Goal: Information Seeking & Learning: Compare options

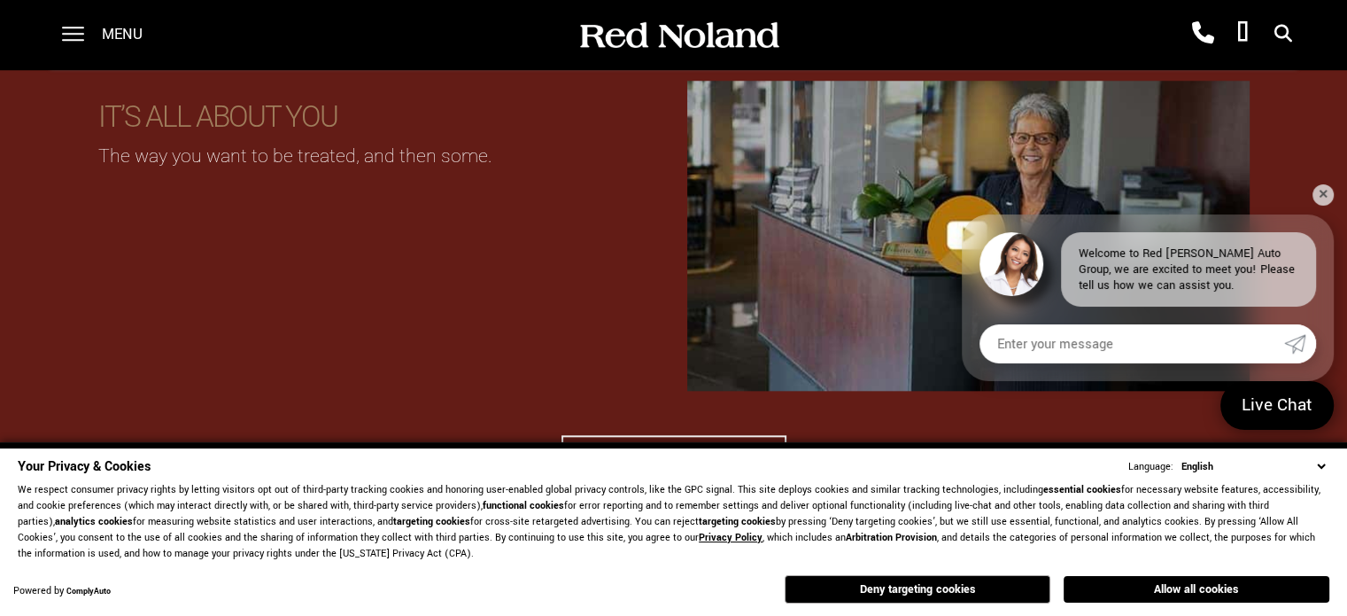
scroll to position [1851, 0]
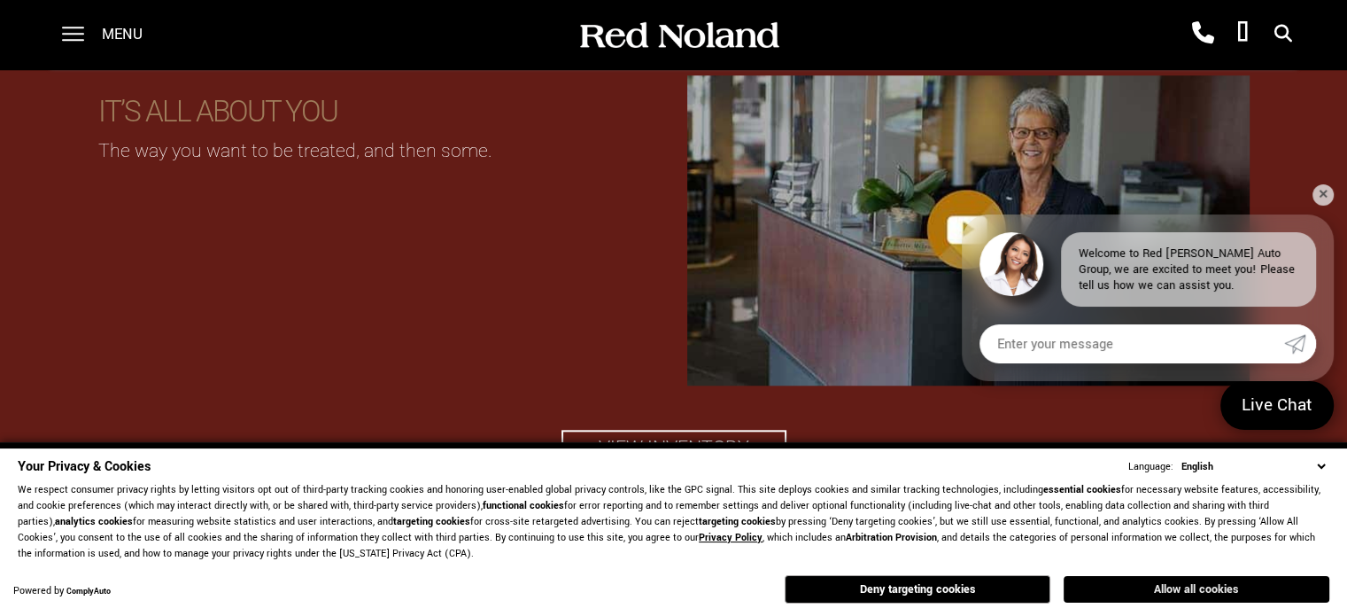
click at [1165, 586] on button "Allow all cookies" at bounding box center [1197, 589] width 266 height 27
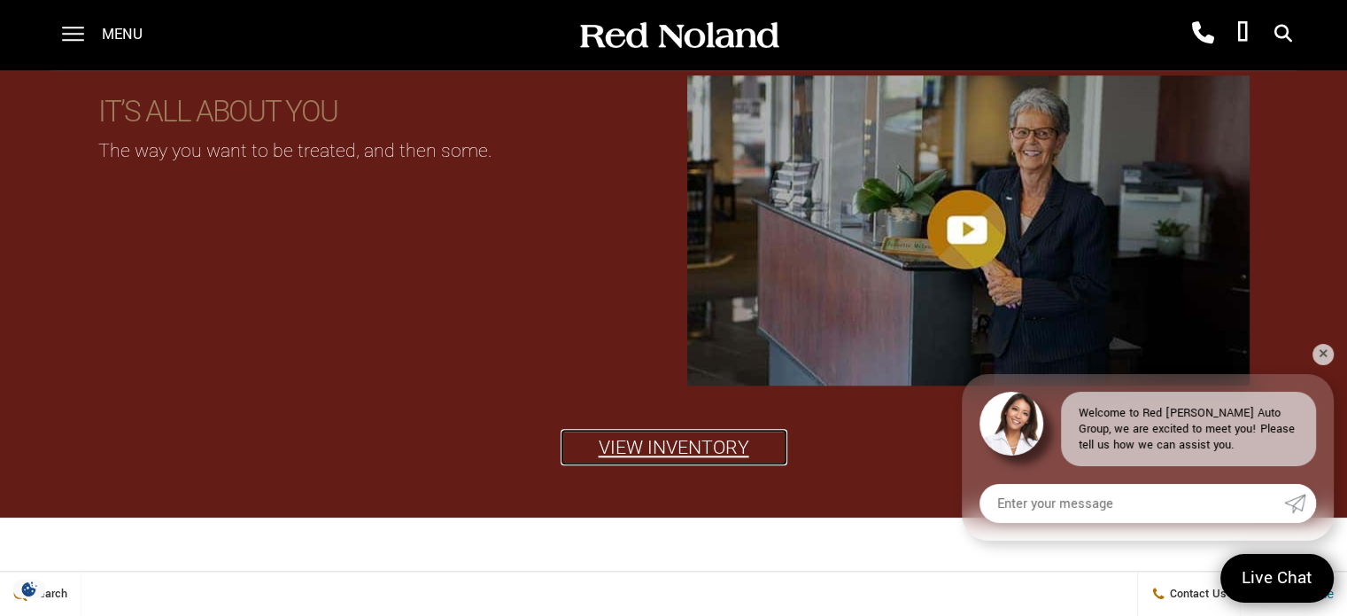
click at [722, 445] on link "View Inventory" at bounding box center [674, 447] width 225 height 35
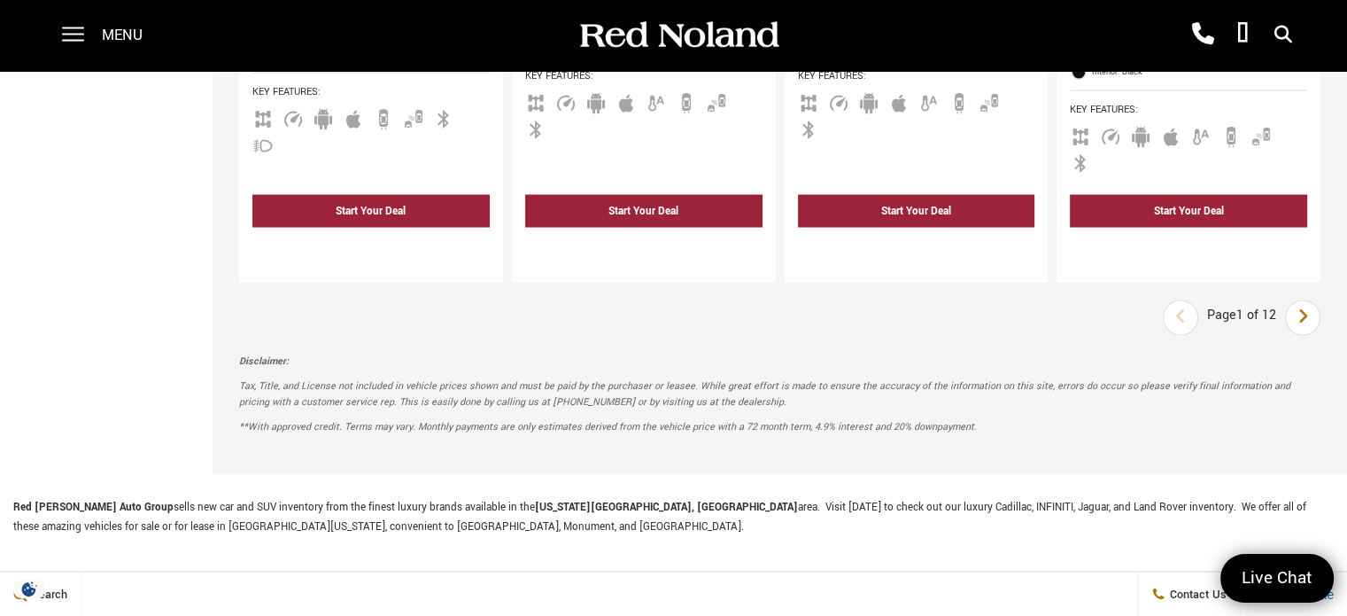
scroll to position [3455, 0]
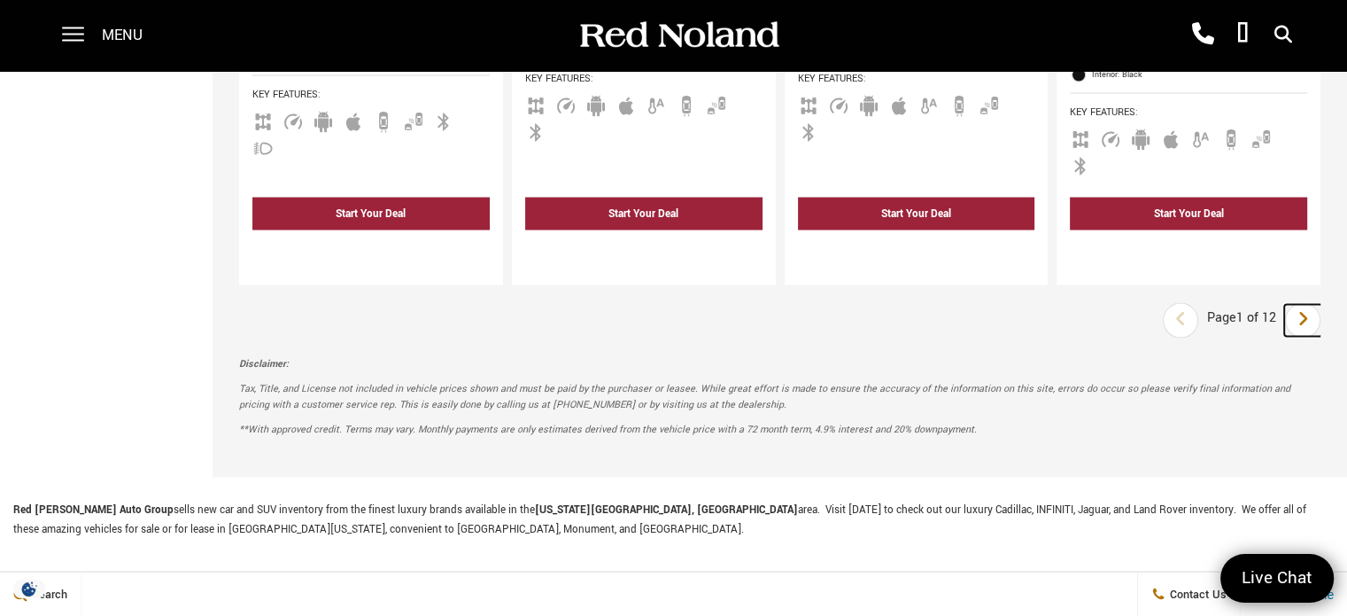
click at [1309, 305] on icon "next page" at bounding box center [1304, 319] width 12 height 28
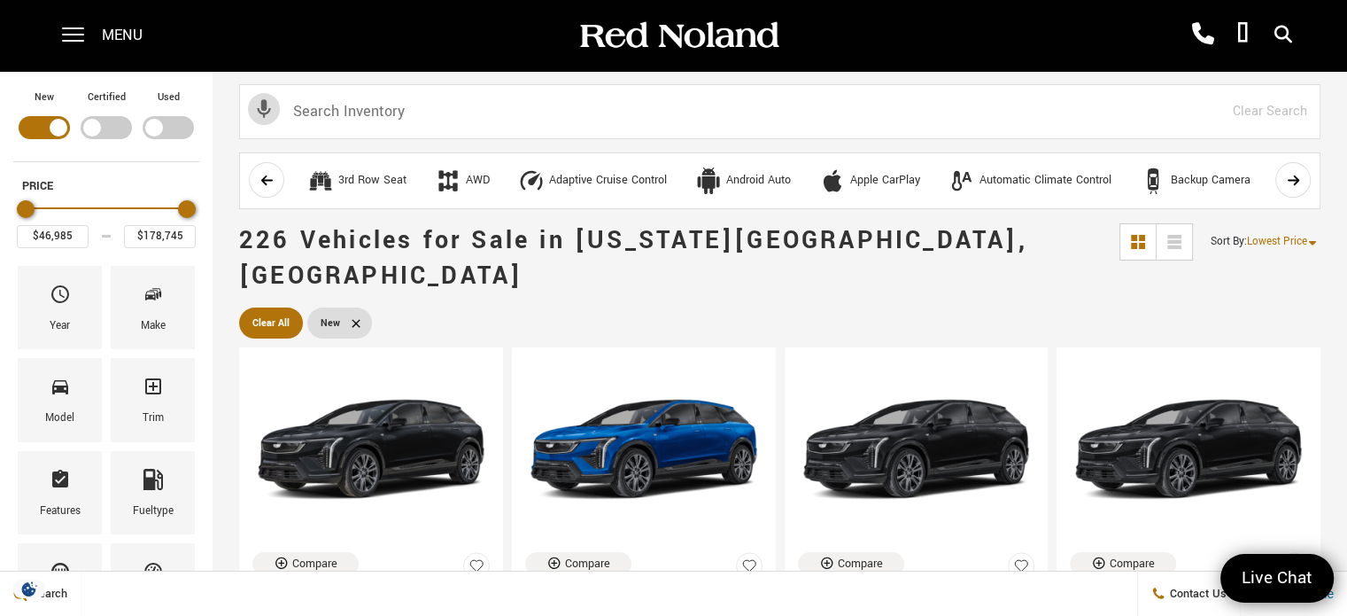
click at [163, 131] on div "Filter by Vehicle Type" at bounding box center [168, 127] width 51 height 23
type input "$7,678"
type input "$195,689"
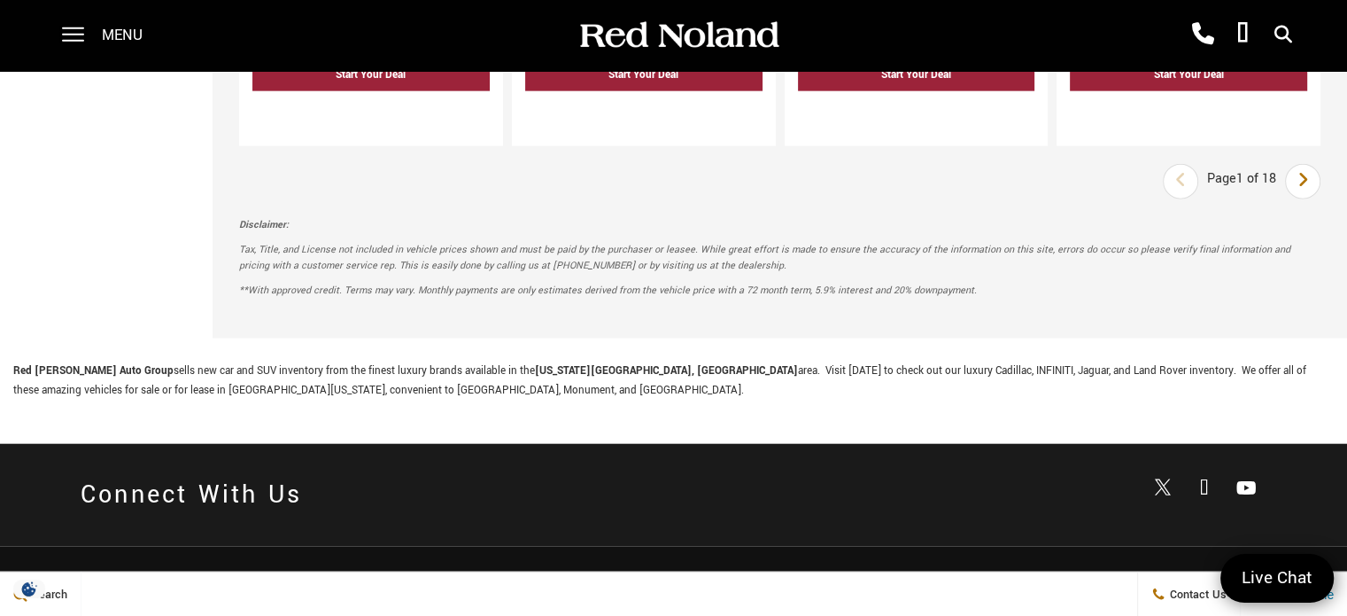
scroll to position [4225, 0]
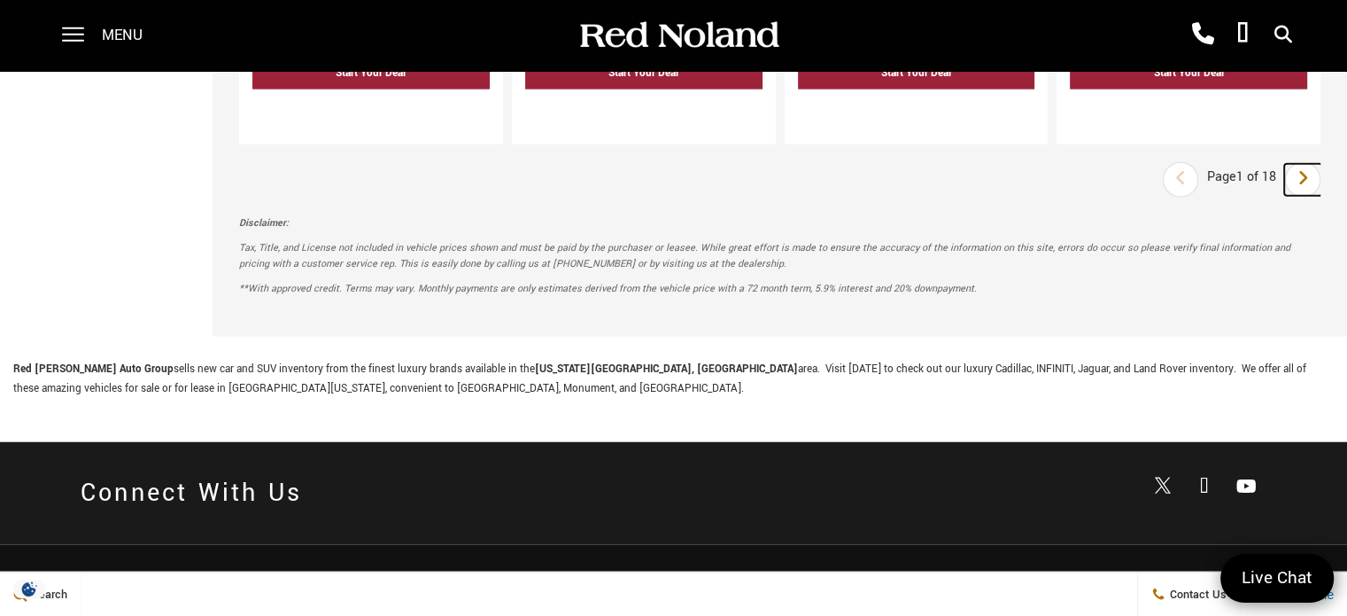
click at [1309, 164] on icon "next page" at bounding box center [1304, 178] width 12 height 28
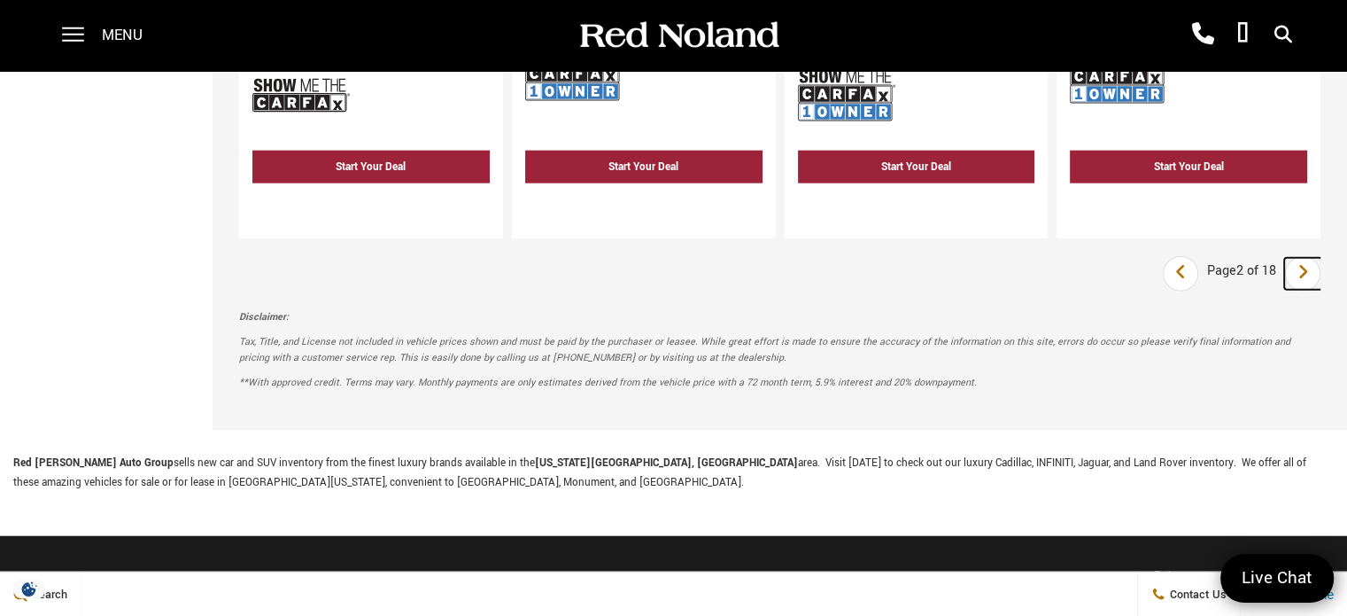
scroll to position [4184, 0]
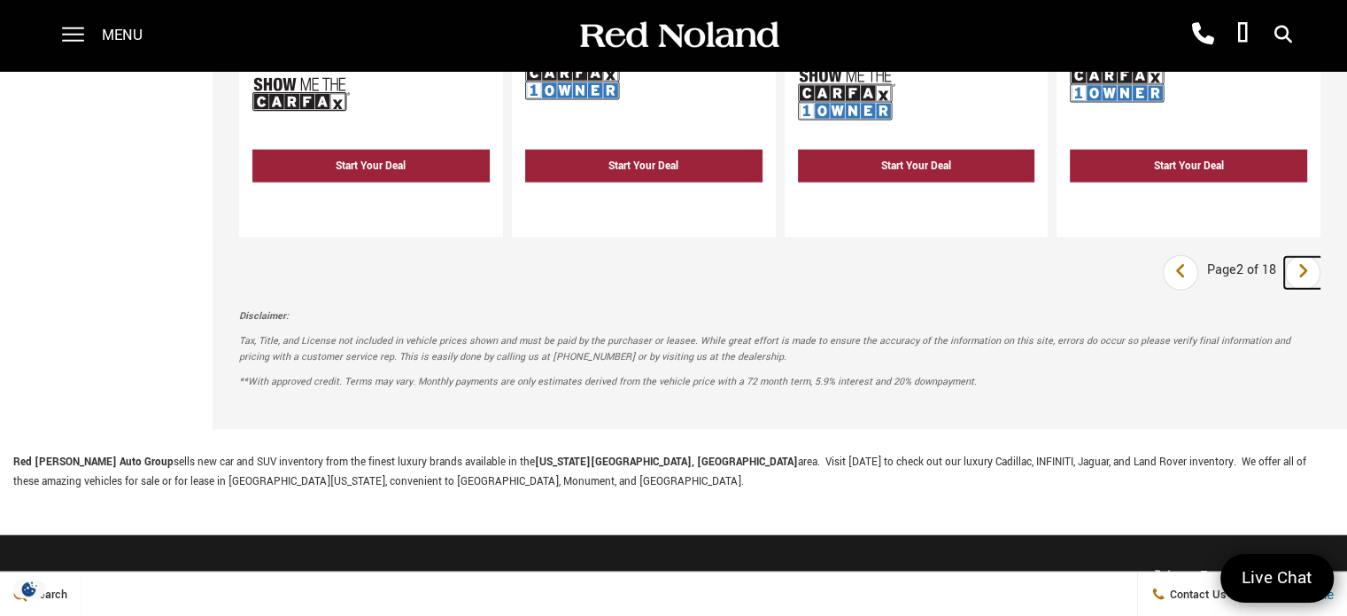
click at [1309, 257] on icon "next page" at bounding box center [1304, 271] width 12 height 28
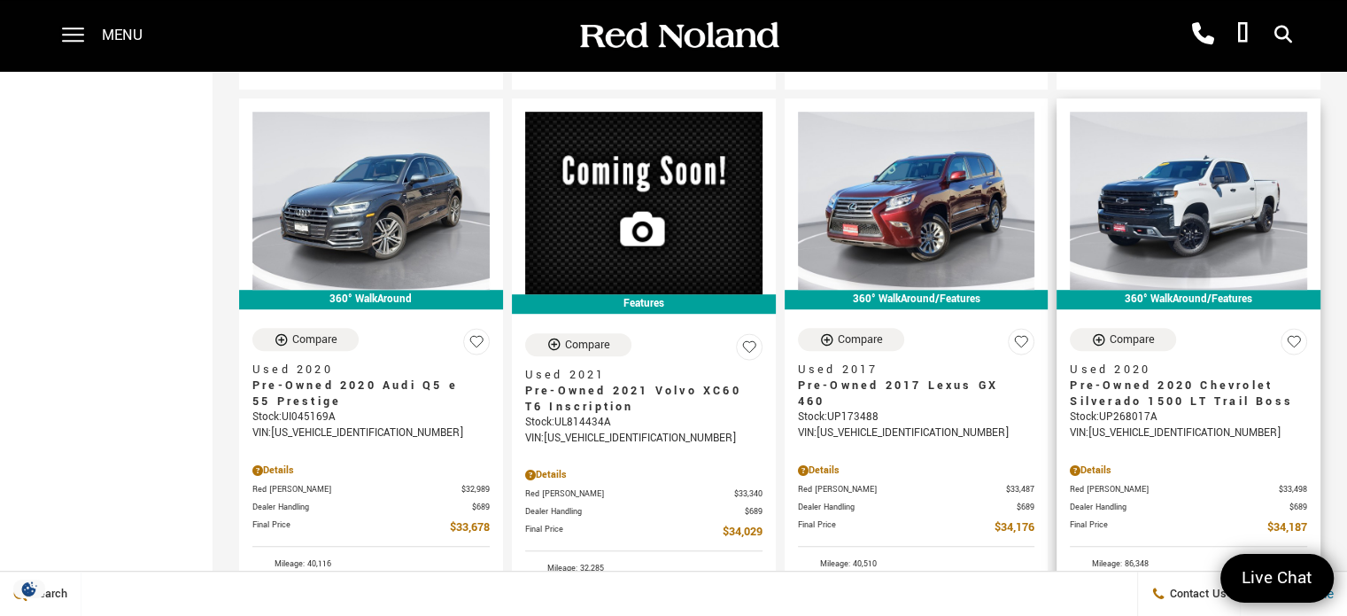
scroll to position [1063, 0]
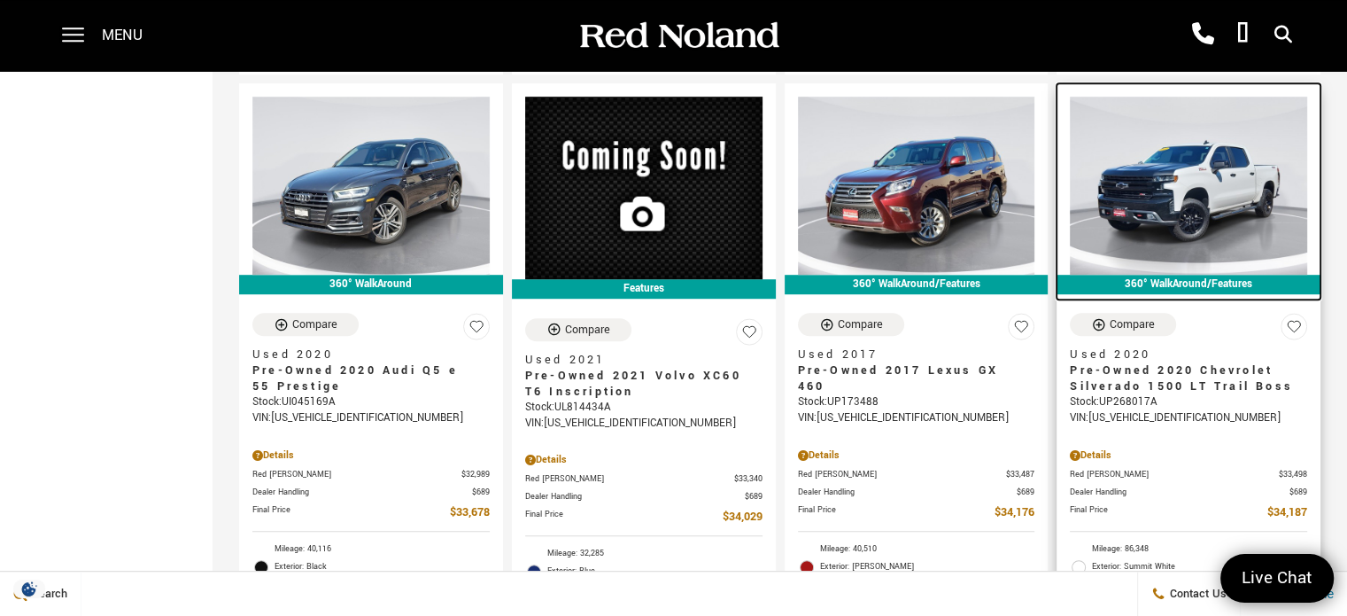
click at [1220, 155] on img at bounding box center [1188, 186] width 237 height 178
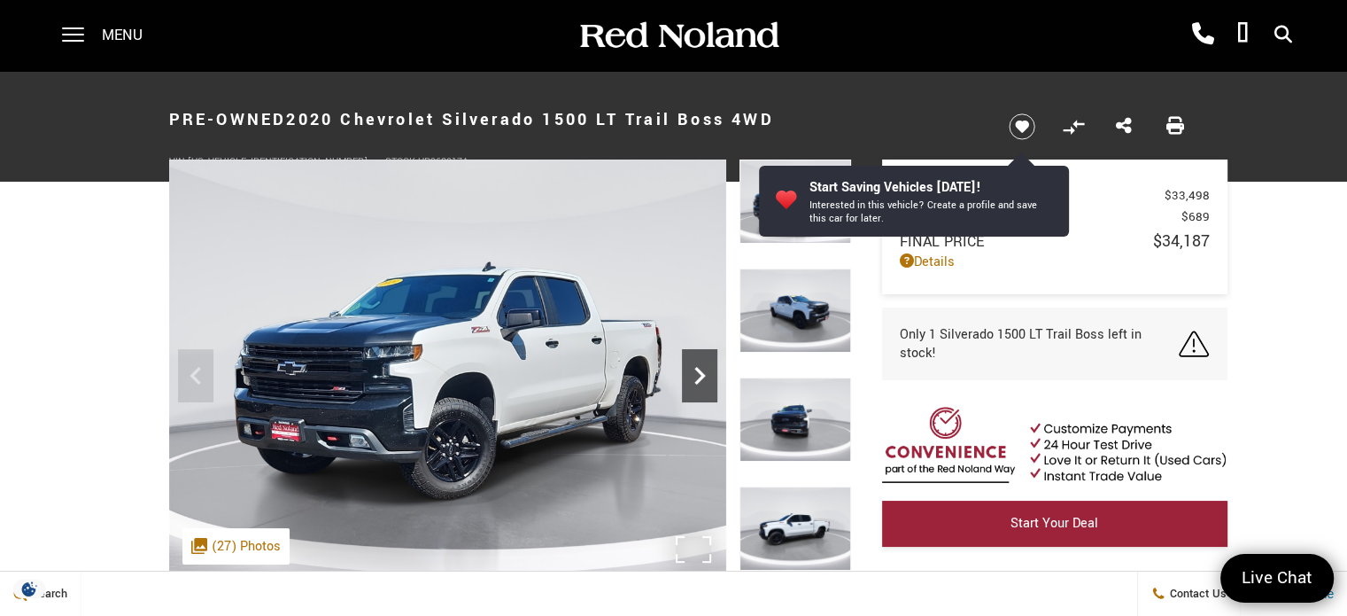
click at [703, 364] on icon "Next" at bounding box center [699, 375] width 35 height 35
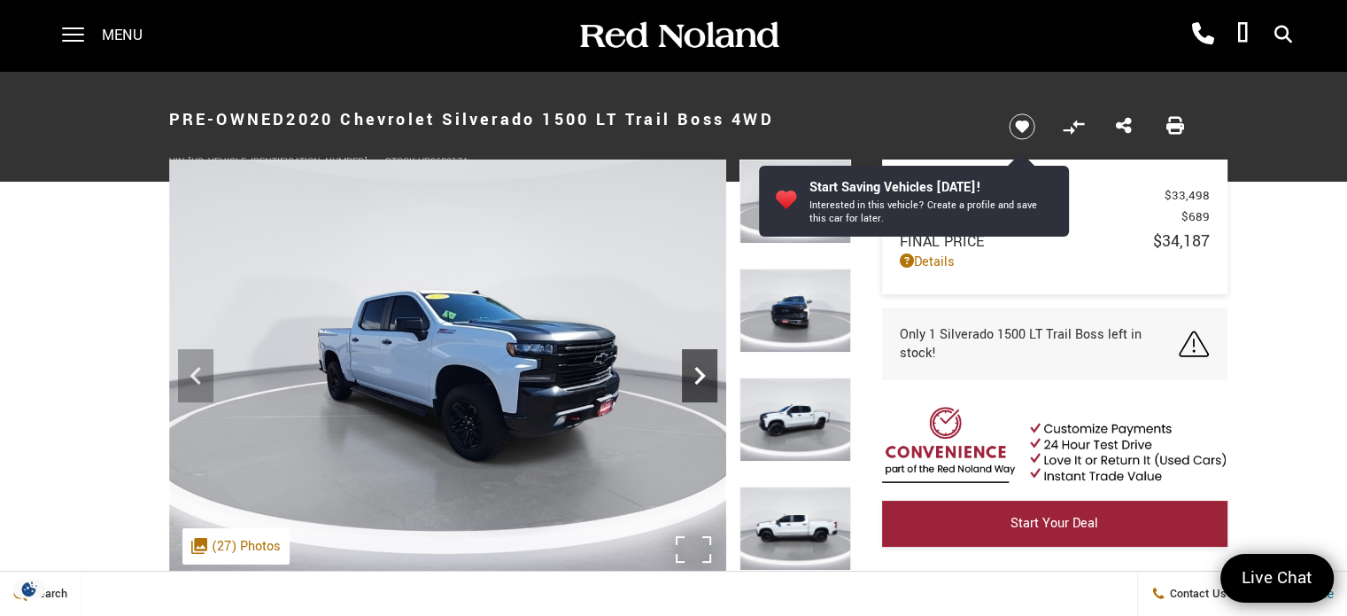
click at [703, 364] on icon "Next" at bounding box center [699, 375] width 35 height 35
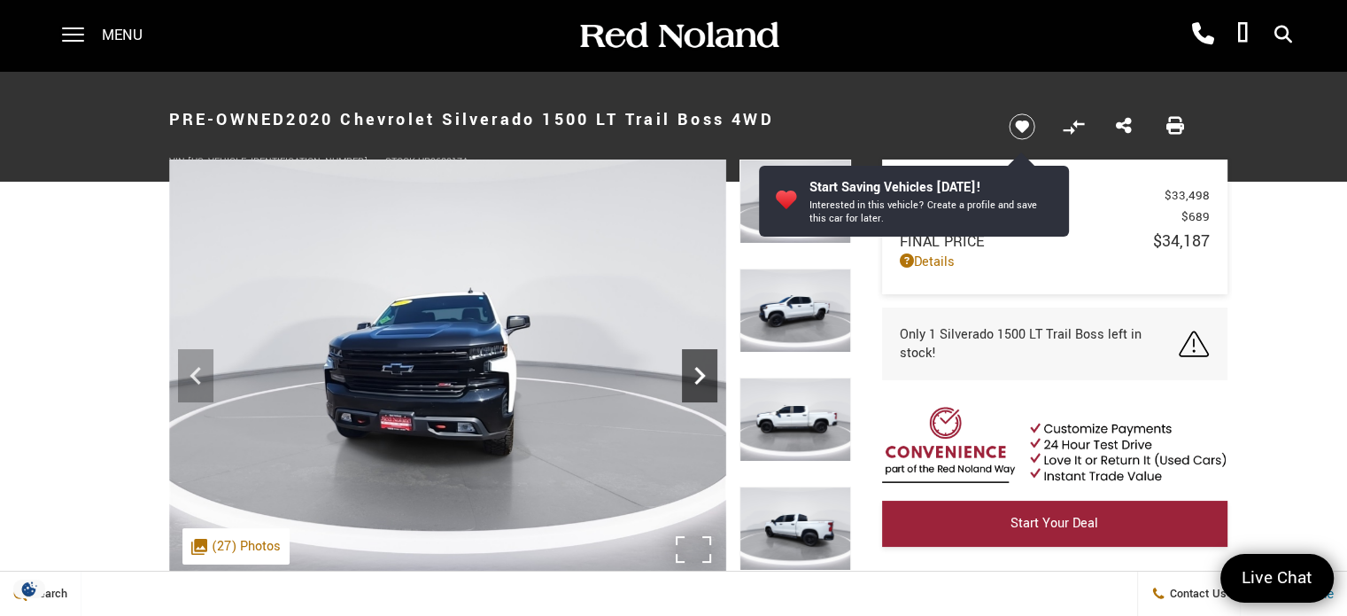
click at [703, 364] on icon "Next" at bounding box center [699, 375] width 35 height 35
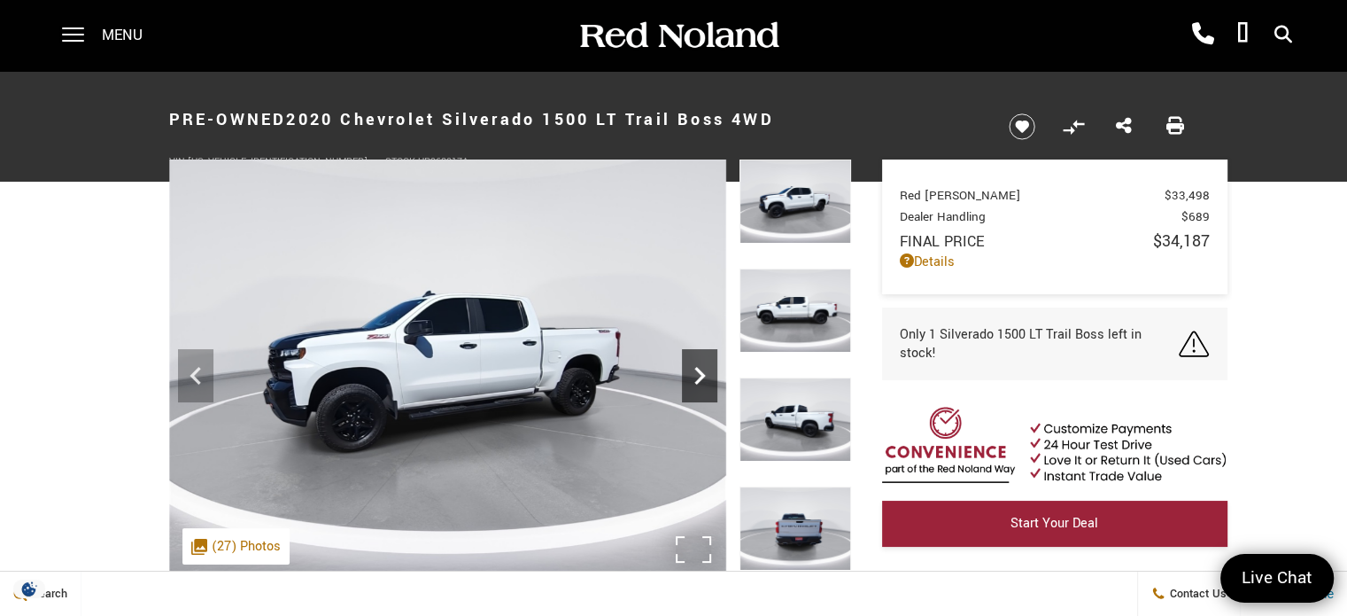
click at [703, 364] on icon "Next" at bounding box center [699, 375] width 35 height 35
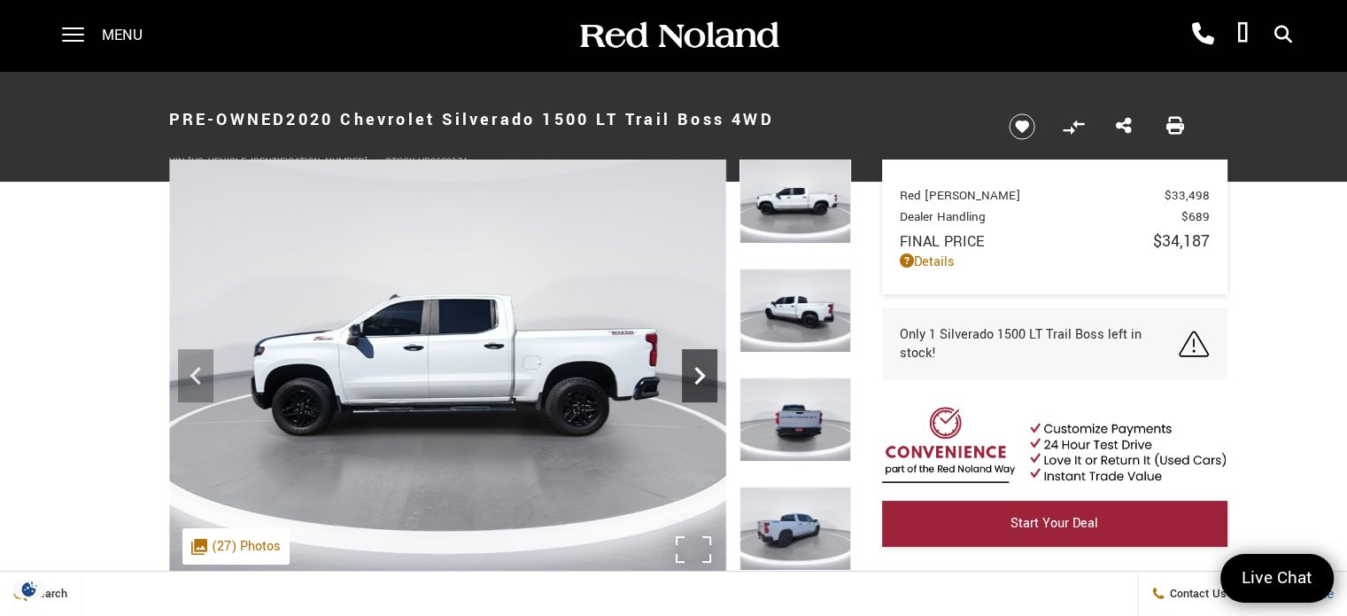
click at [703, 364] on icon "Next" at bounding box center [699, 375] width 35 height 35
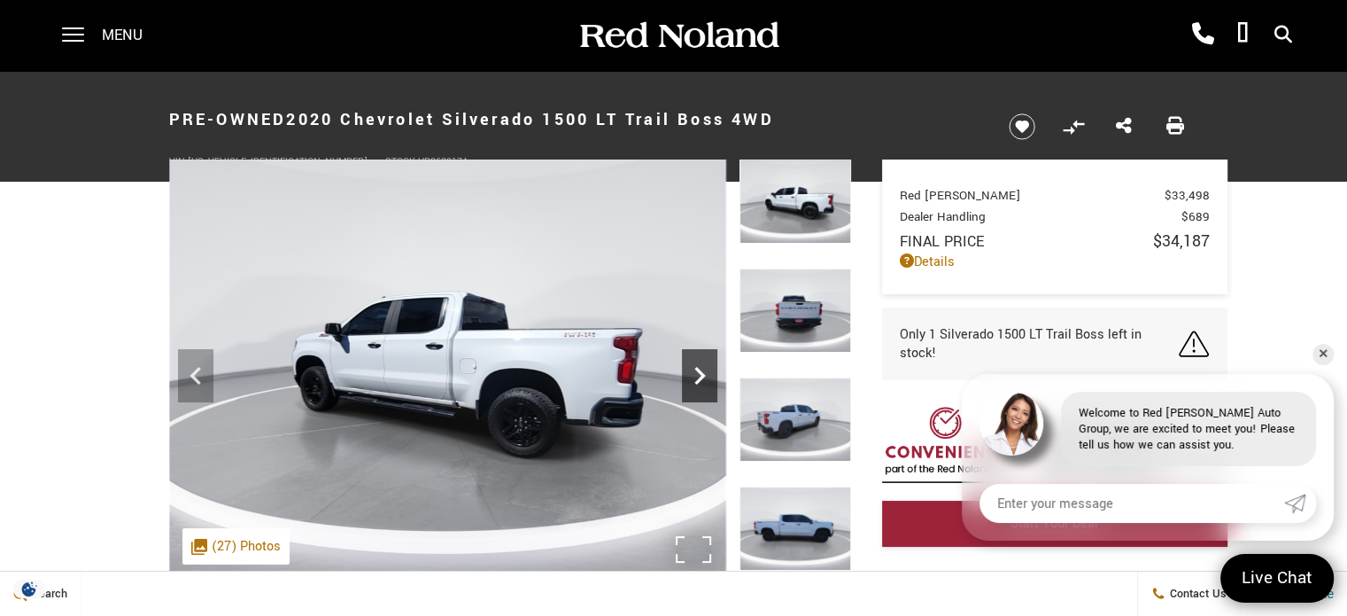
click at [703, 364] on icon "Next" at bounding box center [699, 375] width 35 height 35
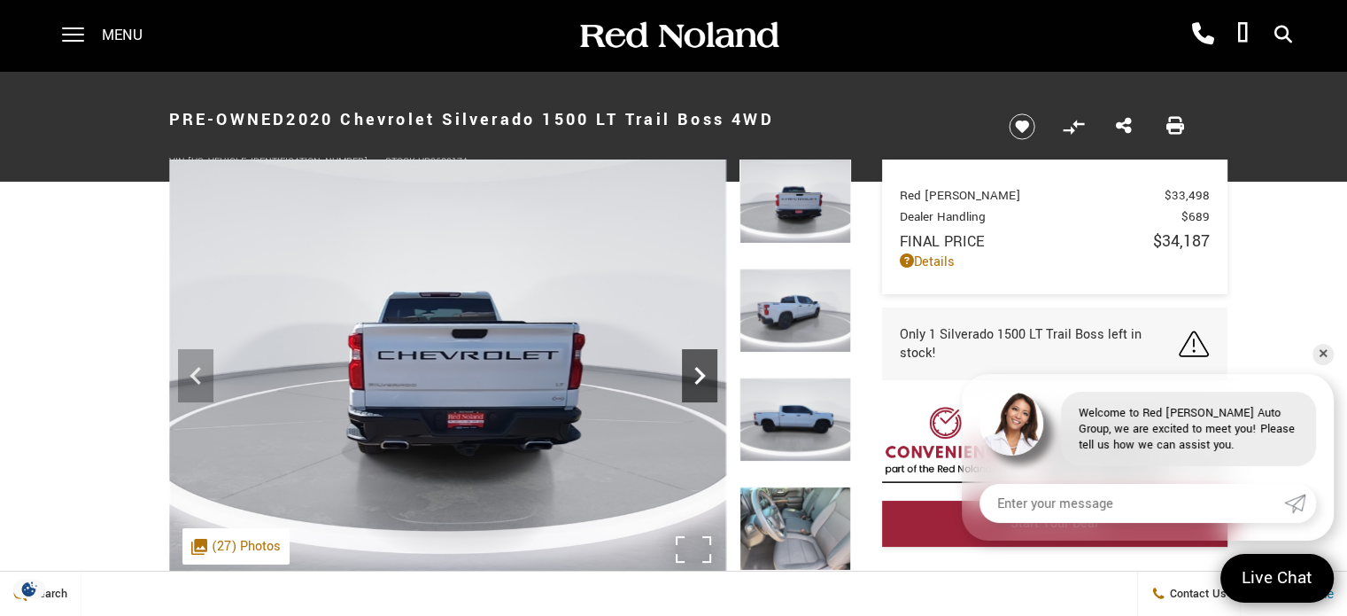
click at [703, 364] on icon "Next" at bounding box center [699, 375] width 35 height 35
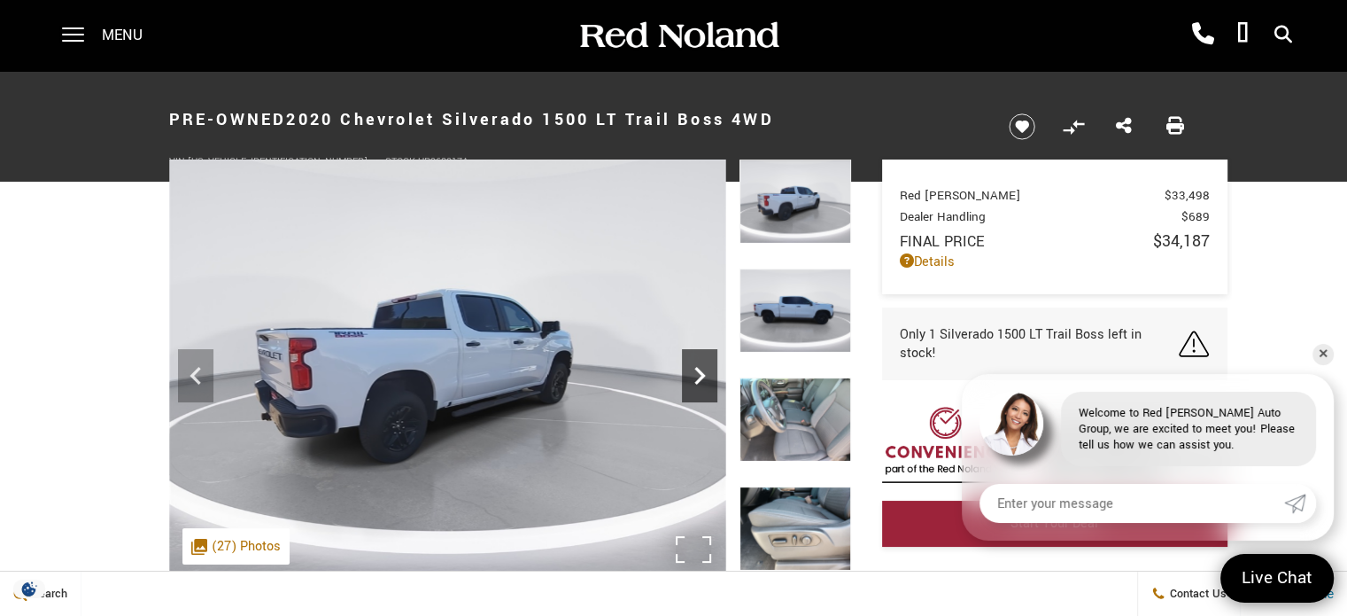
click at [703, 364] on icon "Next" at bounding box center [699, 375] width 35 height 35
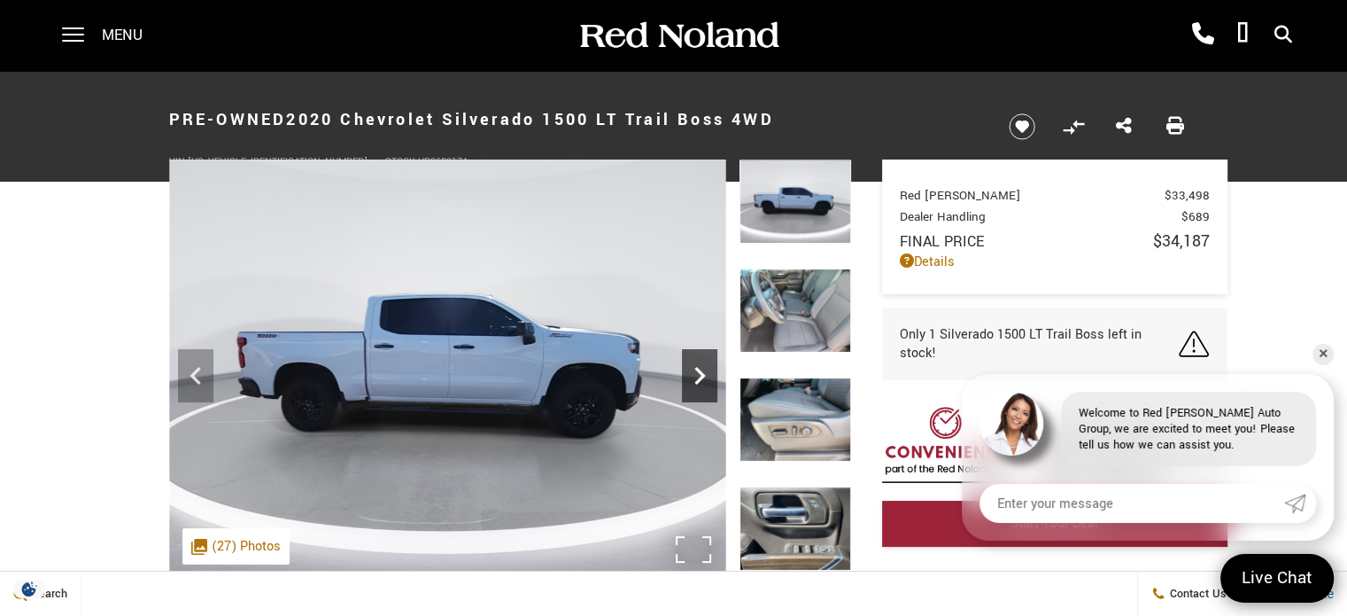
click at [703, 364] on icon "Next" at bounding box center [699, 375] width 35 height 35
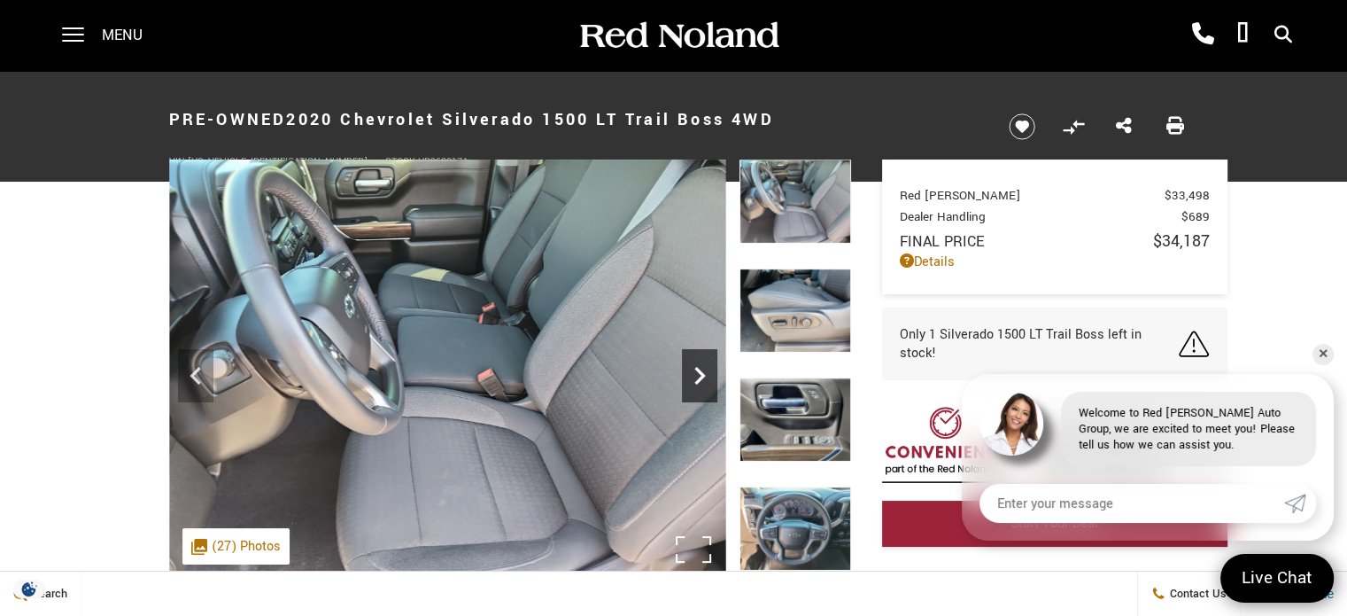
click at [703, 364] on icon "Next" at bounding box center [699, 375] width 35 height 35
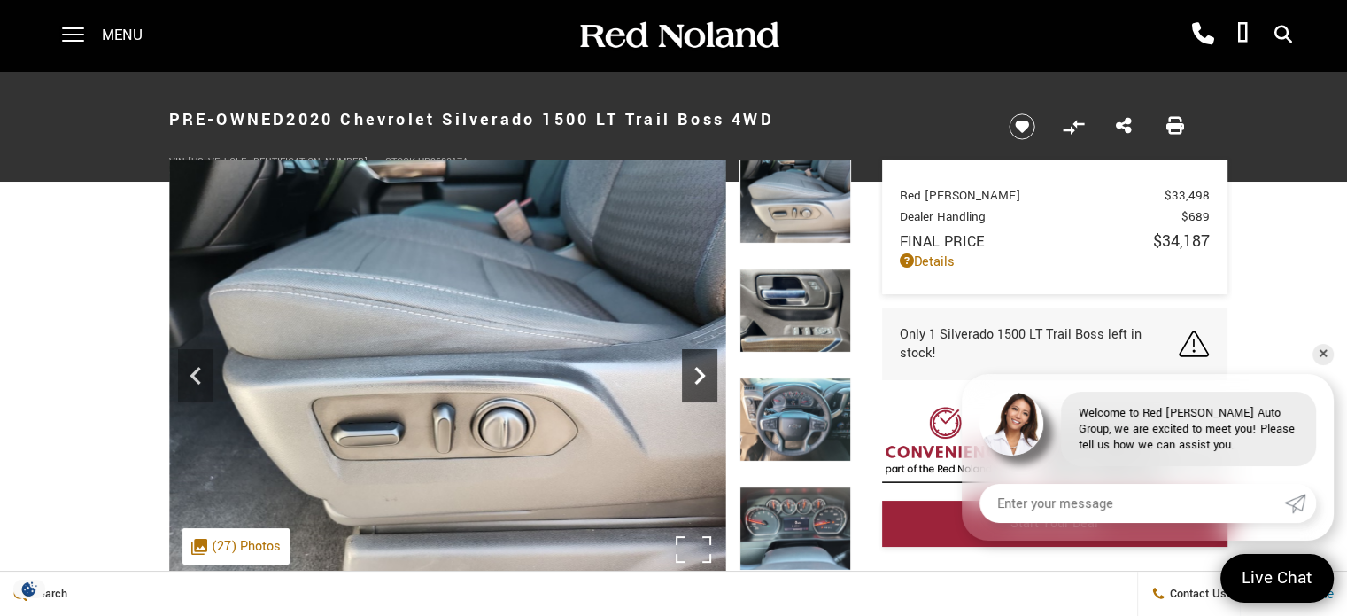
click at [703, 364] on icon "Next" at bounding box center [699, 375] width 35 height 35
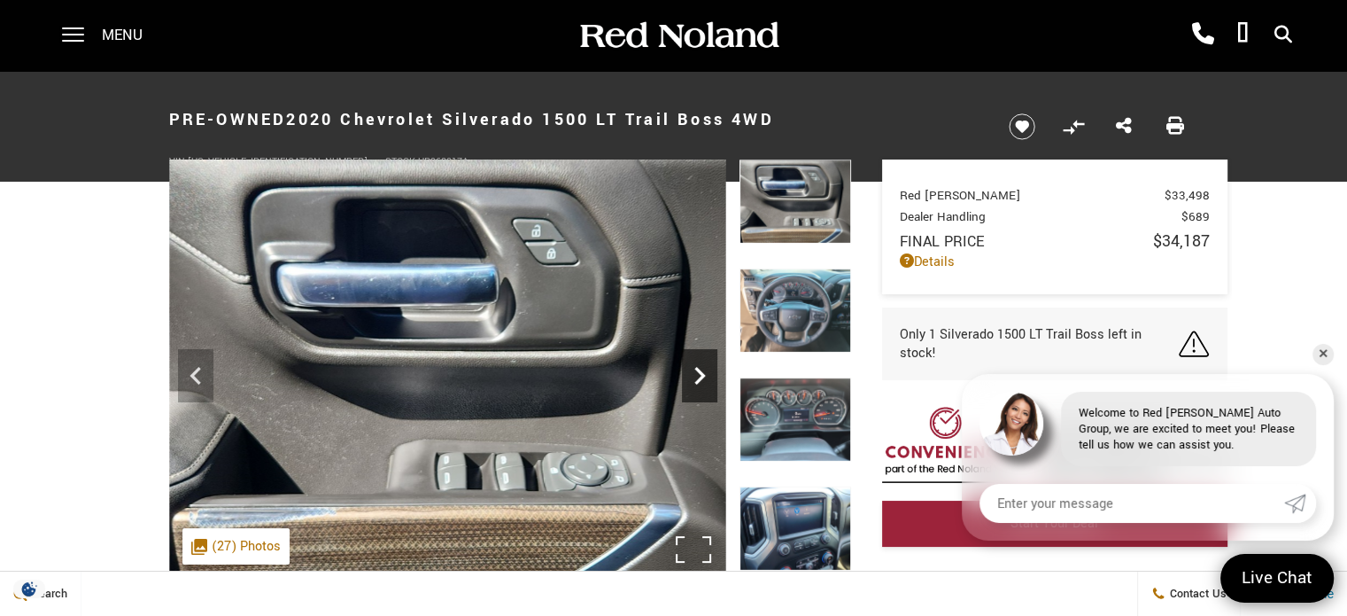
click at [703, 364] on icon "Next" at bounding box center [699, 375] width 35 height 35
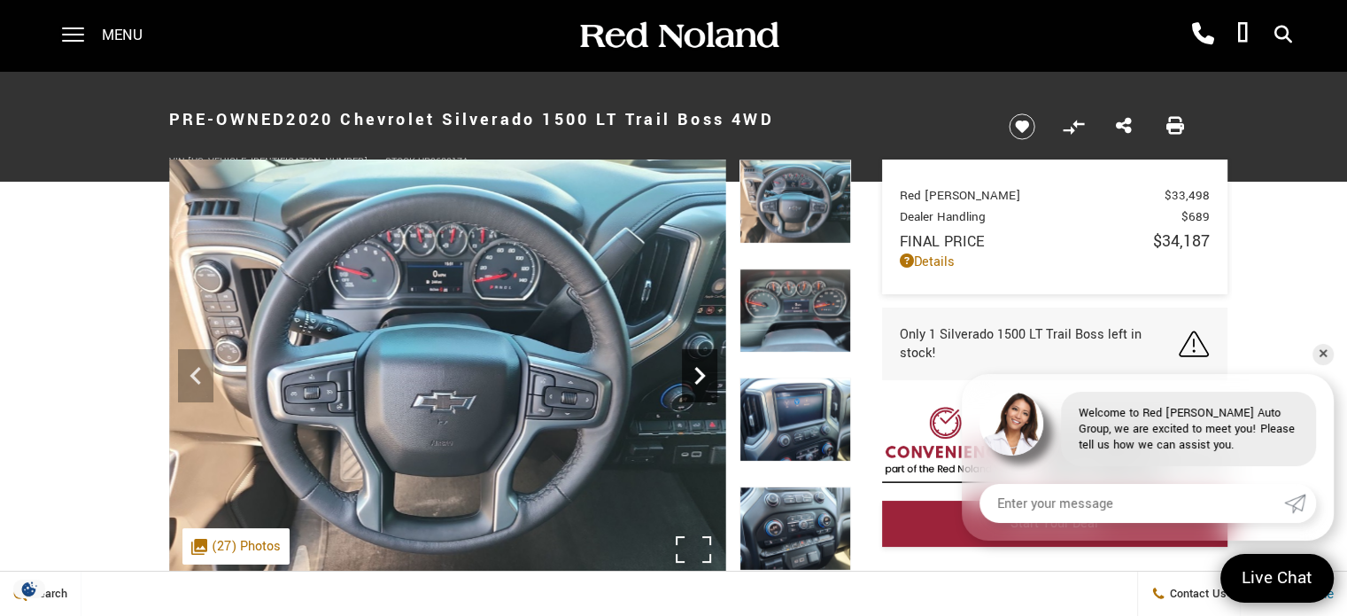
click at [703, 364] on icon "Next" at bounding box center [699, 375] width 35 height 35
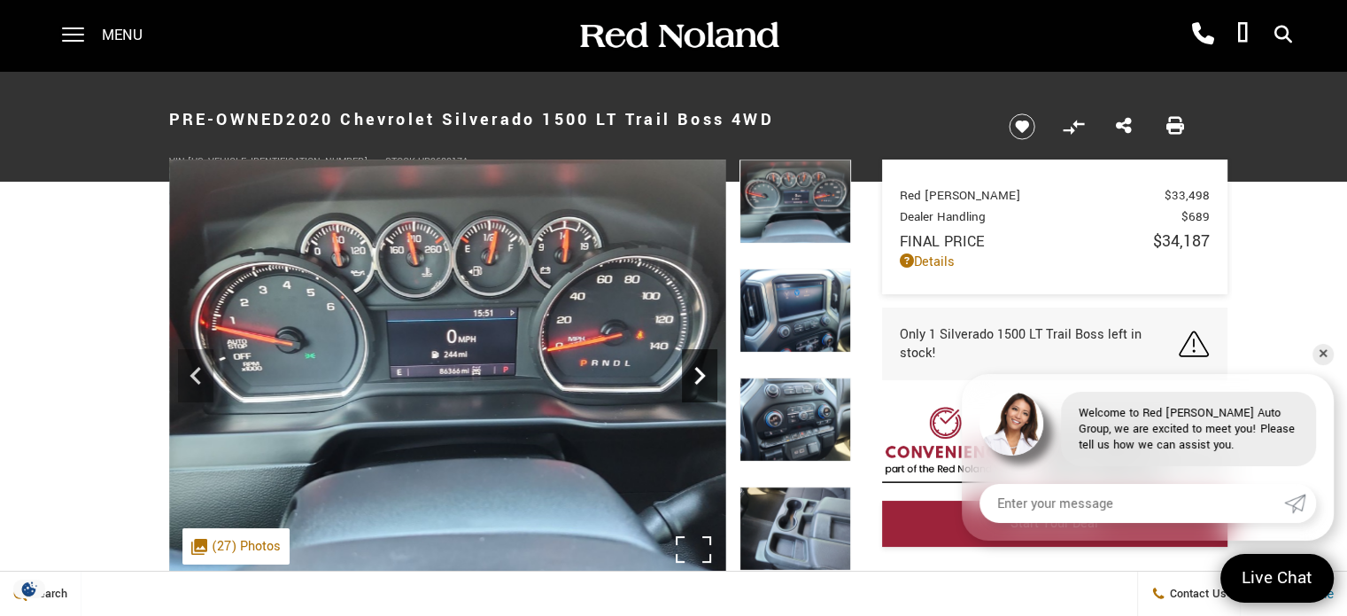
click at [703, 364] on icon "Next" at bounding box center [699, 375] width 35 height 35
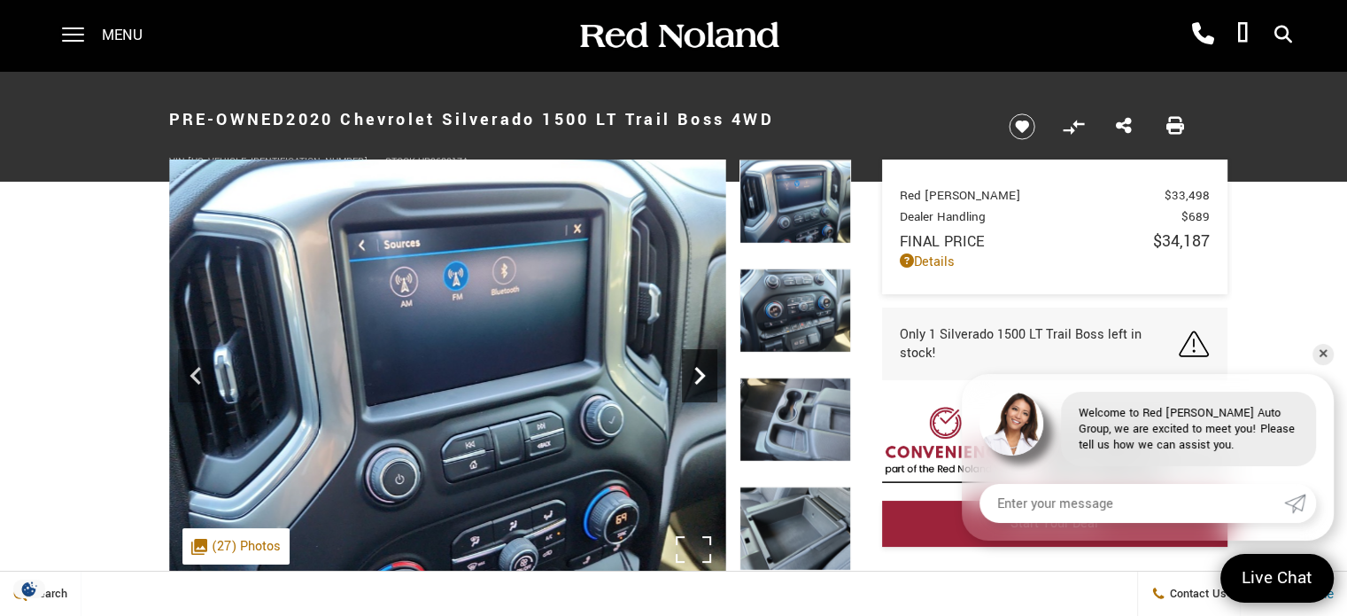
click at [703, 364] on icon "Next" at bounding box center [699, 375] width 35 height 35
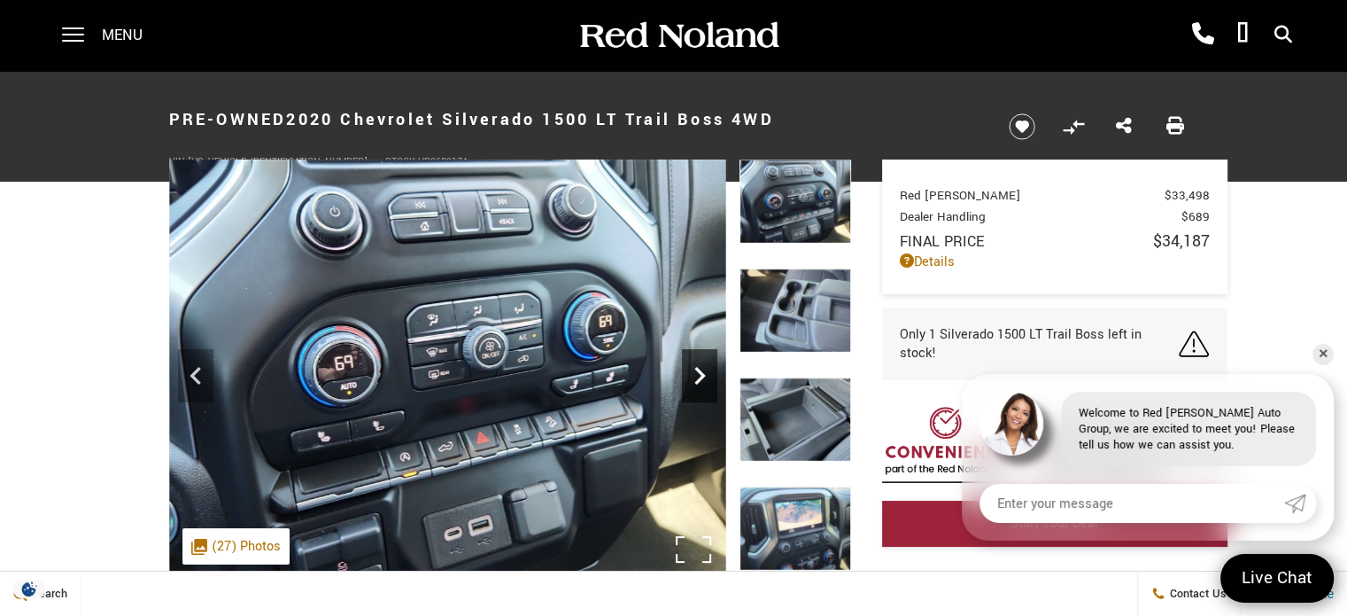
click at [703, 364] on icon "Next" at bounding box center [699, 375] width 35 height 35
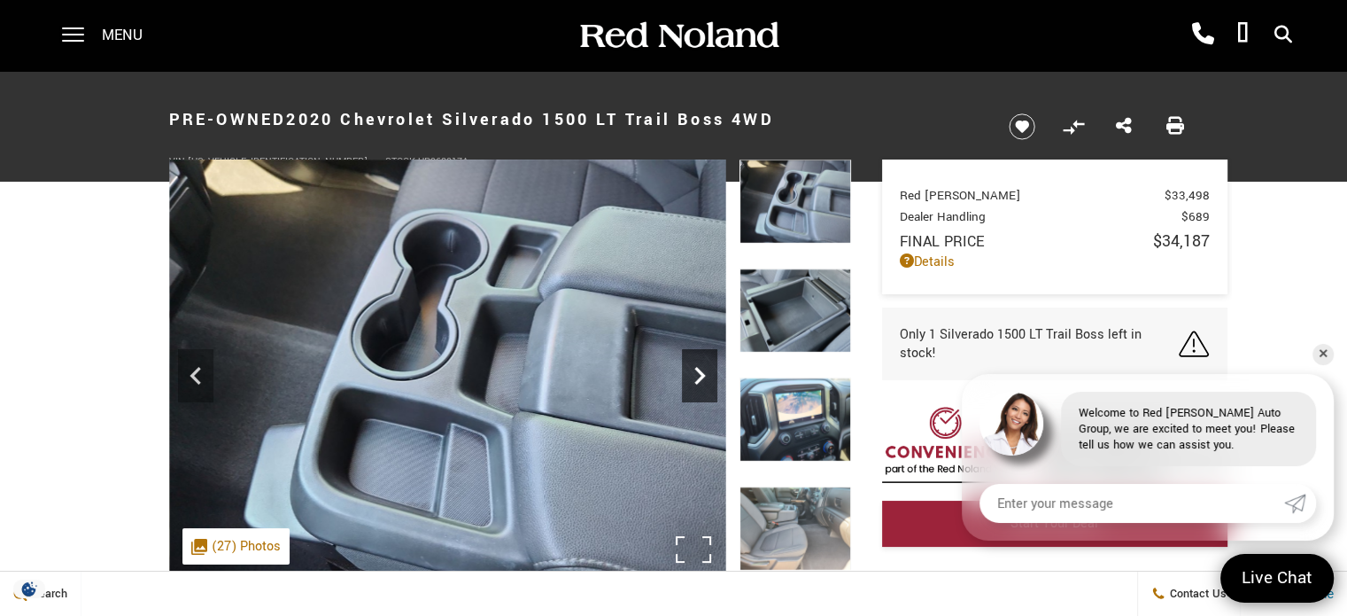
click at [703, 364] on icon "Next" at bounding box center [699, 375] width 35 height 35
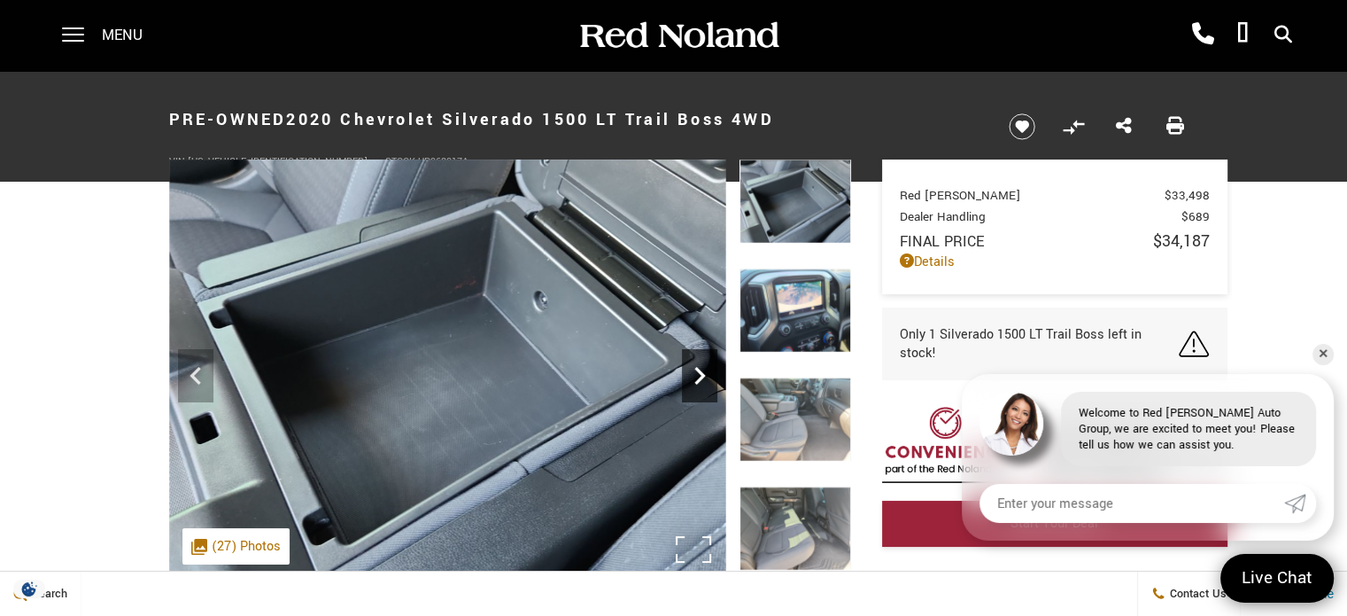
click at [703, 364] on icon "Next" at bounding box center [699, 375] width 35 height 35
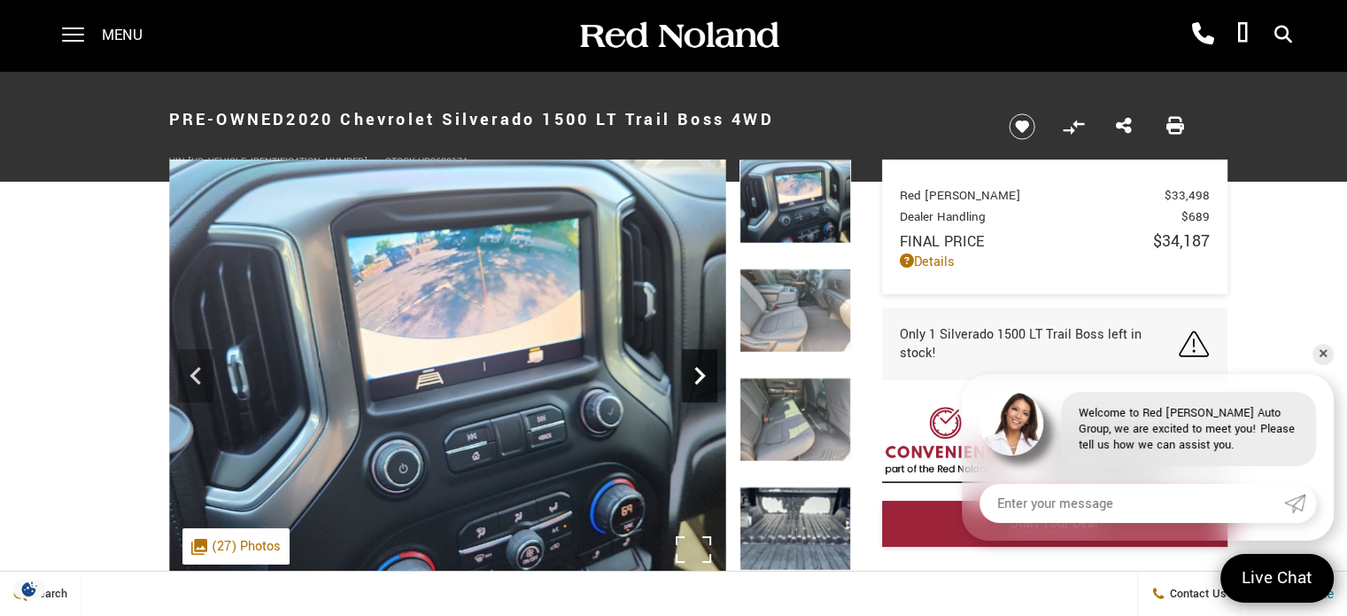
click at [703, 364] on icon "Next" at bounding box center [699, 375] width 35 height 35
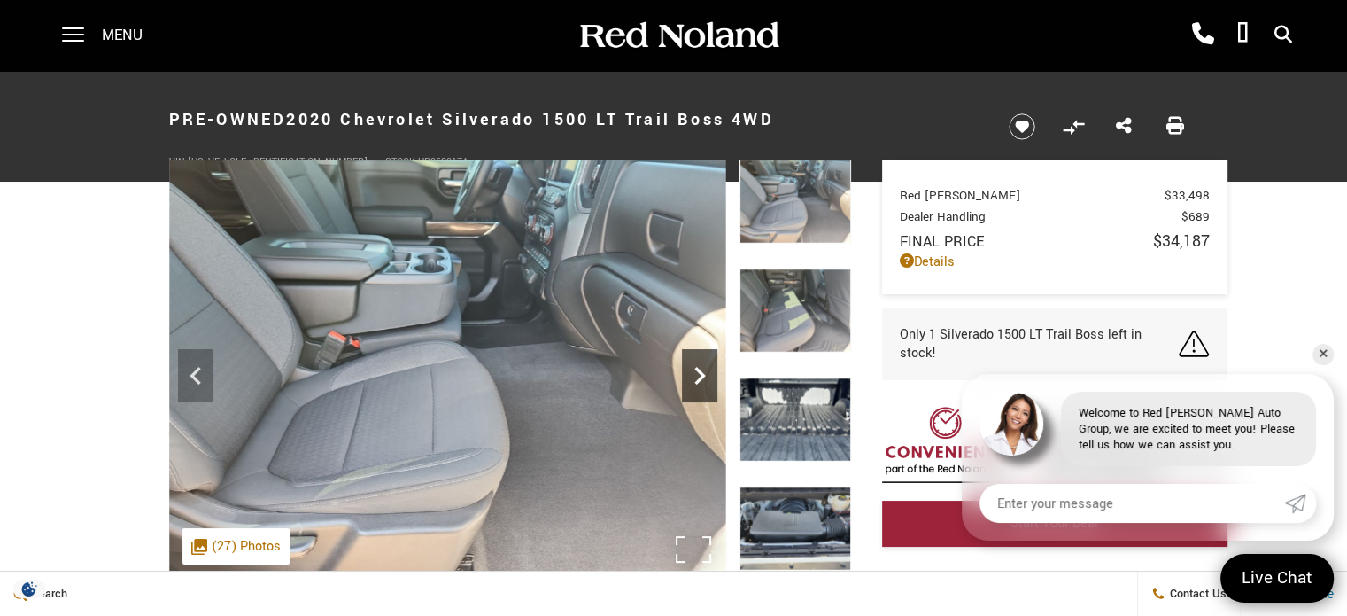
click at [703, 364] on icon "Next" at bounding box center [699, 375] width 35 height 35
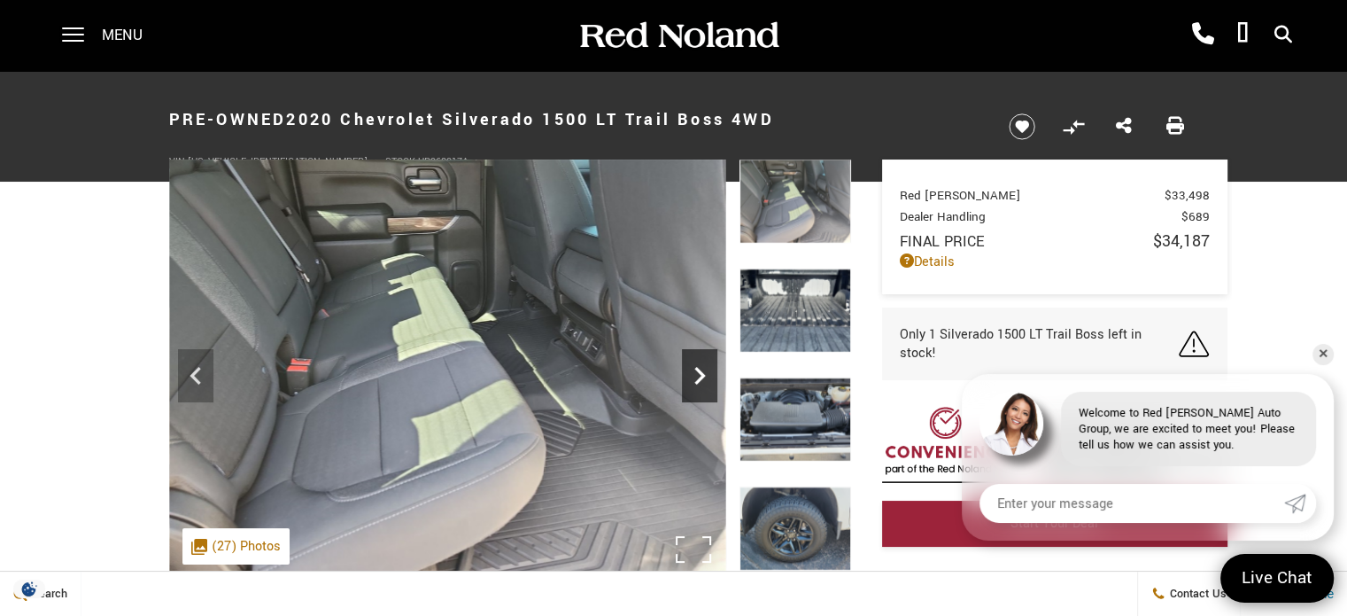
click at [703, 364] on icon "Next" at bounding box center [699, 375] width 35 height 35
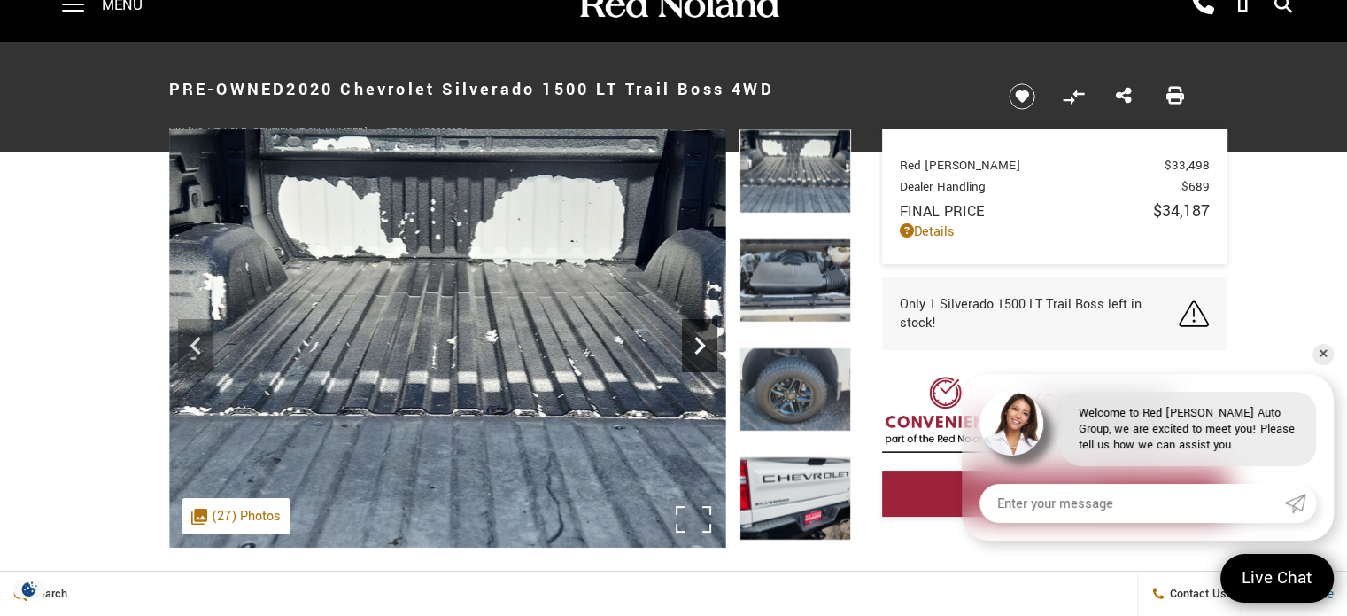
scroll to position [31, 0]
click at [705, 348] on icon "Next" at bounding box center [699, 344] width 35 height 35
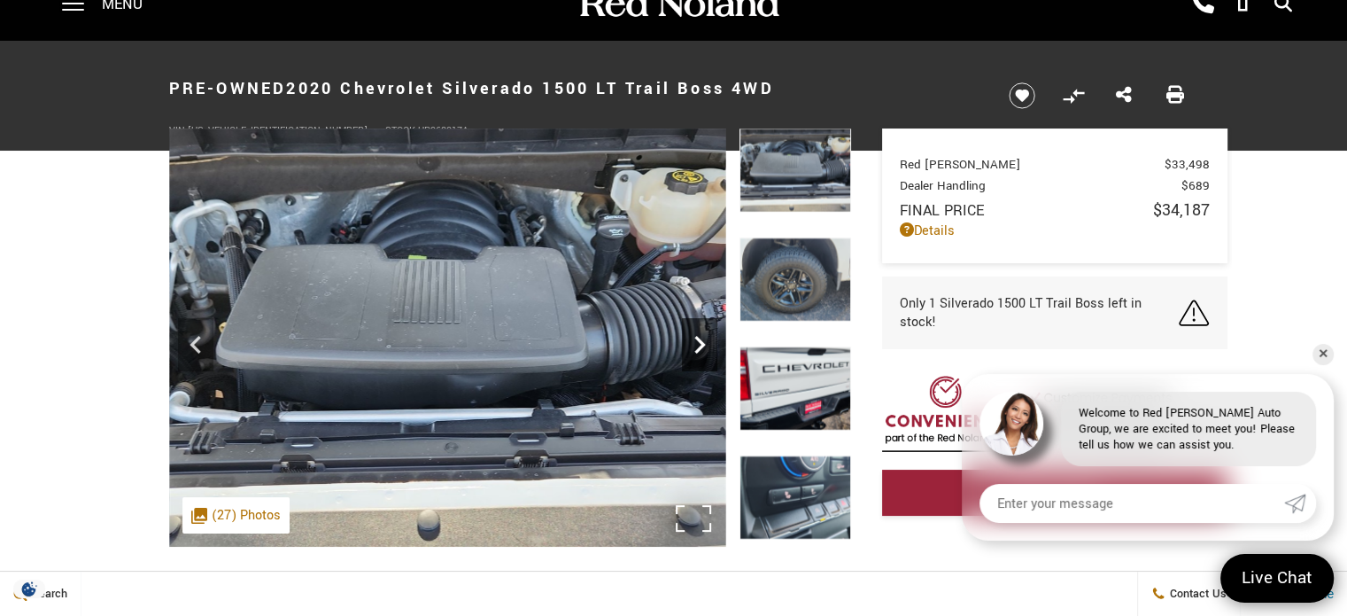
click at [705, 348] on icon "Next" at bounding box center [699, 344] width 35 height 35
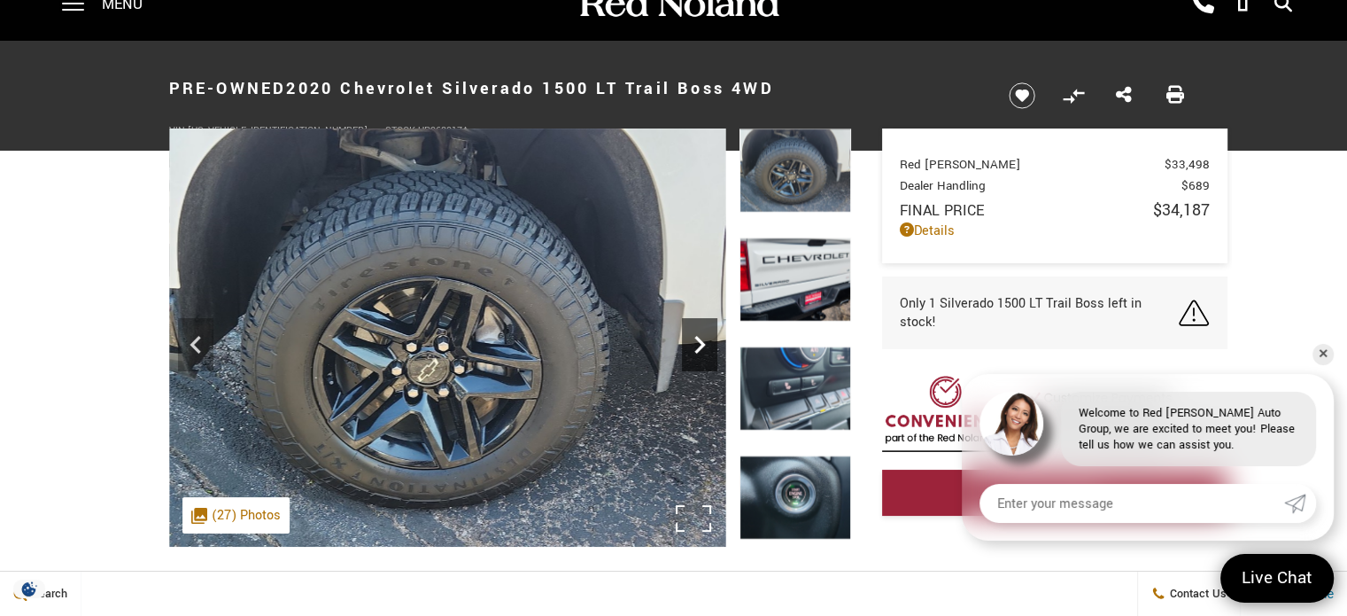
click at [705, 348] on icon "Next" at bounding box center [699, 344] width 35 height 35
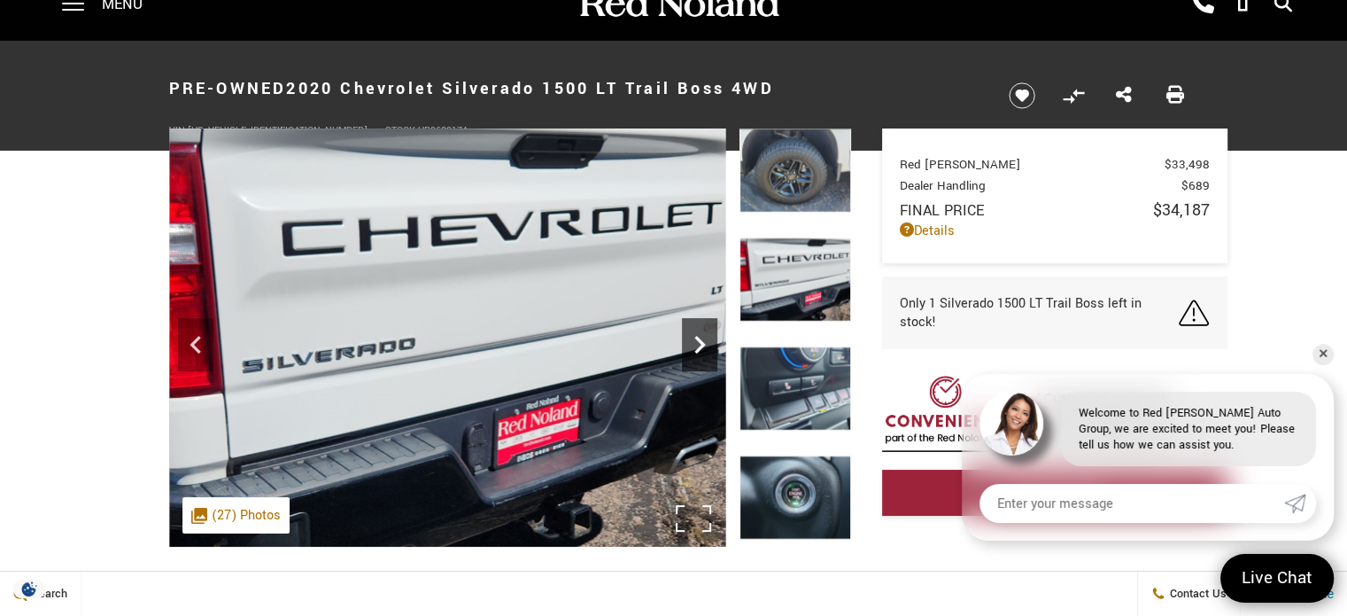
click at [705, 348] on icon "Next" at bounding box center [699, 344] width 35 height 35
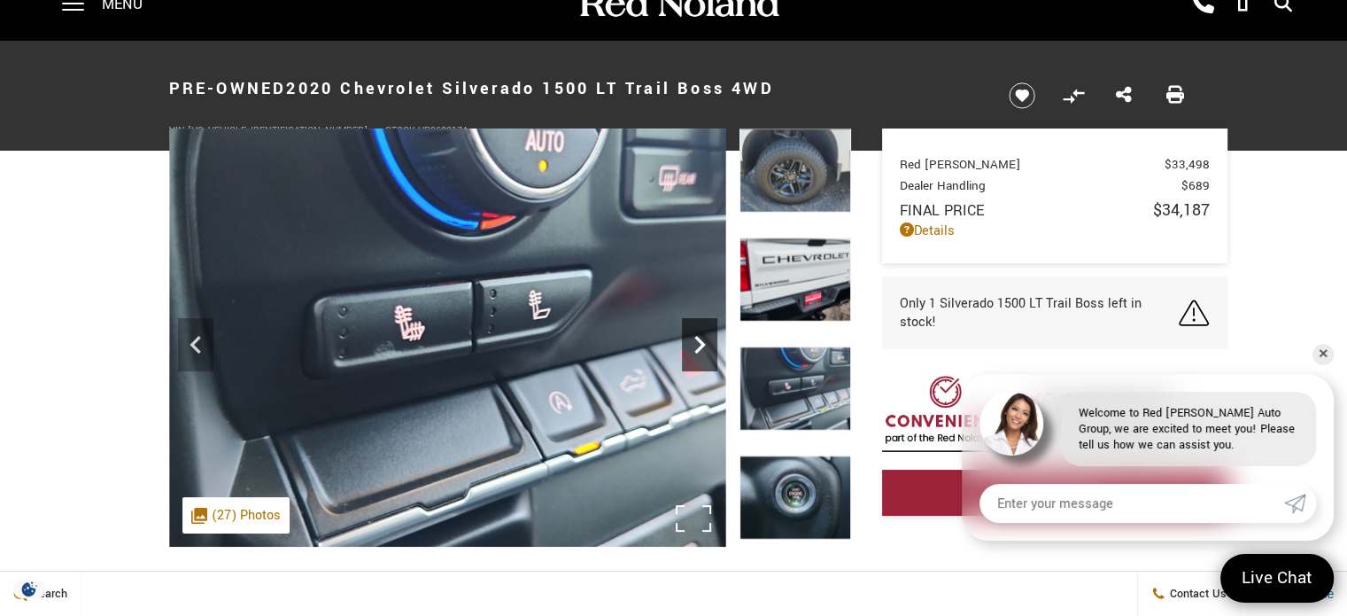
click at [705, 348] on icon "Next" at bounding box center [699, 344] width 35 height 35
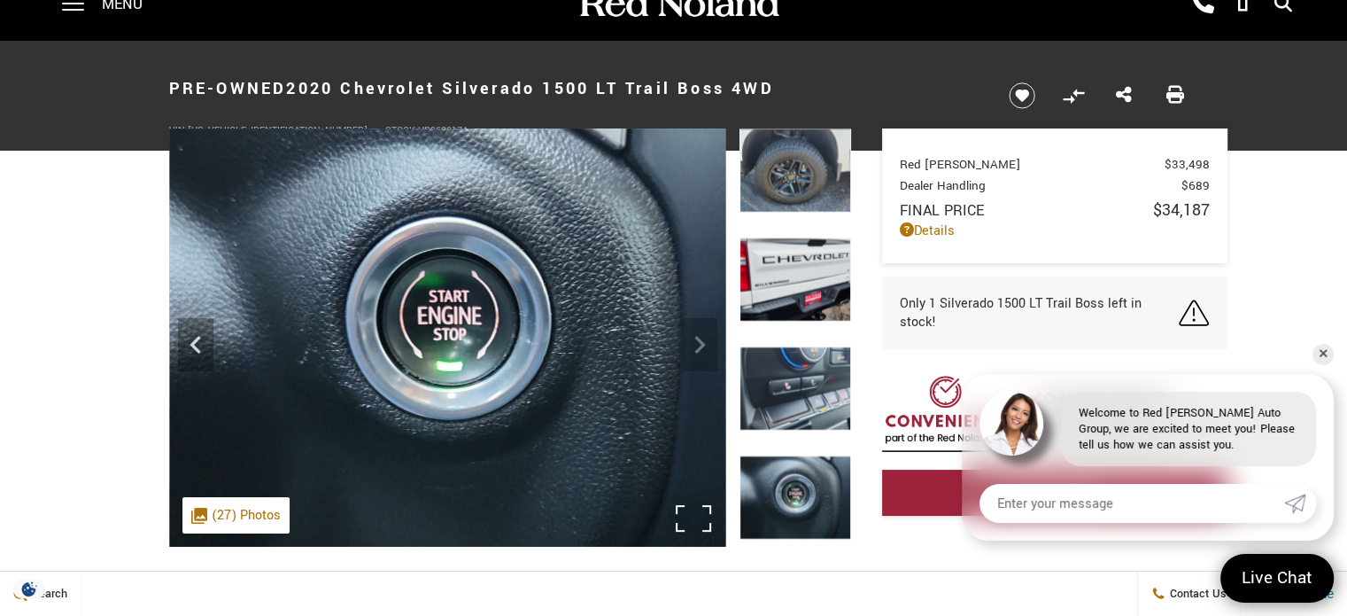
click at [705, 348] on img at bounding box center [447, 337] width 557 height 418
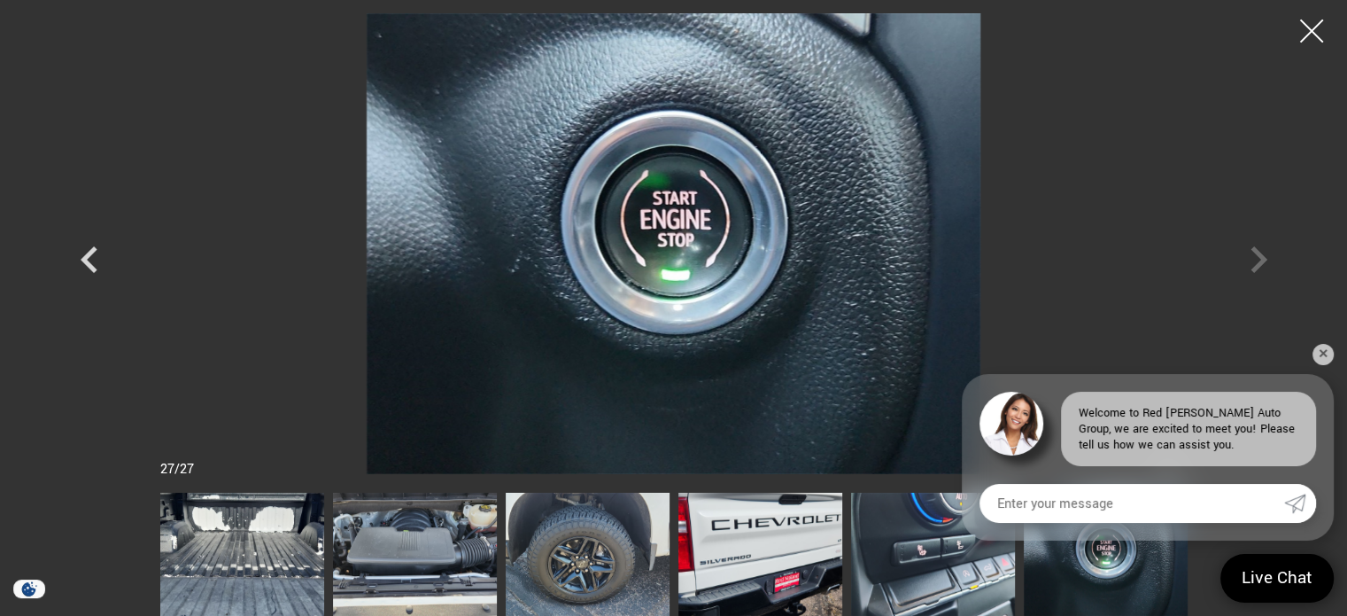
click at [1318, 25] on div at bounding box center [1312, 31] width 47 height 47
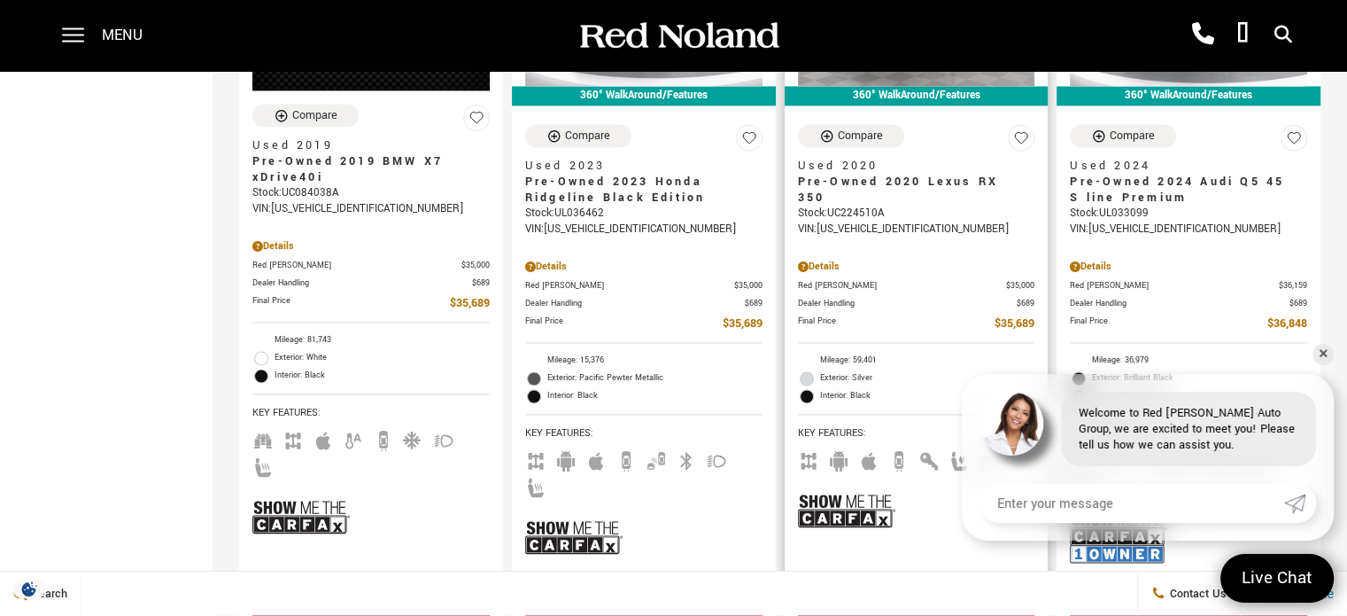
scroll to position [2851, 0]
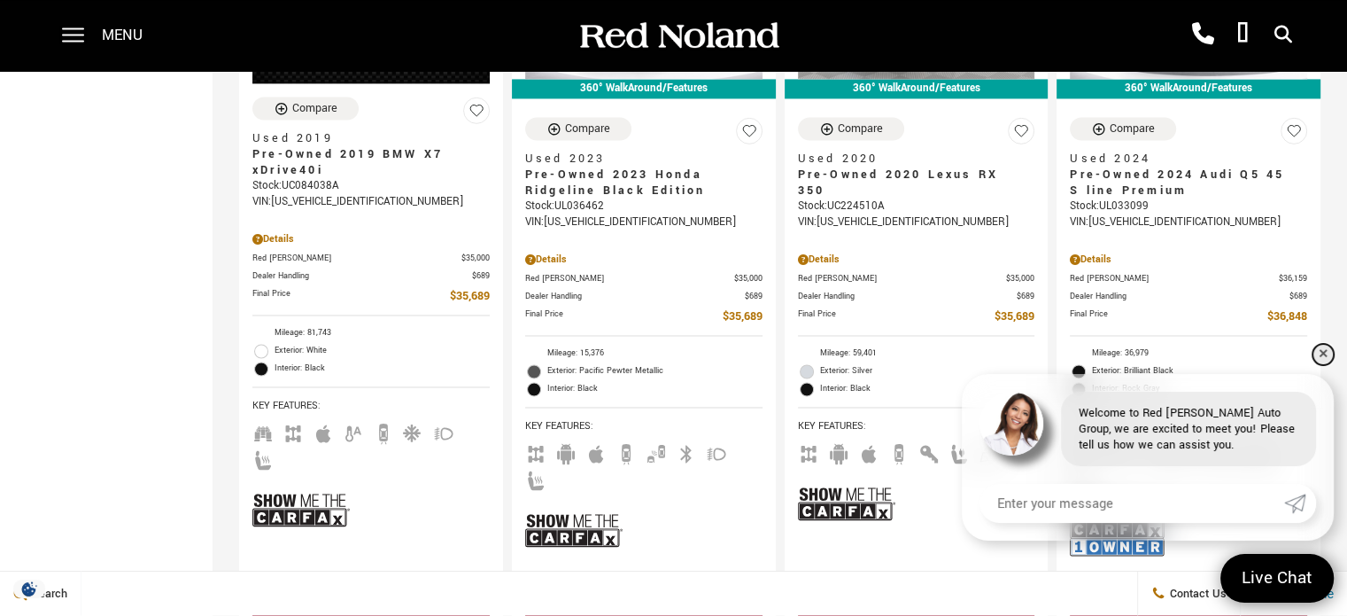
click at [1316, 355] on link "✕" at bounding box center [1323, 354] width 21 height 21
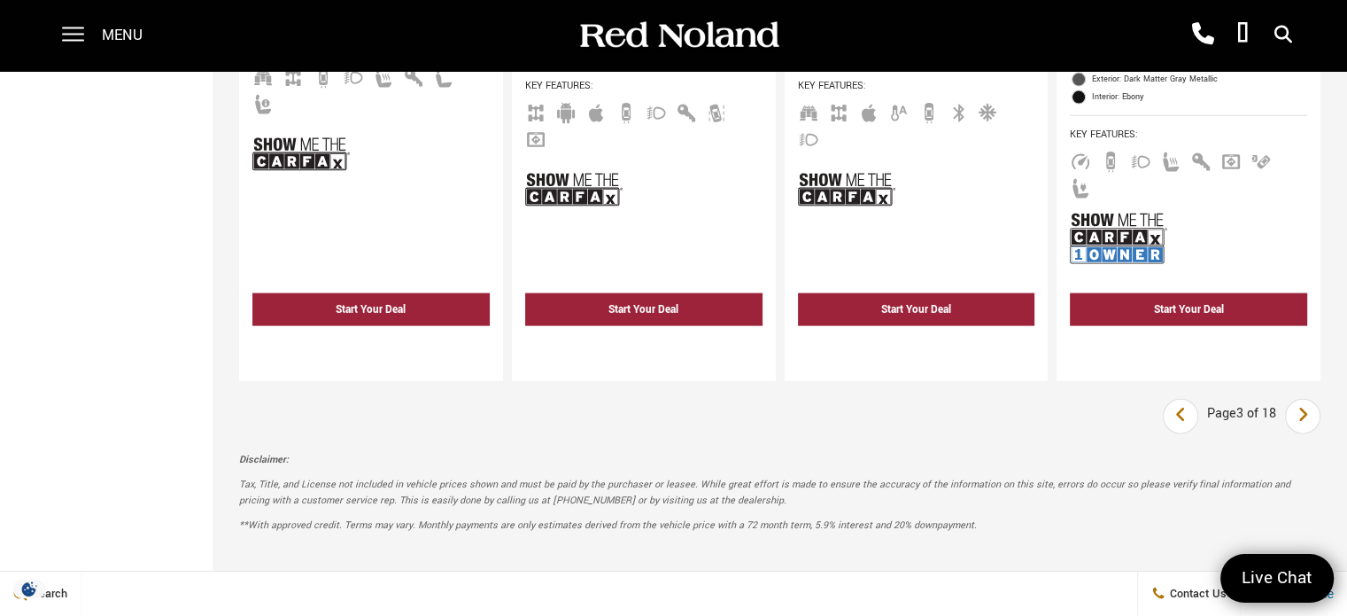
scroll to position [4034, 0]
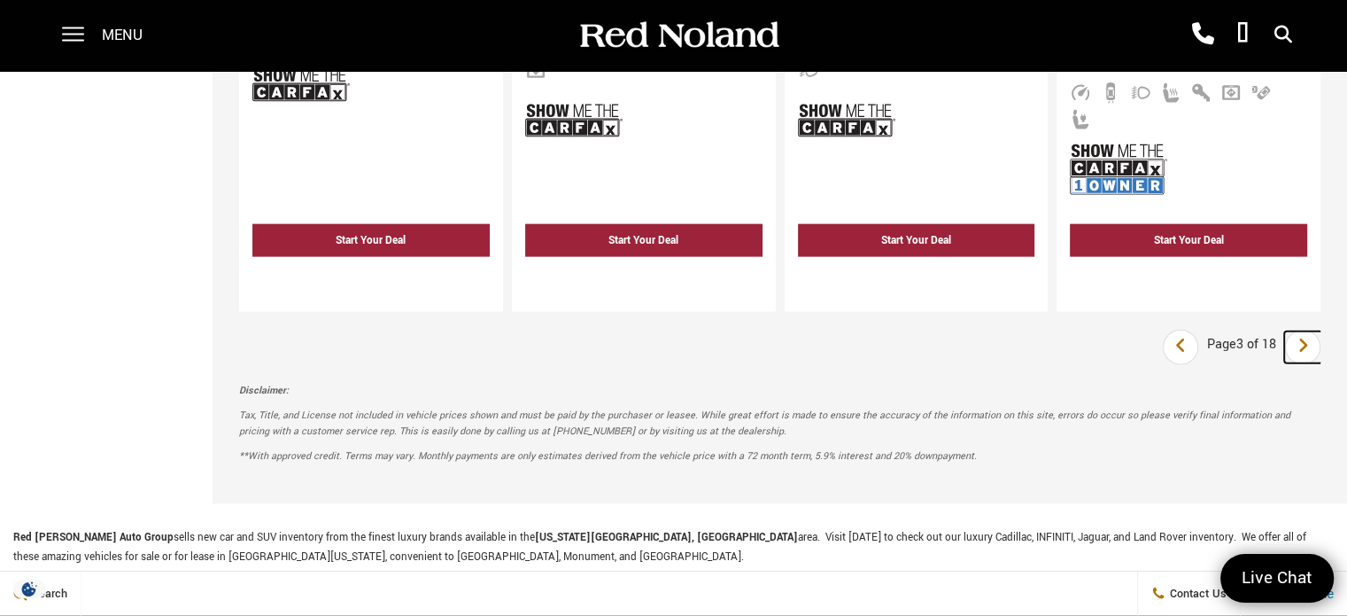
click at [1309, 331] on icon "next page" at bounding box center [1304, 345] width 12 height 28
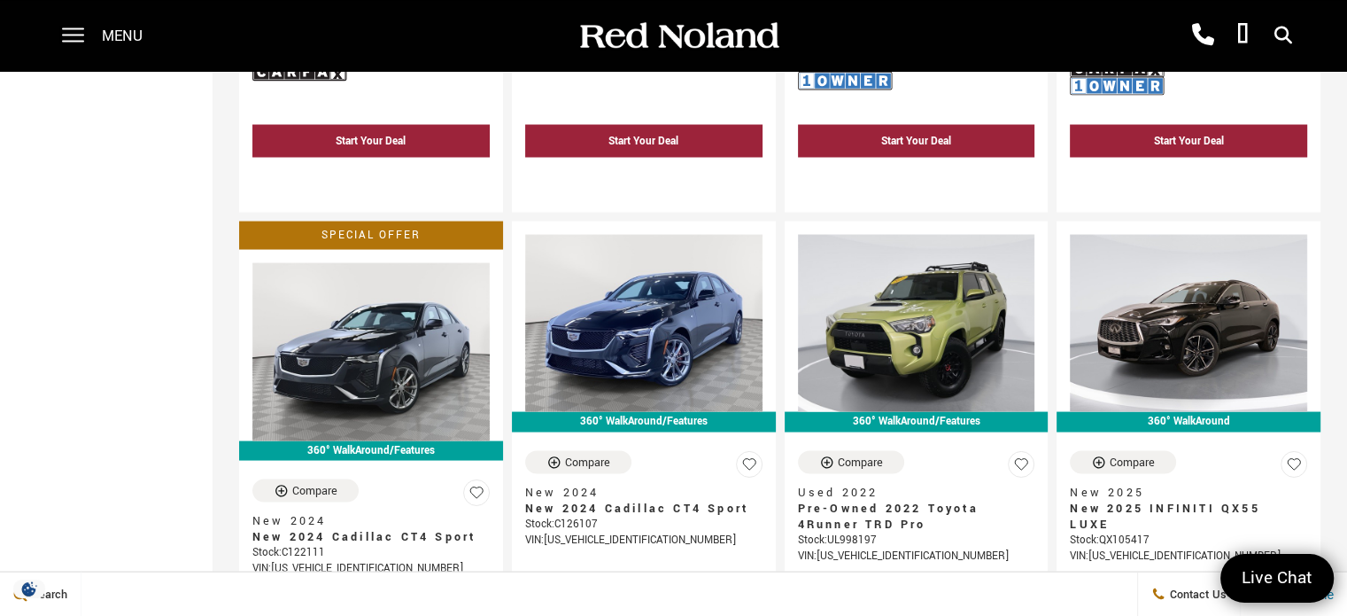
scroll to position [3436, 0]
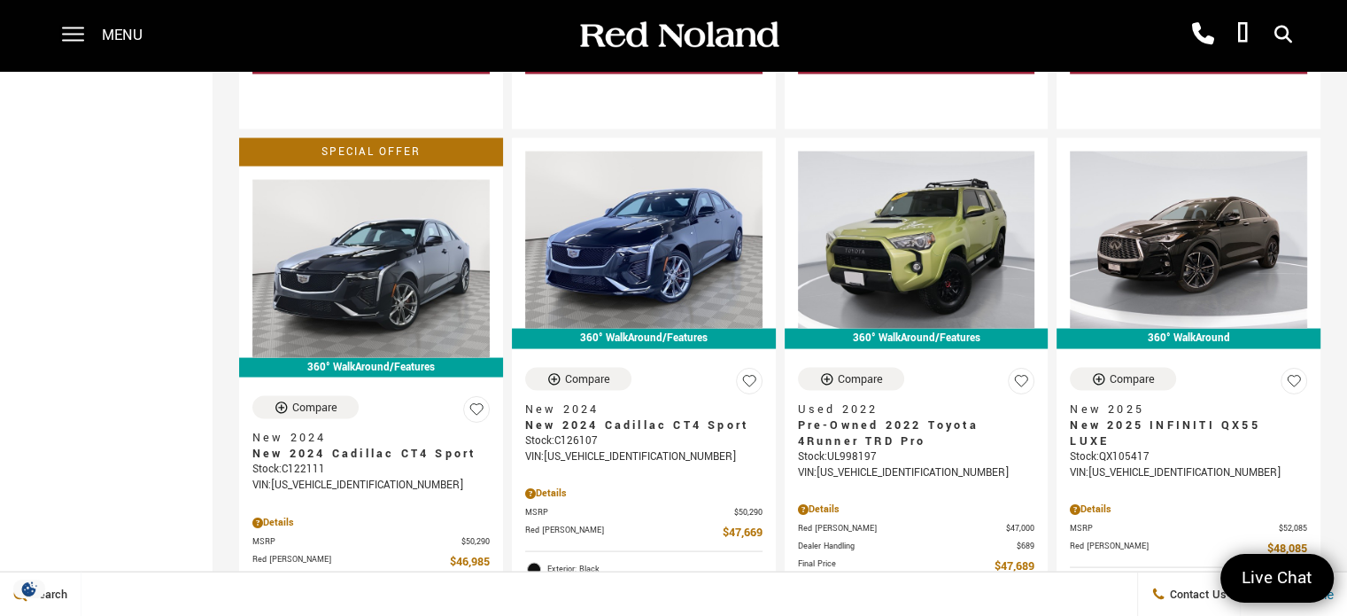
click at [1092, 449] on div "Stock : QX105417" at bounding box center [1188, 457] width 237 height 16
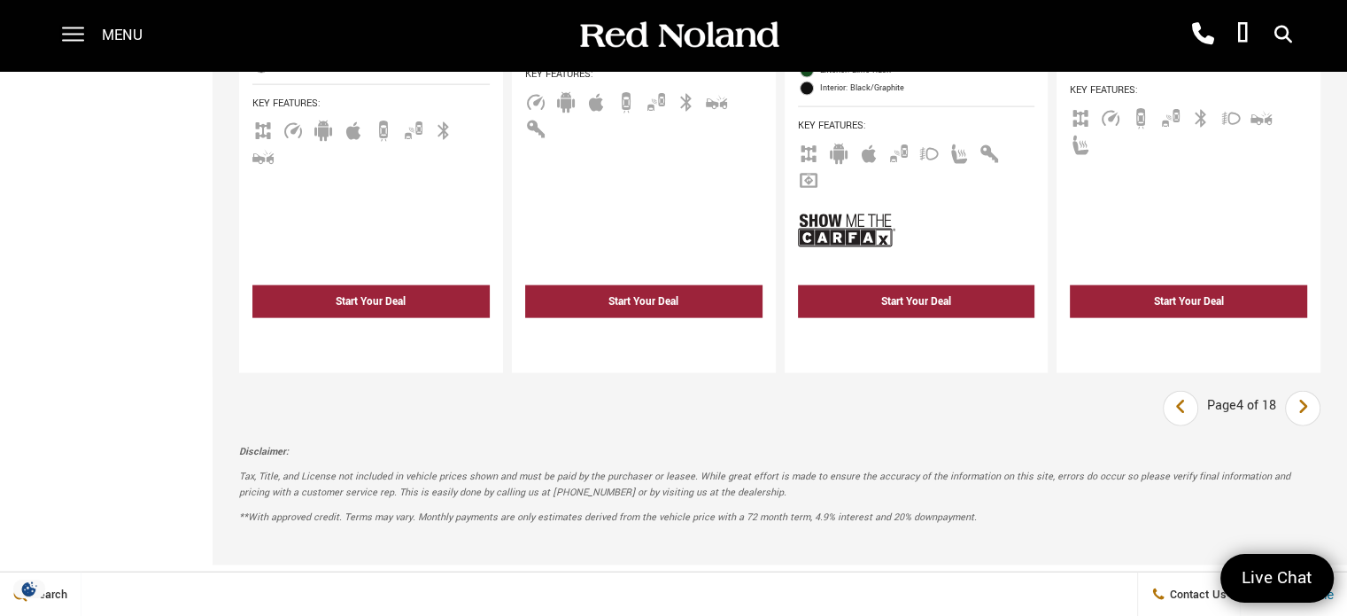
scroll to position [3986, 0]
click at [1309, 392] on icon "next page" at bounding box center [1304, 406] width 12 height 28
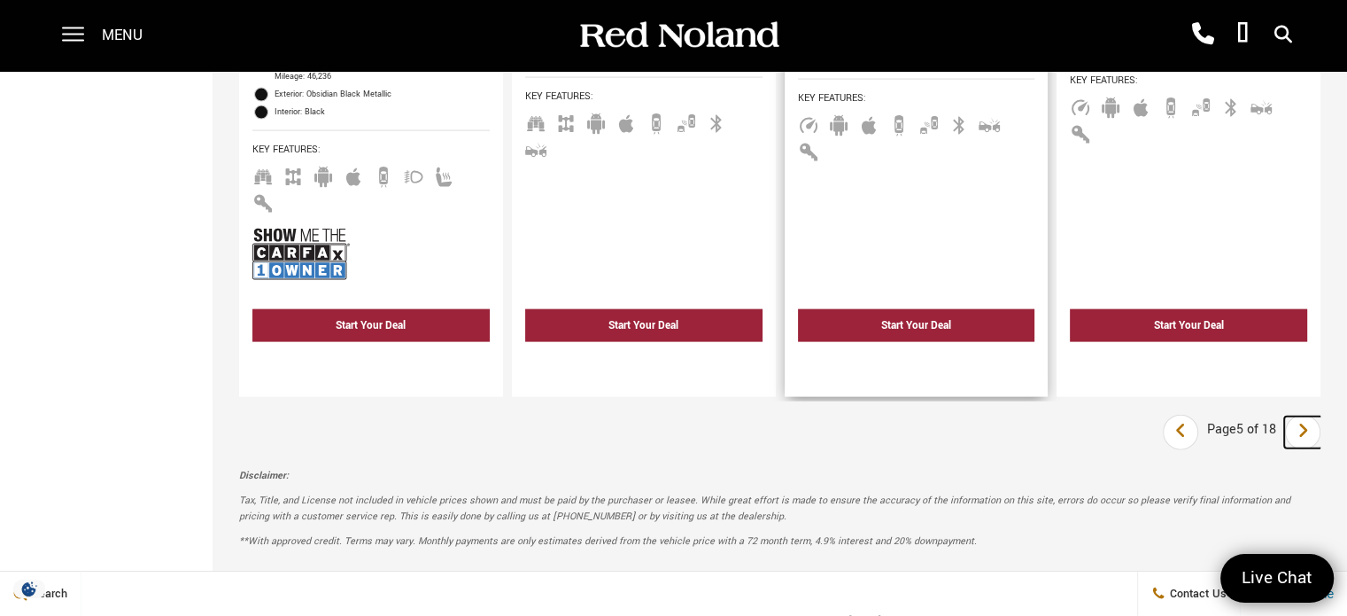
scroll to position [3868, 0]
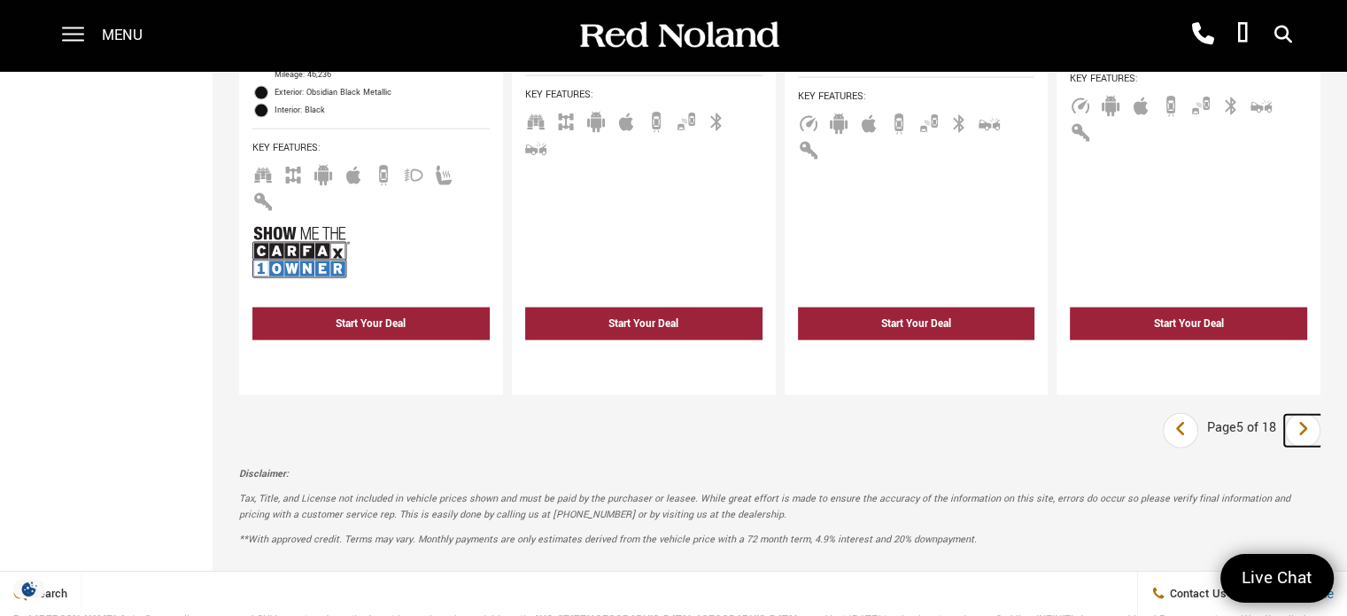
click at [1309, 415] on icon "next page" at bounding box center [1304, 429] width 12 height 28
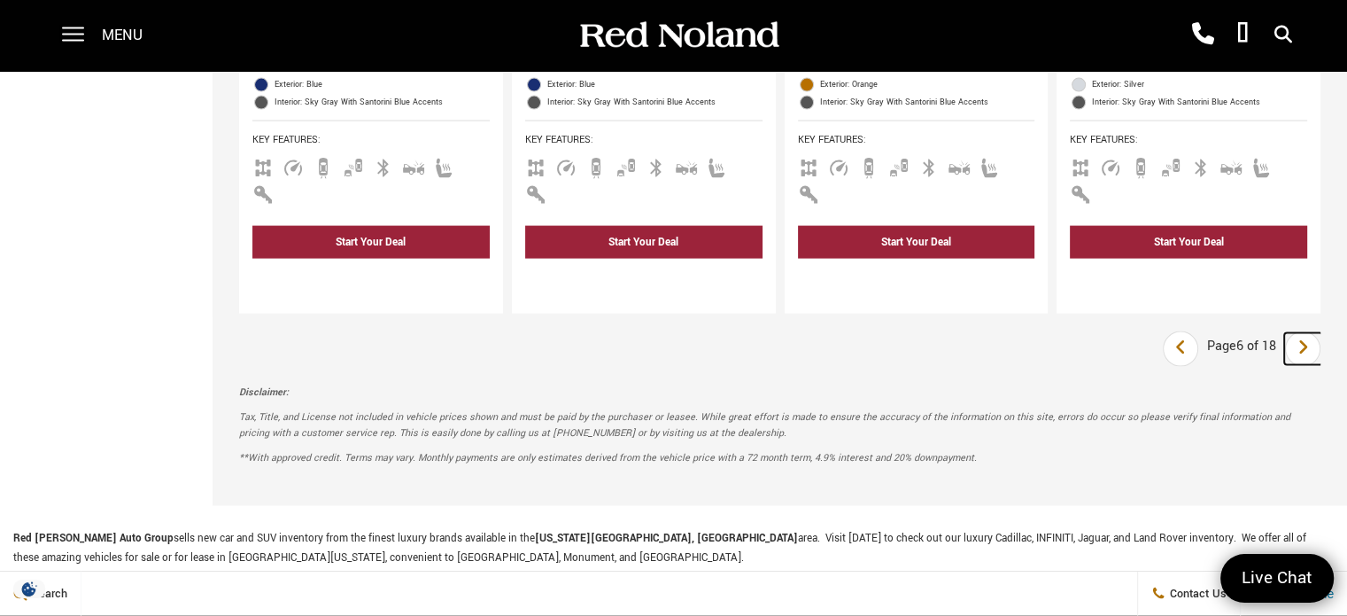
scroll to position [3822, 0]
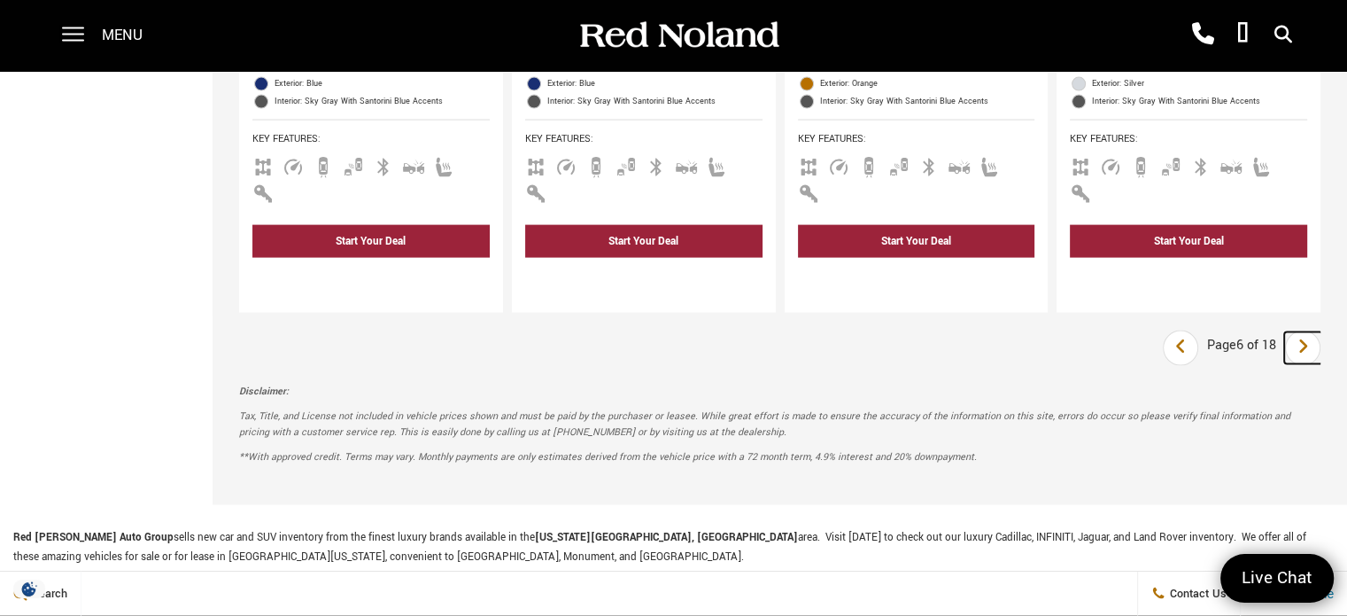
click at [1309, 332] on icon "next page" at bounding box center [1304, 346] width 12 height 28
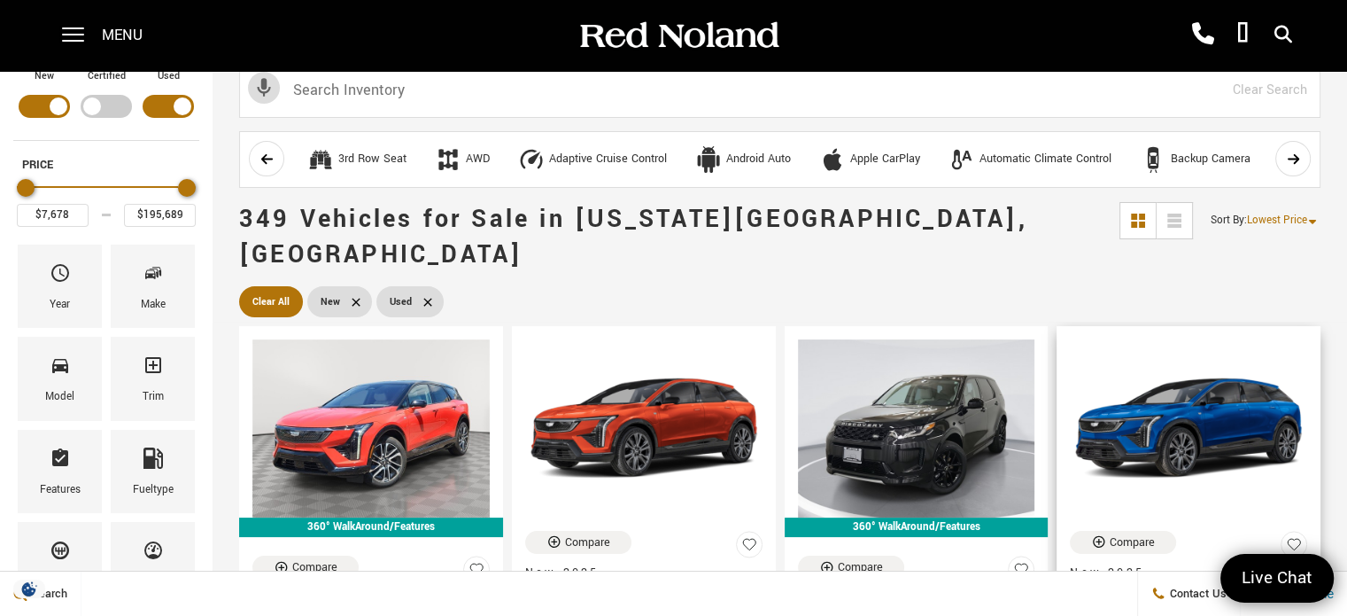
scroll to position [10, 0]
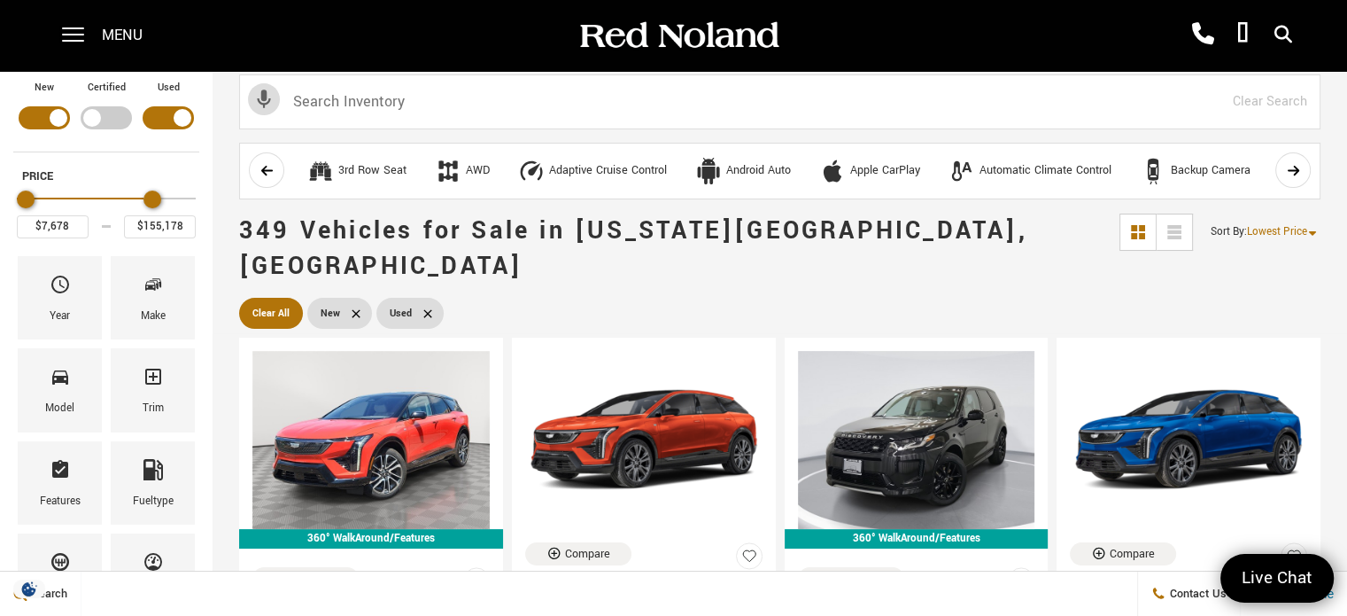
click at [152, 198] on div "Price" at bounding box center [106, 199] width 179 height 31
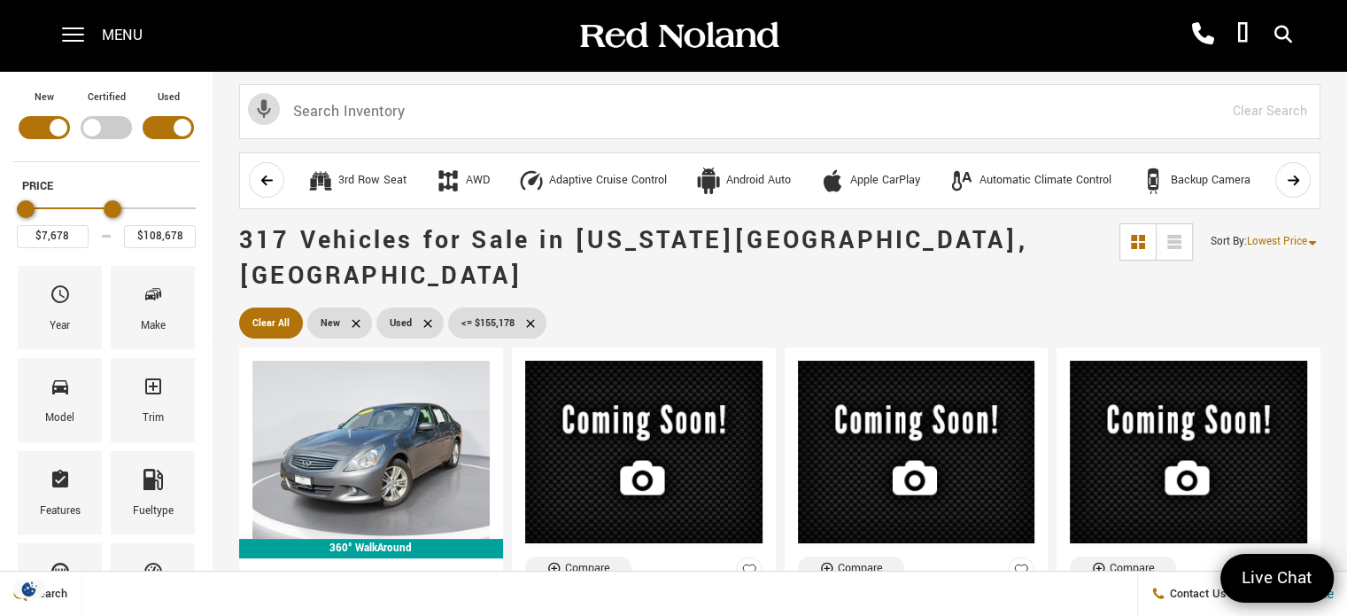
click at [112, 202] on div "Price" at bounding box center [106, 209] width 179 height 31
click at [81, 205] on div "Price" at bounding box center [106, 209] width 179 height 31
click at [60, 208] on div "Price" at bounding box center [106, 209] width 179 height 31
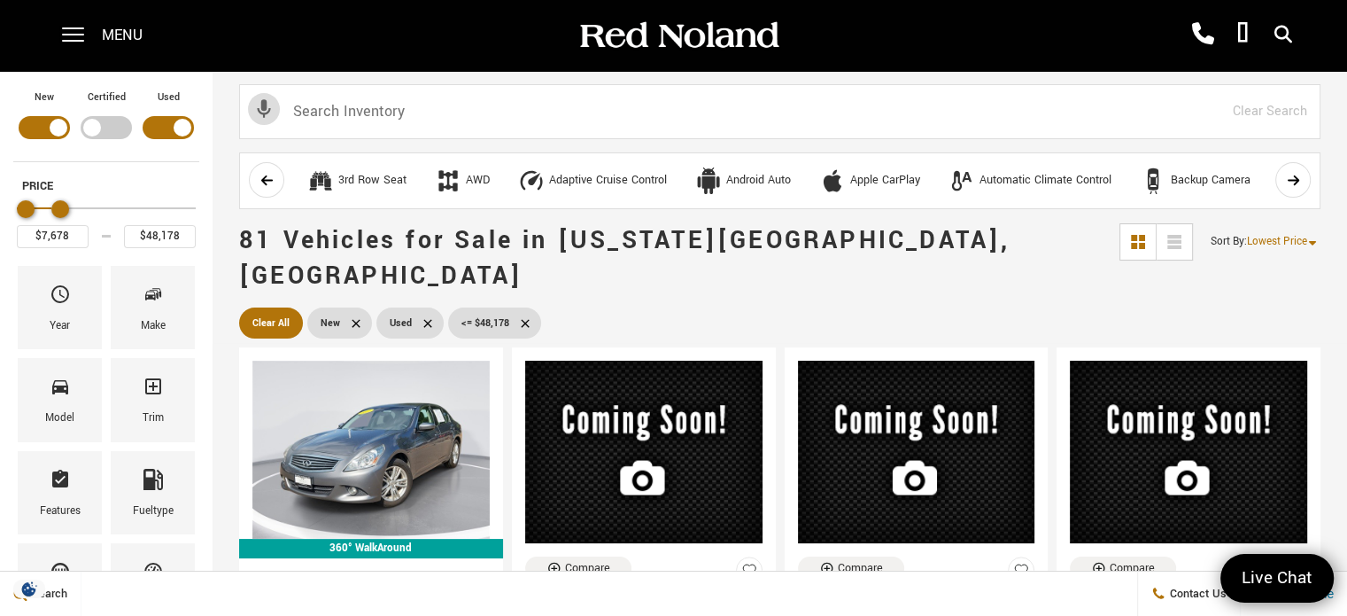
type input "$35,678"
click at [50, 208] on div "Price" at bounding box center [106, 209] width 179 height 31
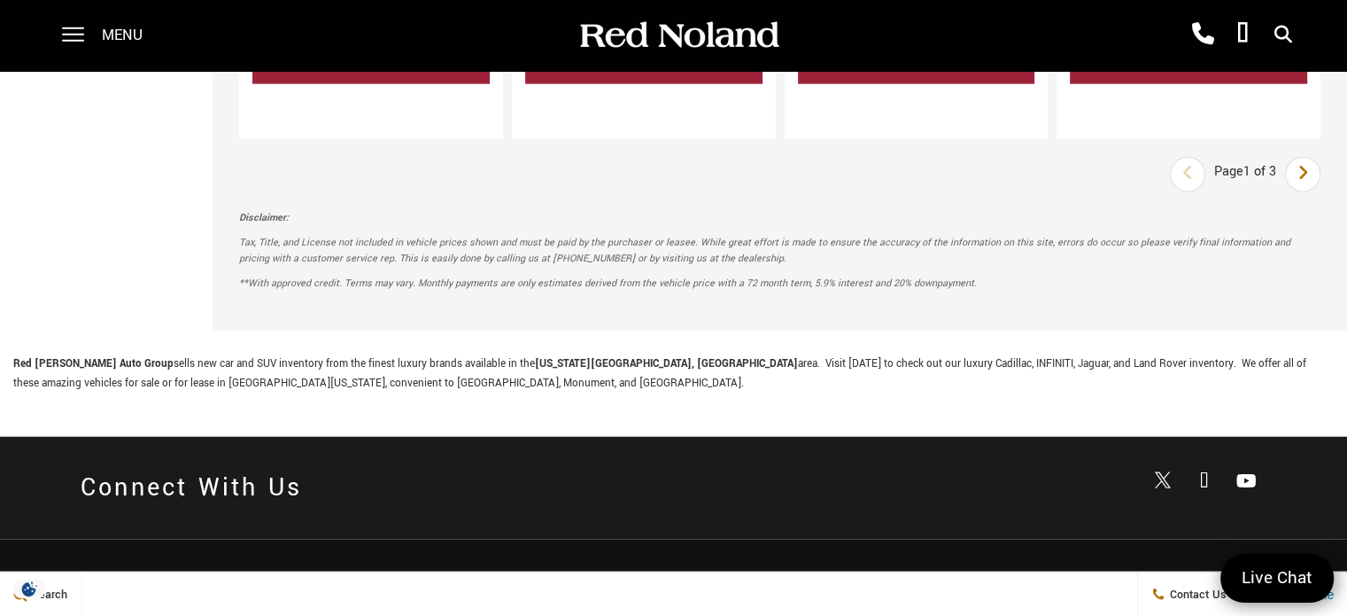
scroll to position [4229, 0]
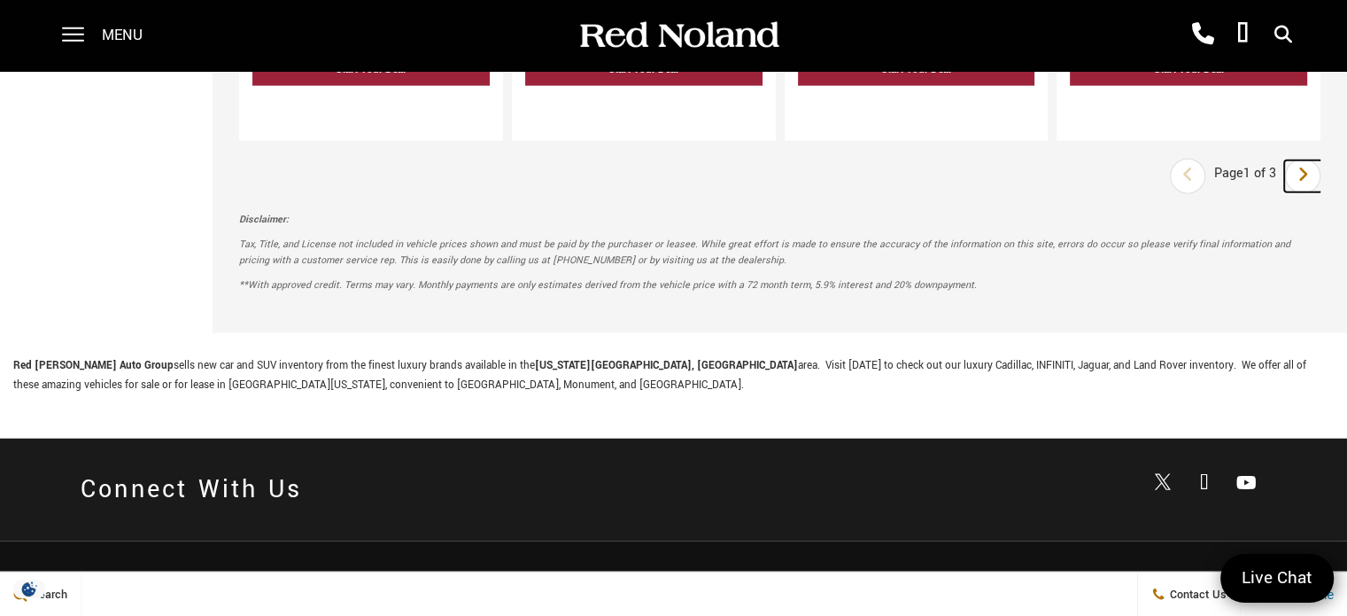
click at [1309, 160] on icon "next page" at bounding box center [1304, 174] width 12 height 28
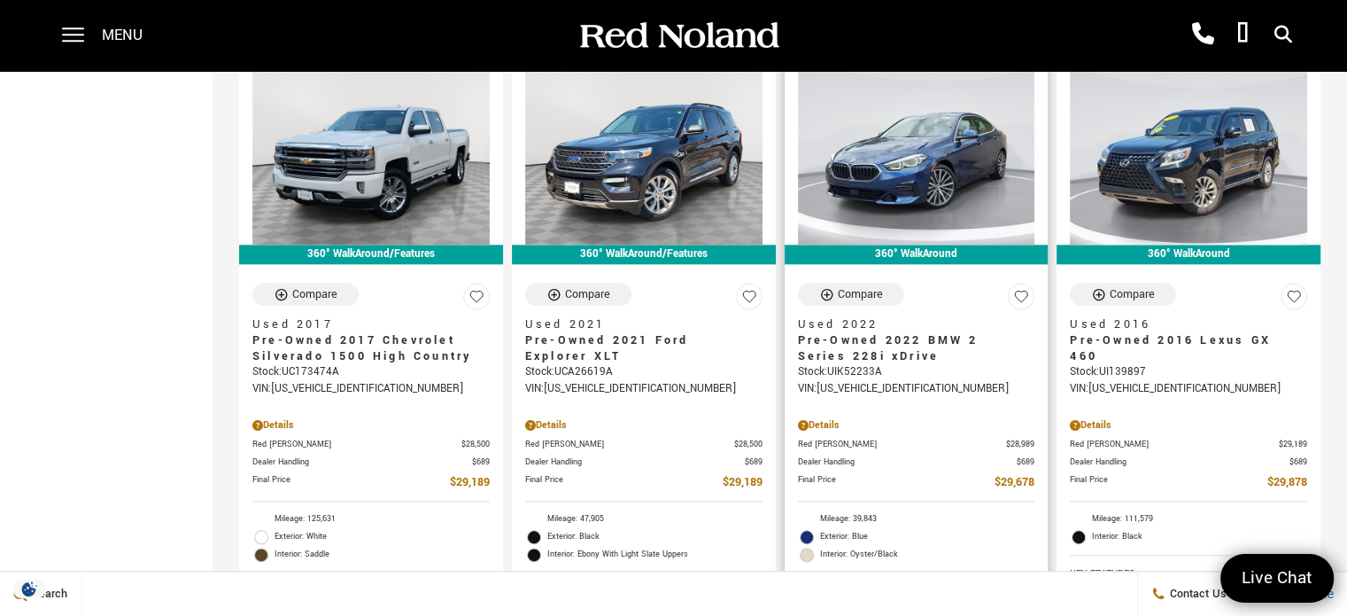
scroll to position [1995, 0]
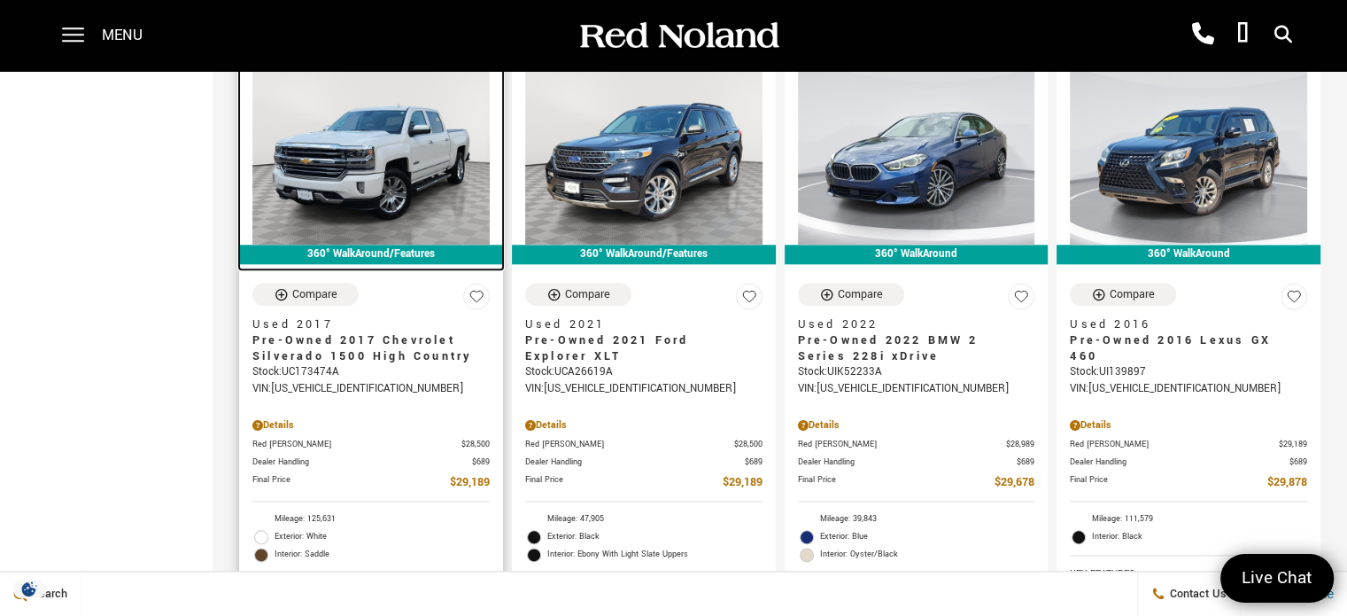
click at [383, 130] on img at bounding box center [370, 155] width 237 height 178
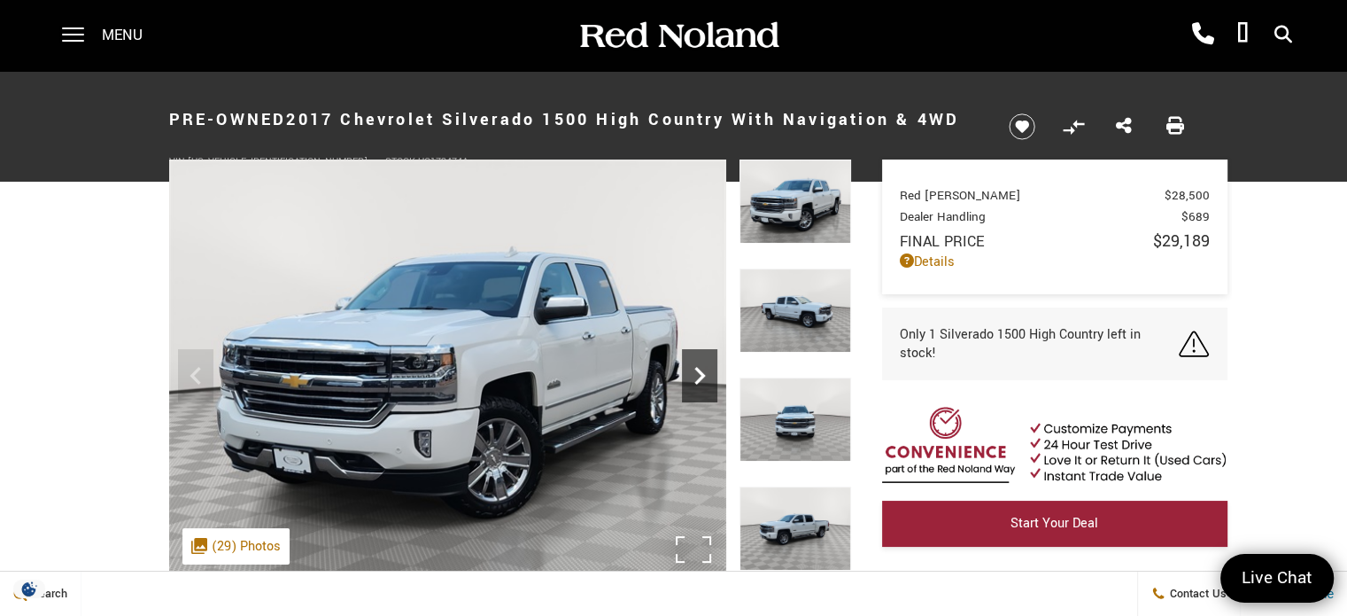
click at [702, 369] on icon "Next" at bounding box center [699, 375] width 35 height 35
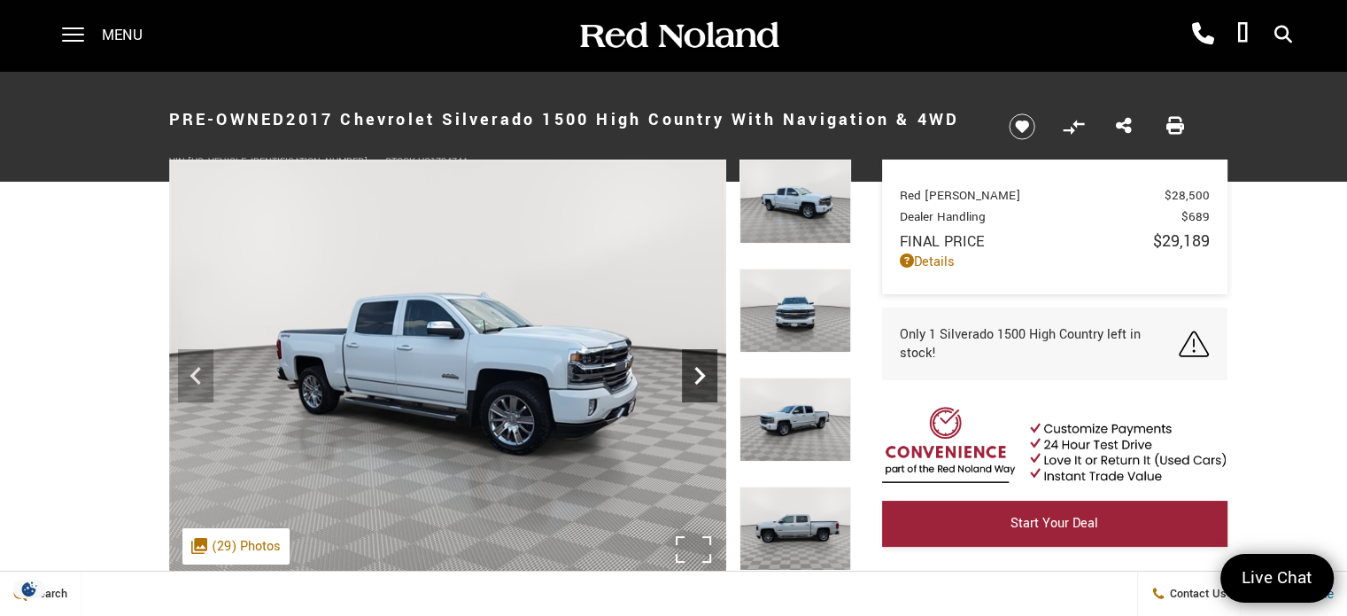
click at [702, 369] on icon "Next" at bounding box center [699, 375] width 35 height 35
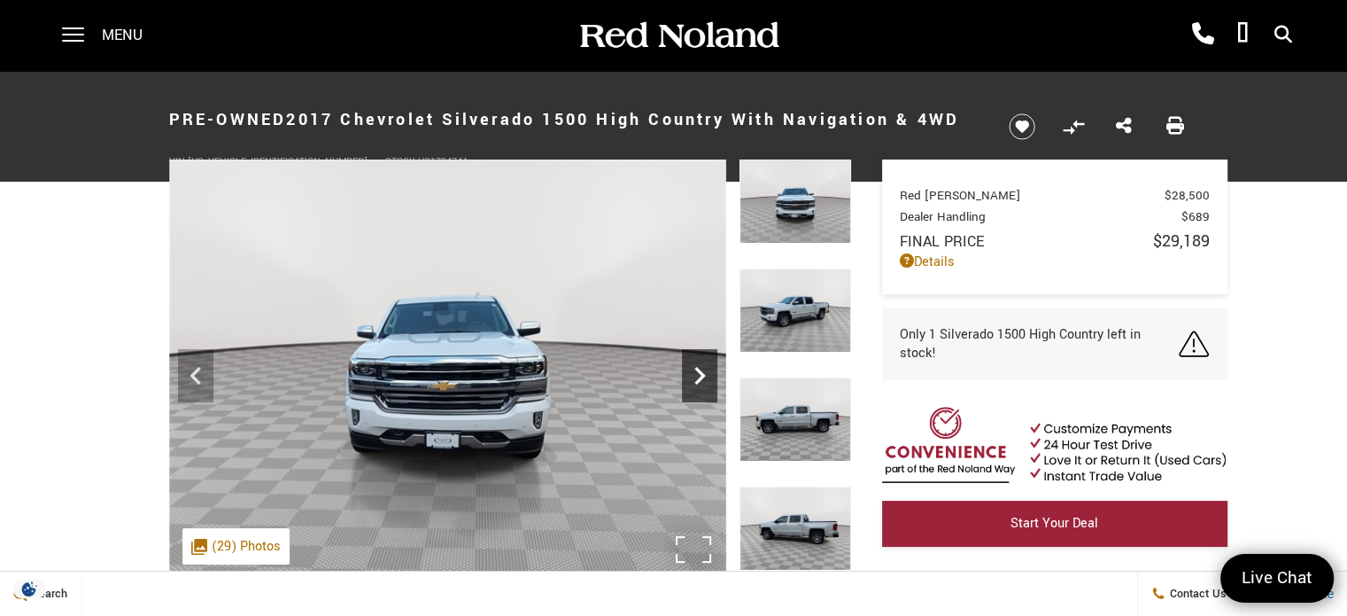
click at [702, 369] on icon "Next" at bounding box center [699, 375] width 35 height 35
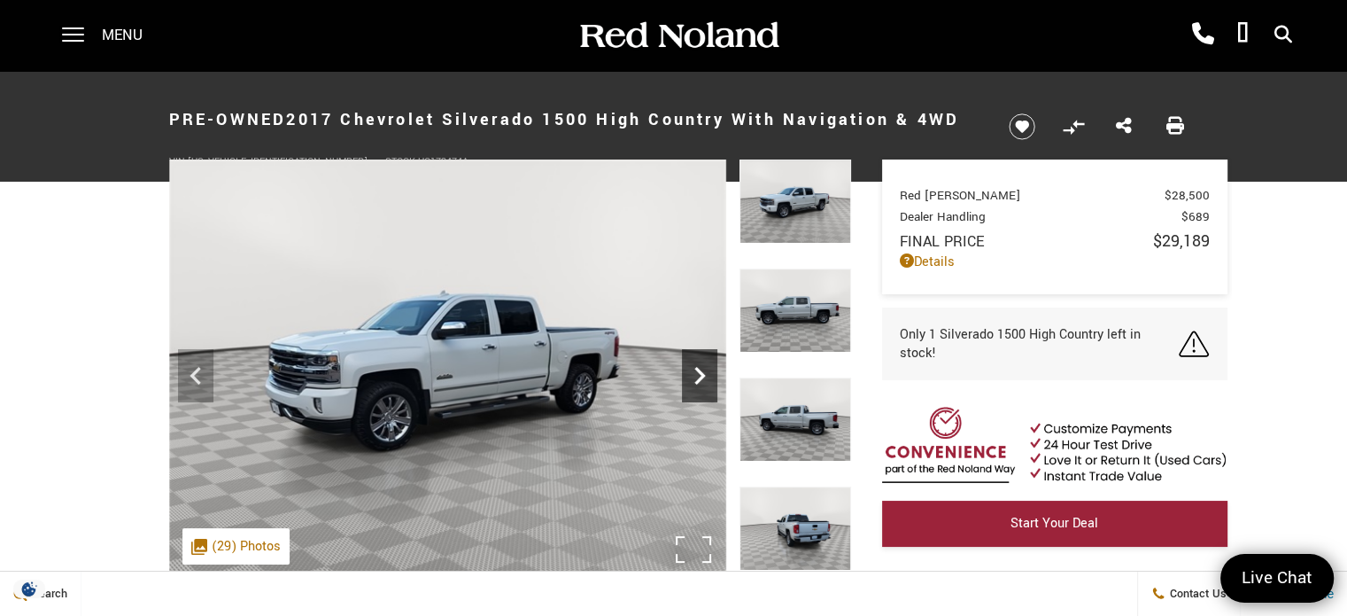
click at [702, 369] on icon "Next" at bounding box center [699, 375] width 35 height 35
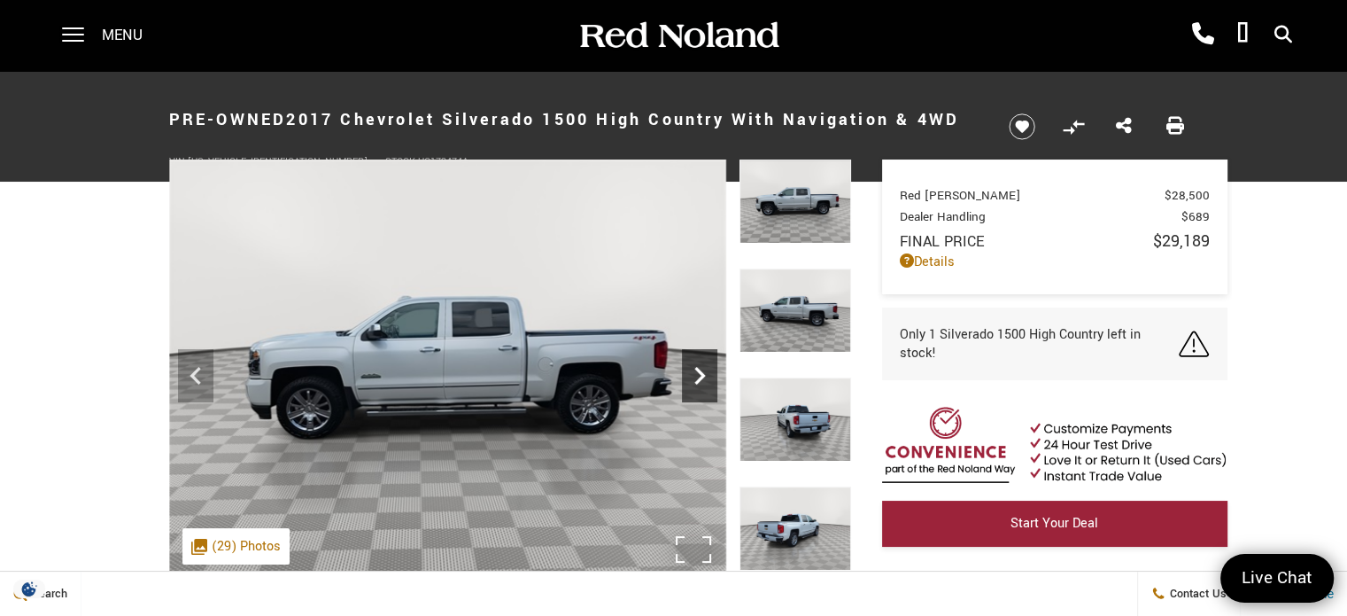
click at [702, 369] on icon "Next" at bounding box center [699, 375] width 35 height 35
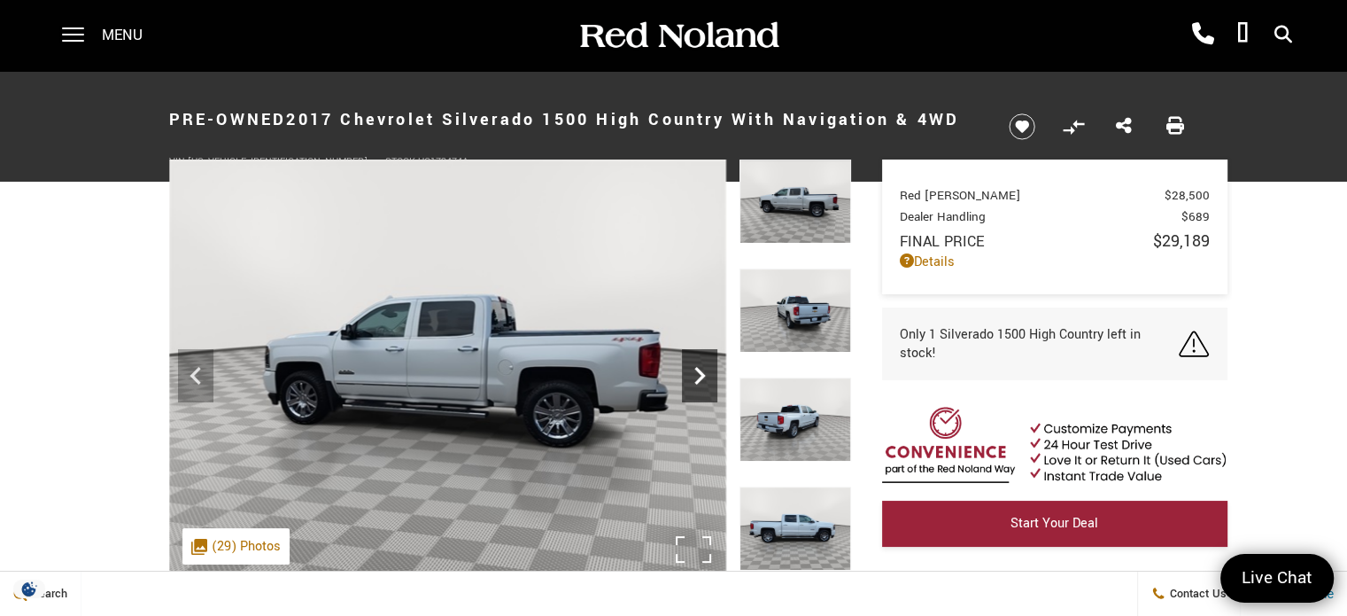
click at [702, 369] on icon "Next" at bounding box center [699, 375] width 35 height 35
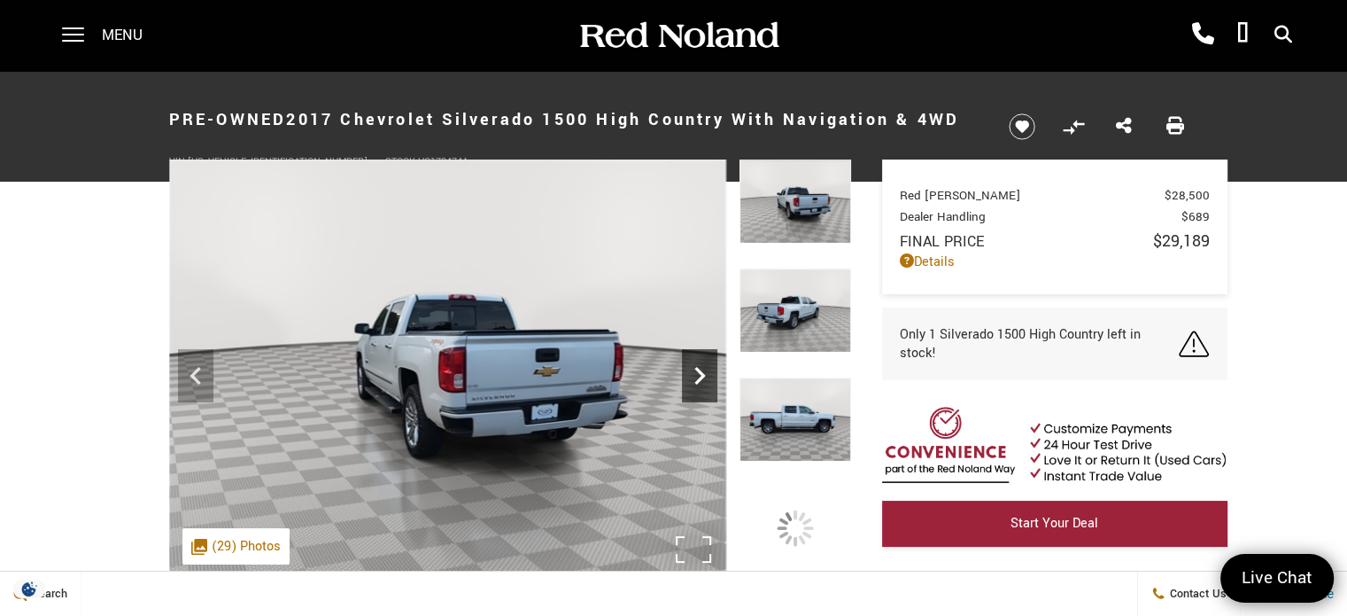
click at [702, 369] on icon "Next" at bounding box center [699, 375] width 35 height 35
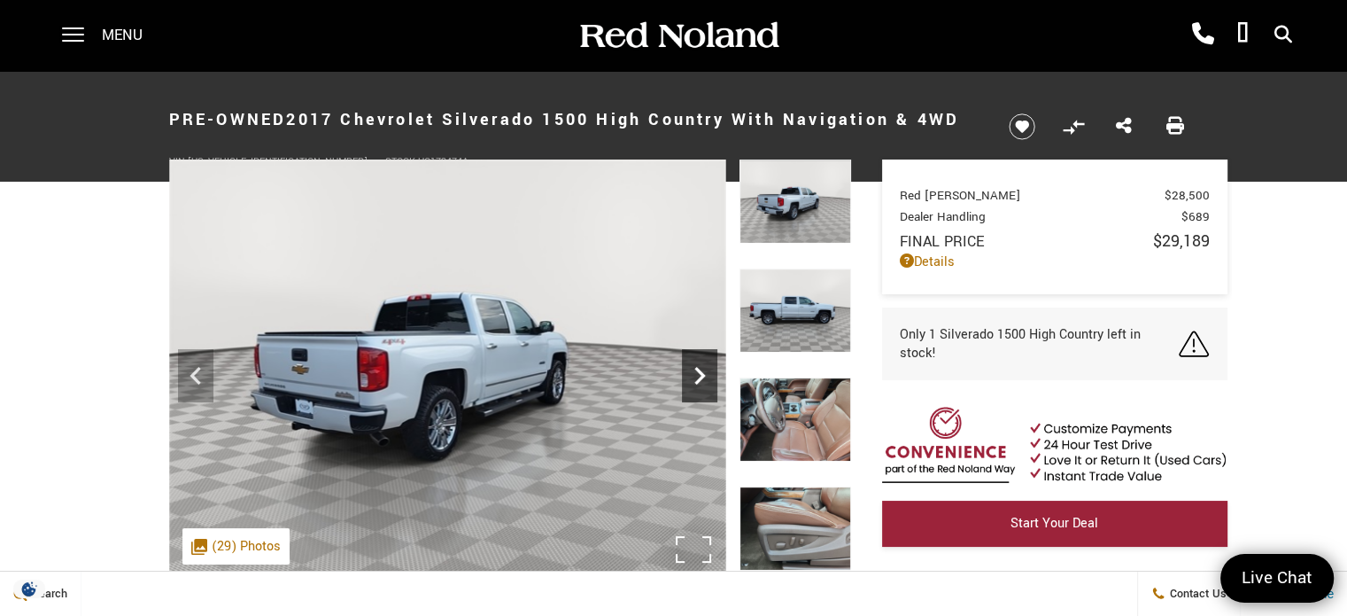
click at [702, 369] on icon "Next" at bounding box center [699, 375] width 35 height 35
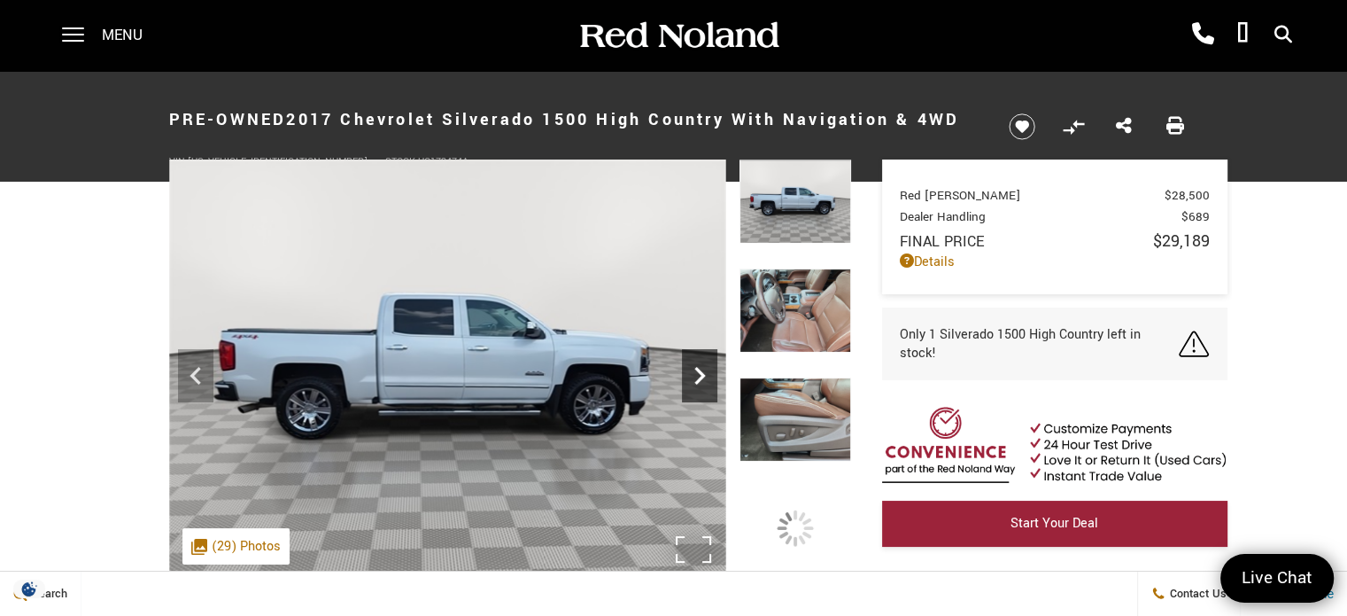
click at [702, 369] on icon "Next" at bounding box center [699, 375] width 35 height 35
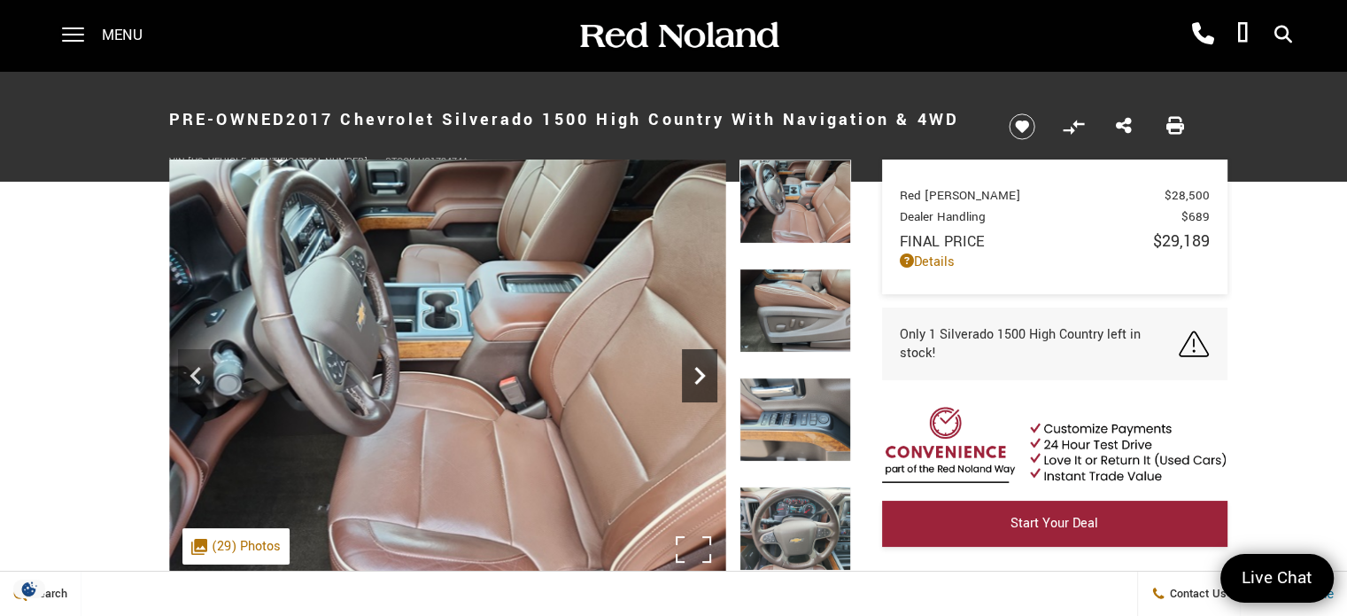
click at [702, 369] on icon "Next" at bounding box center [699, 375] width 35 height 35
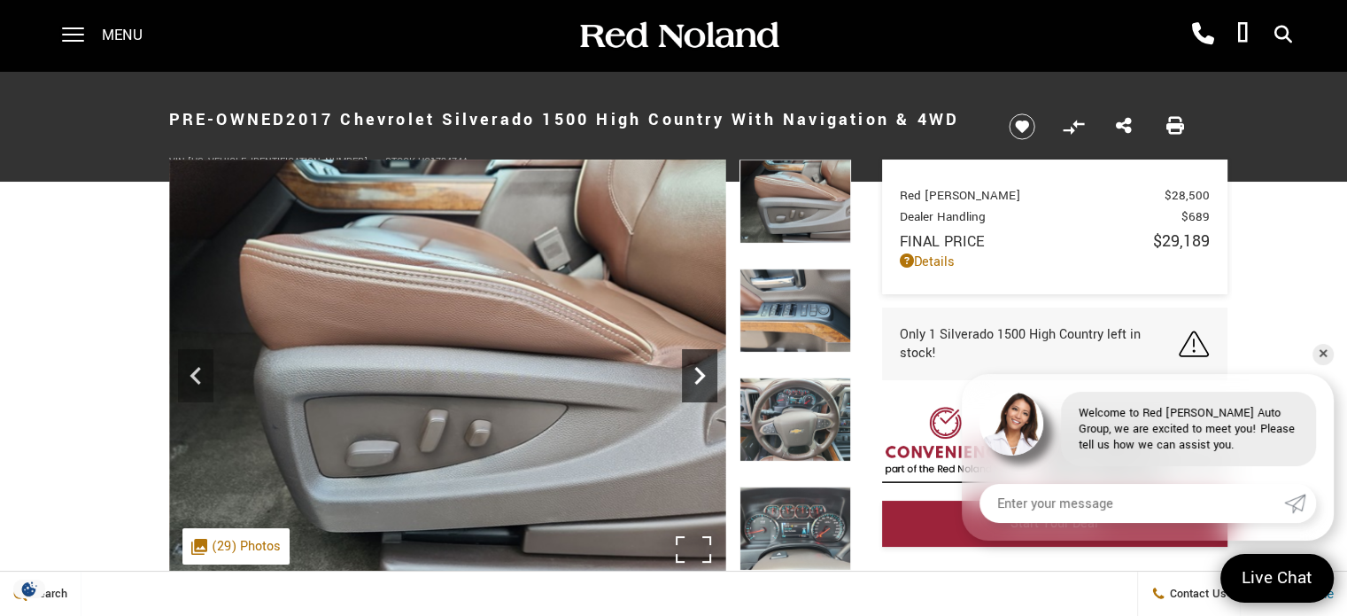
click at [702, 369] on icon "Next" at bounding box center [699, 375] width 35 height 35
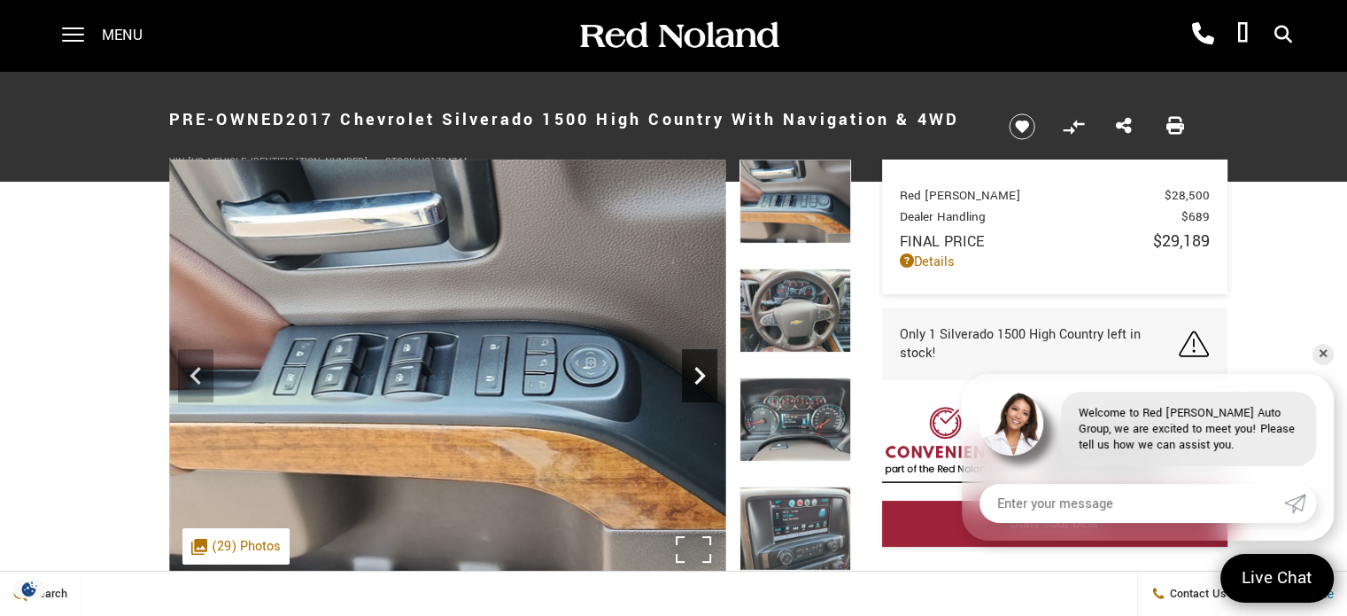
click at [702, 369] on icon "Next" at bounding box center [699, 375] width 35 height 35
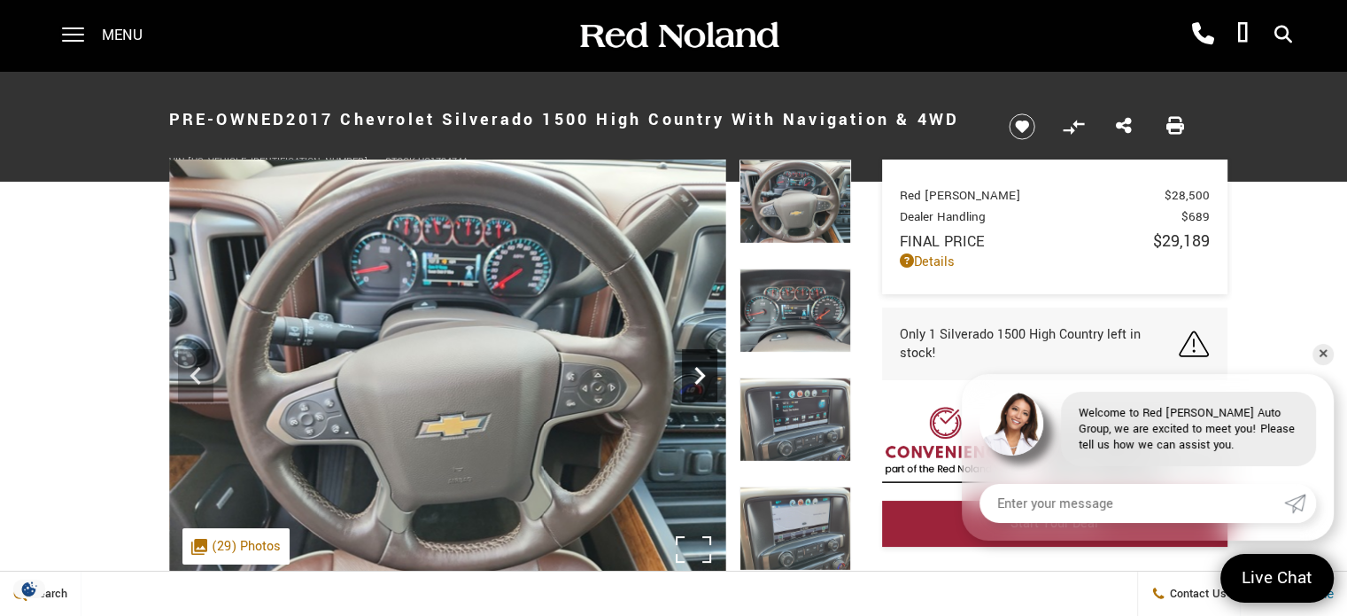
click at [702, 369] on icon "Next" at bounding box center [699, 375] width 35 height 35
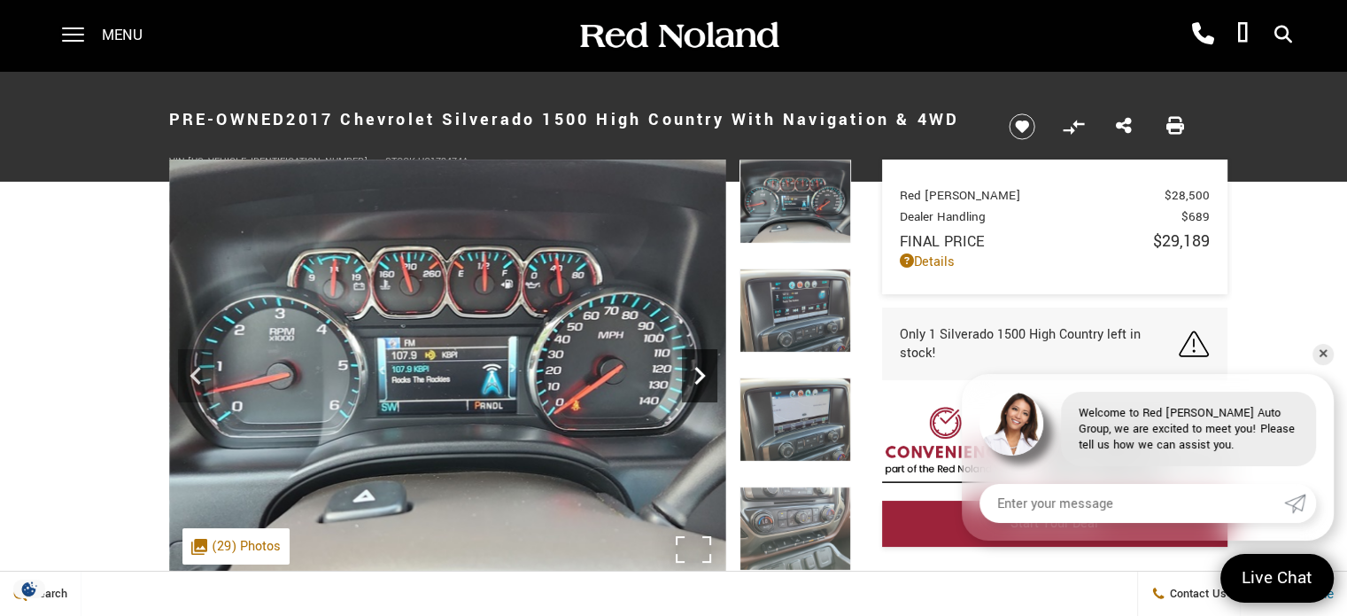
click at [702, 369] on icon "Next" at bounding box center [699, 375] width 35 height 35
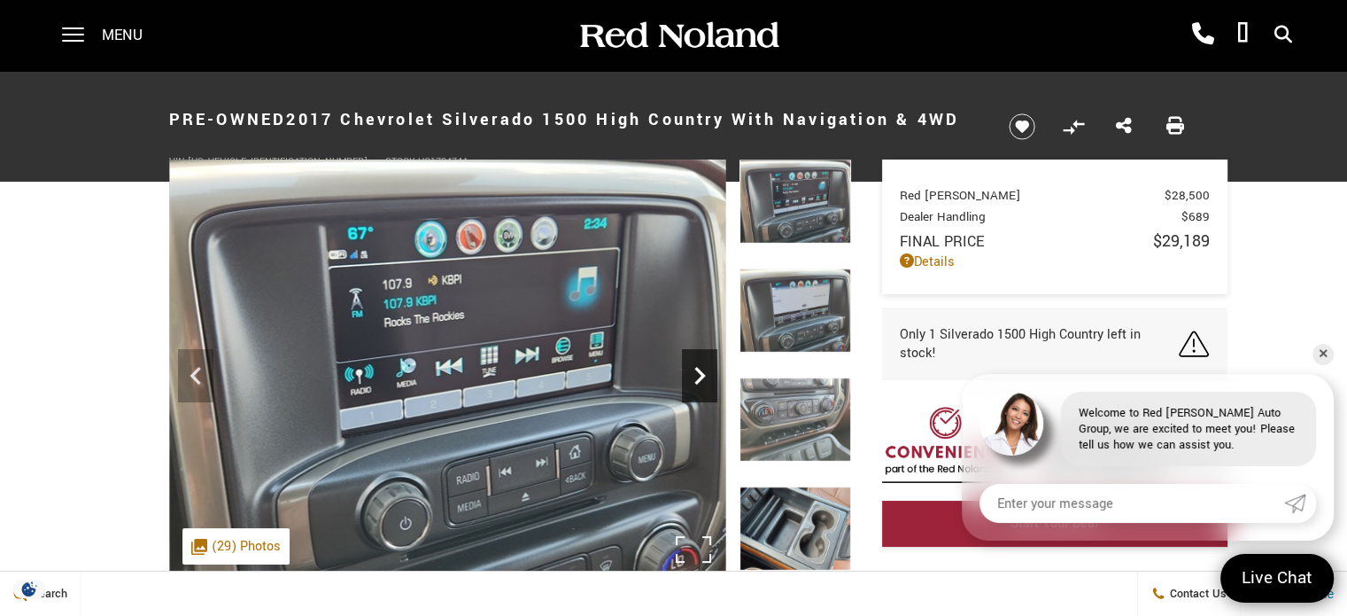
click at [702, 369] on icon "Next" at bounding box center [699, 375] width 35 height 35
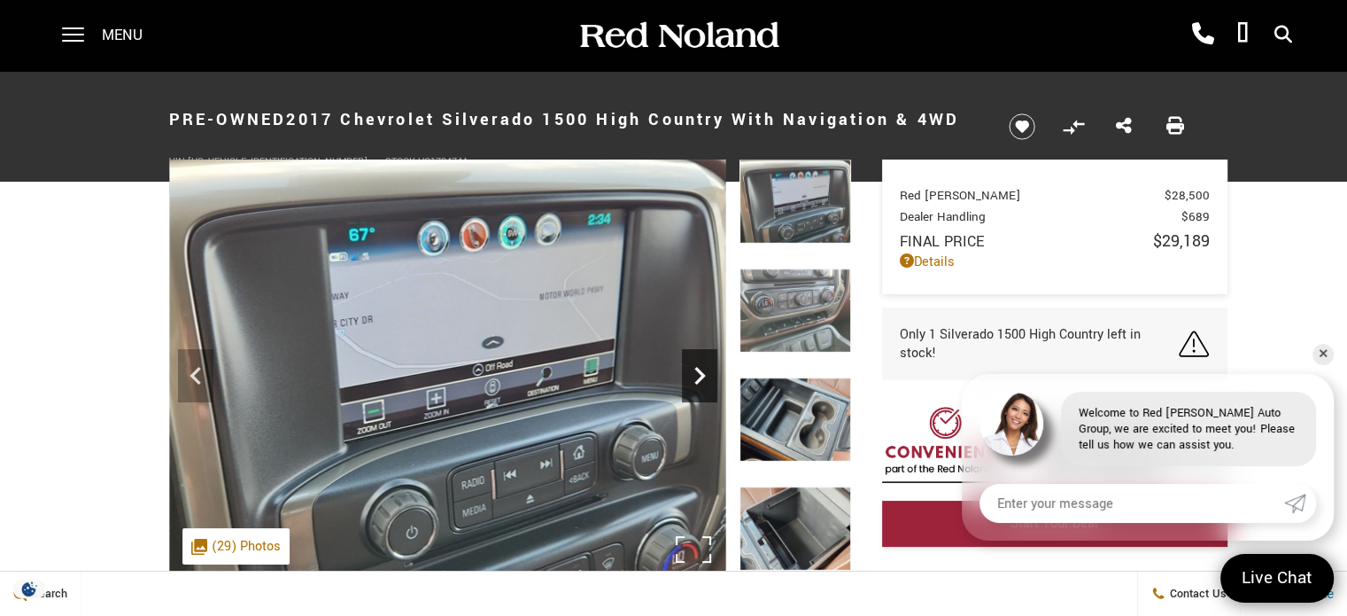
click at [702, 369] on icon "Next" at bounding box center [699, 375] width 35 height 35
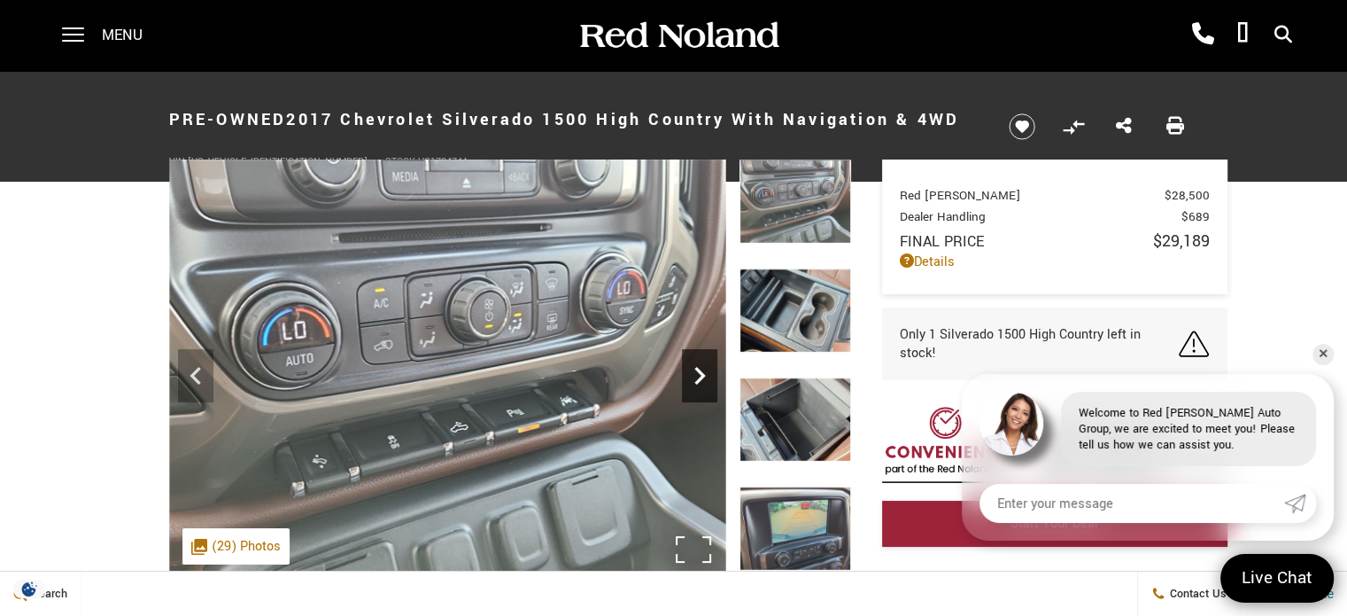
click at [702, 369] on icon "Next" at bounding box center [699, 375] width 35 height 35
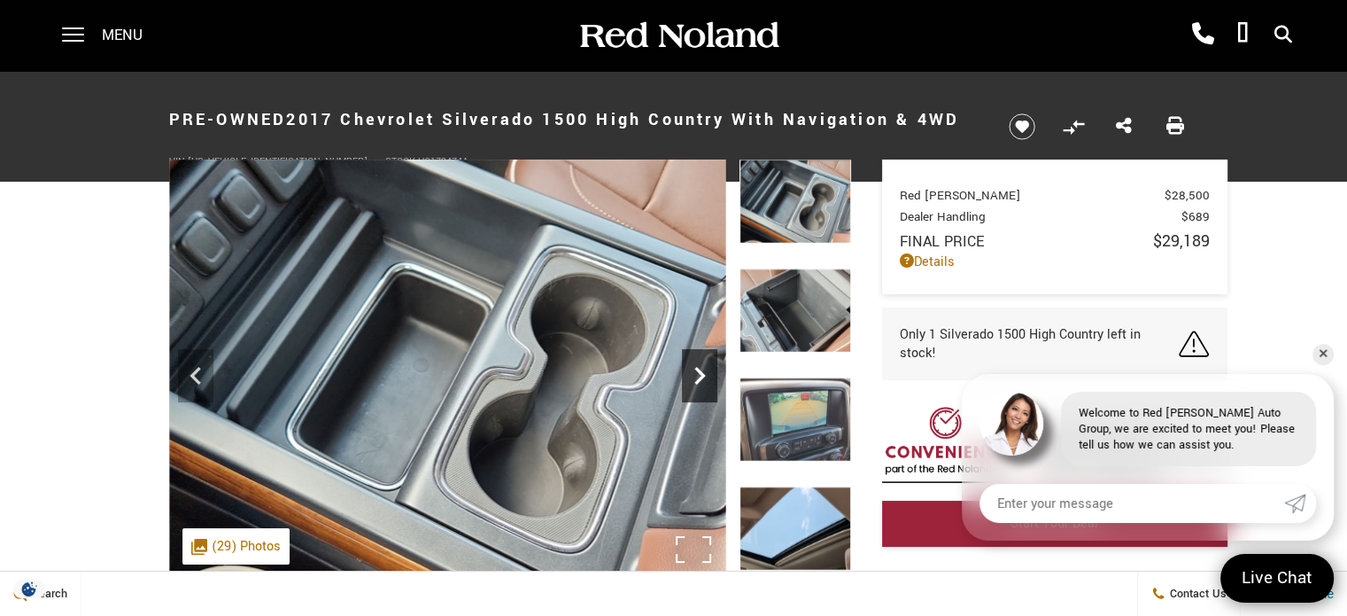
click at [702, 369] on icon "Next" at bounding box center [699, 375] width 35 height 35
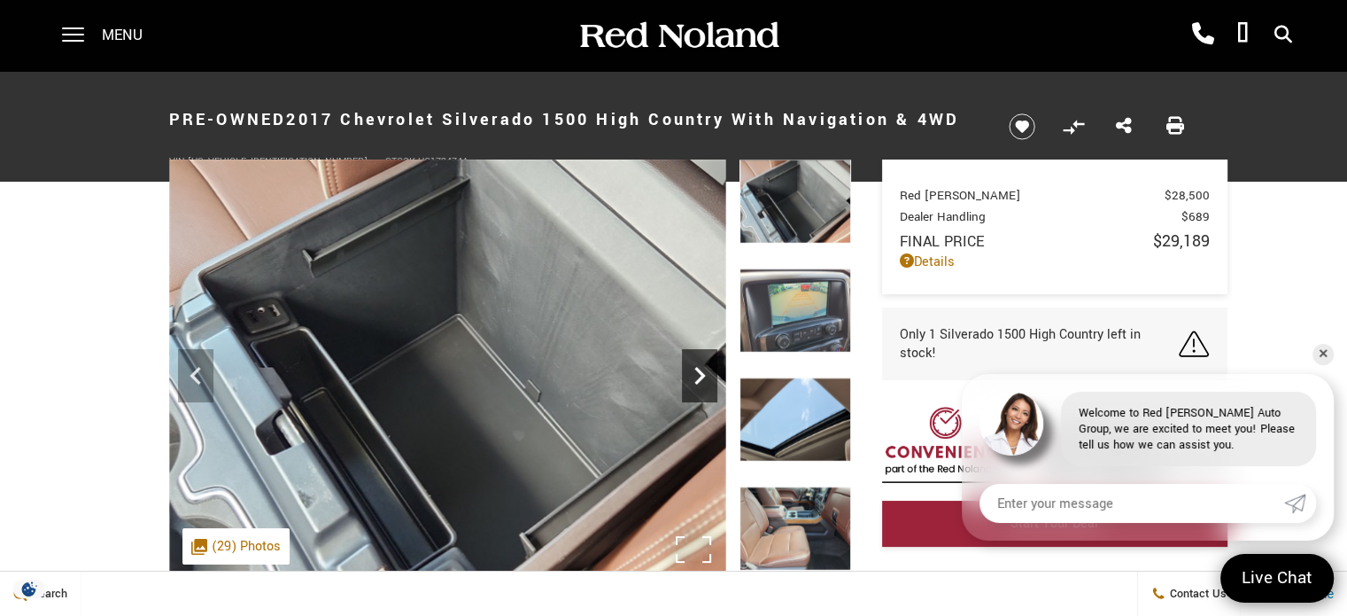
click at [702, 369] on icon "Next" at bounding box center [699, 375] width 35 height 35
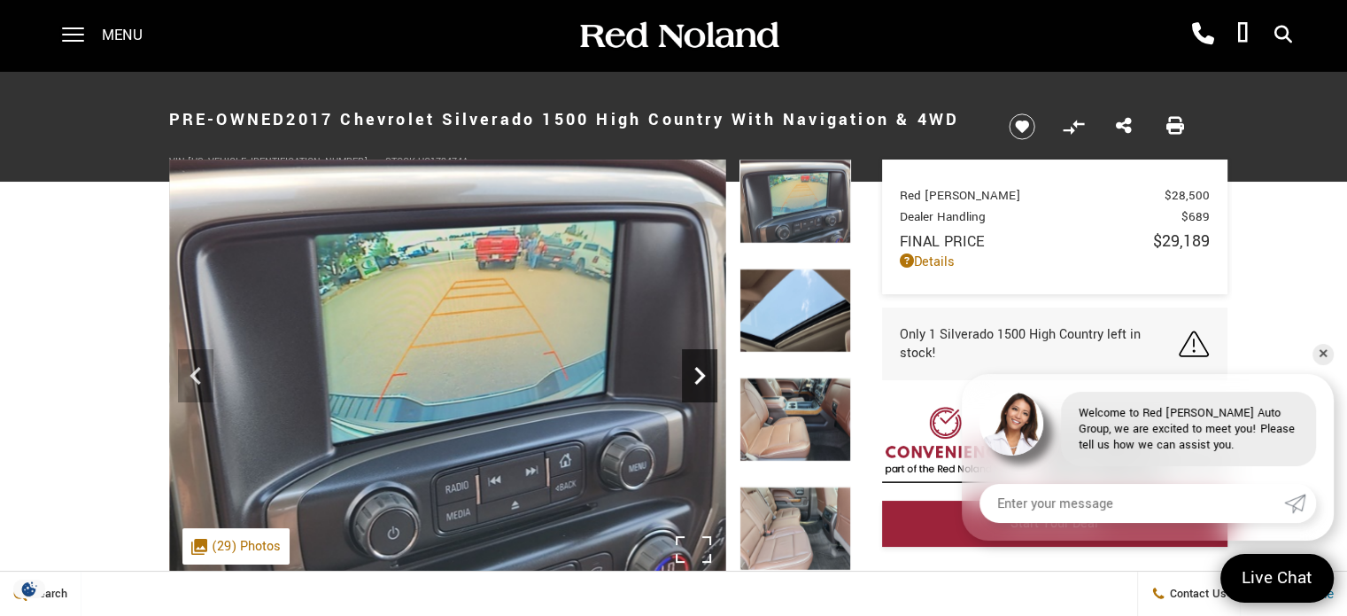
click at [702, 369] on icon "Next" at bounding box center [699, 375] width 35 height 35
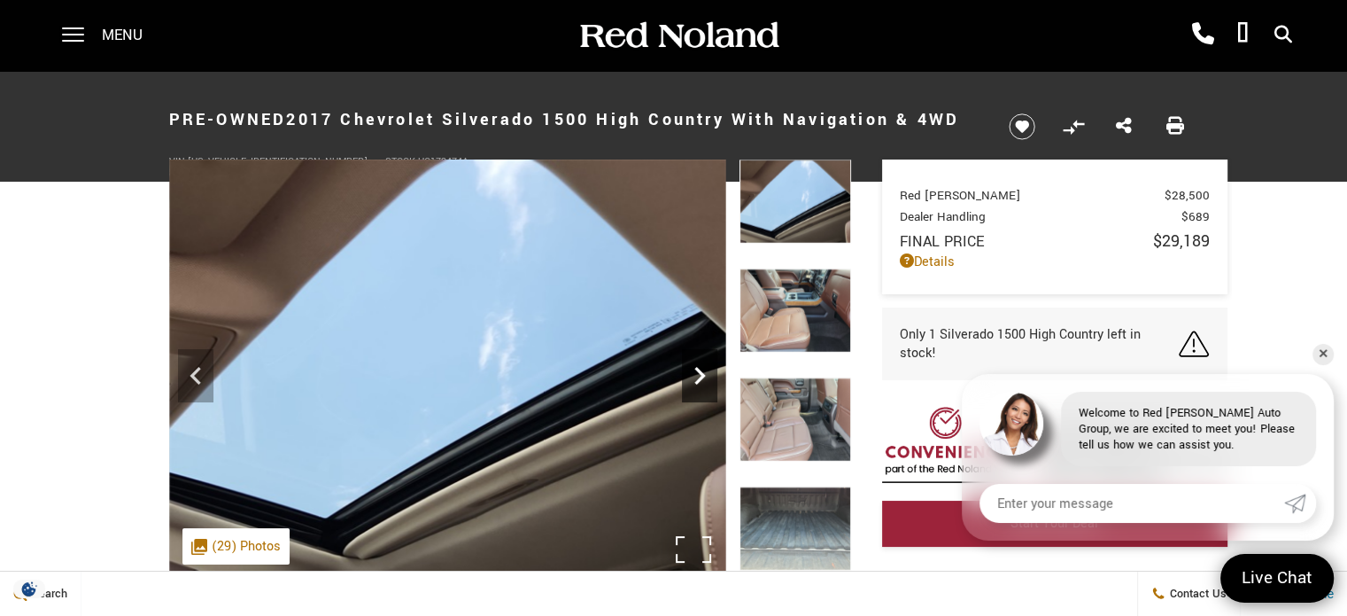
click at [702, 369] on icon "Next" at bounding box center [699, 375] width 35 height 35
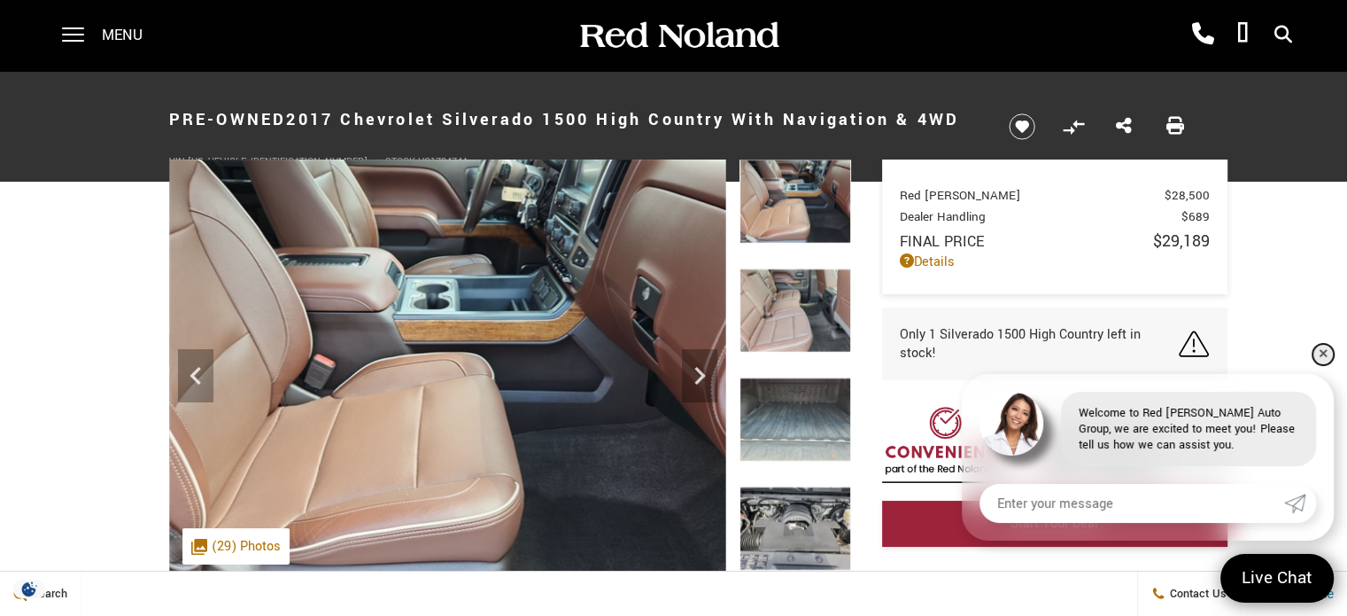
click at [1315, 353] on link "✕" at bounding box center [1323, 354] width 21 height 21
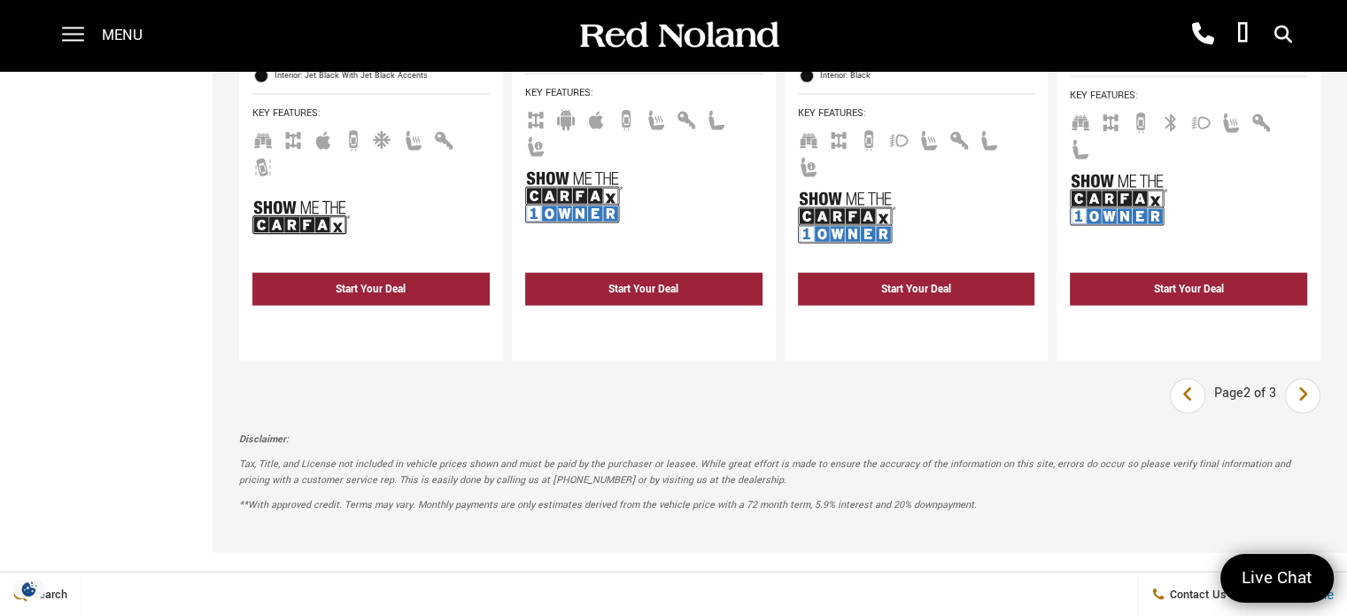
scroll to position [4061, 0]
click at [1323, 380] on link "Next" at bounding box center [1303, 396] width 38 height 32
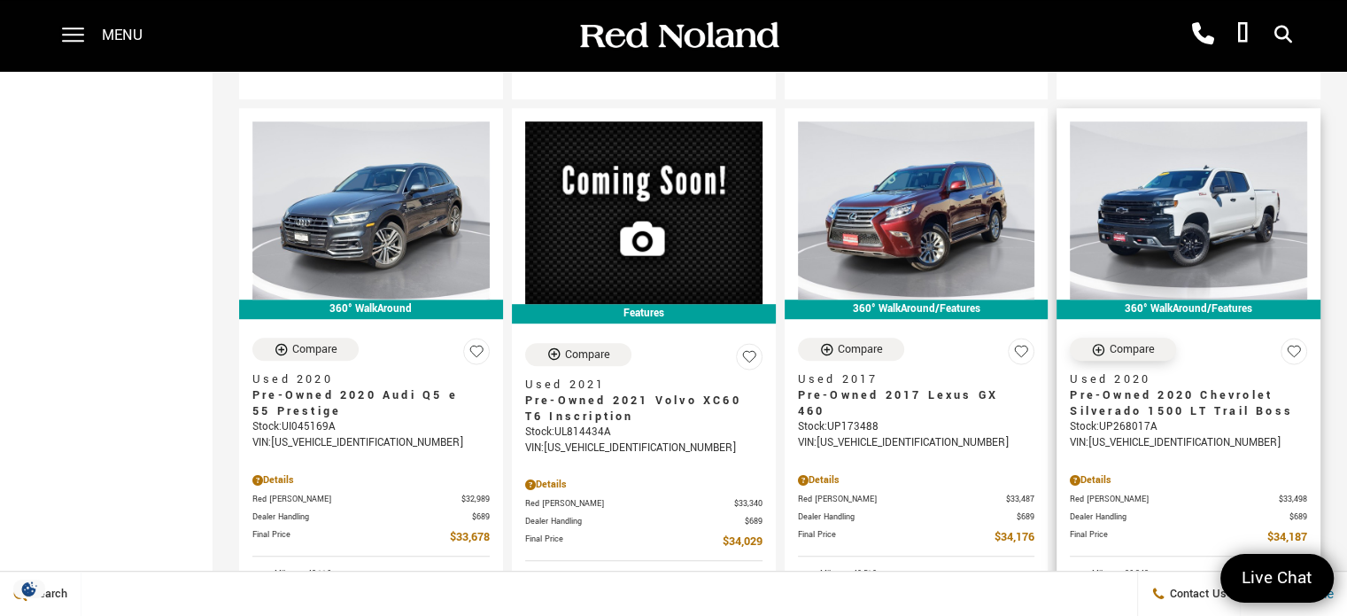
scroll to position [1067, 0]
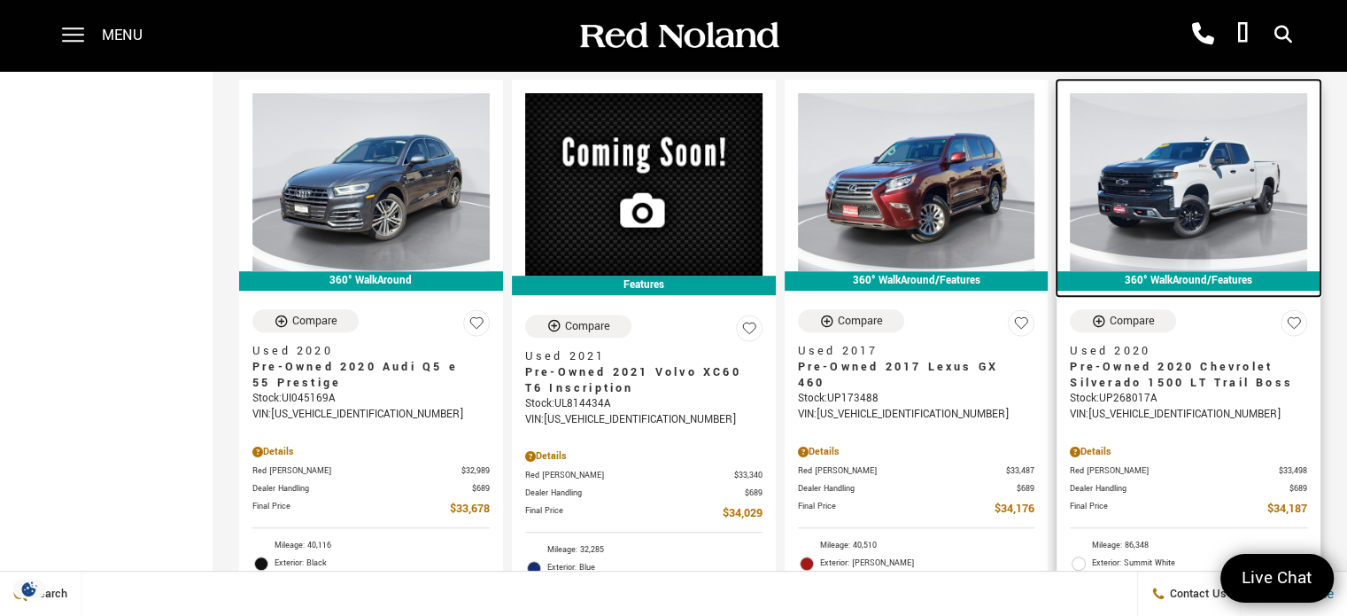
click at [1222, 175] on img at bounding box center [1188, 182] width 237 height 178
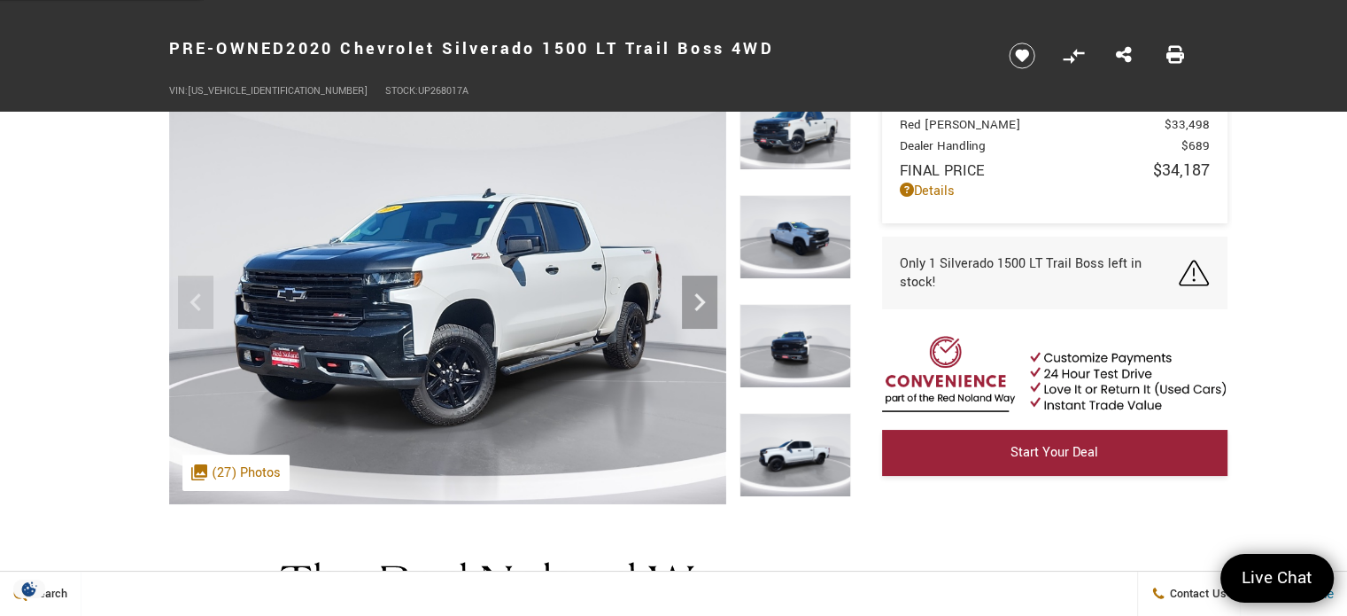
scroll to position [78, 0]
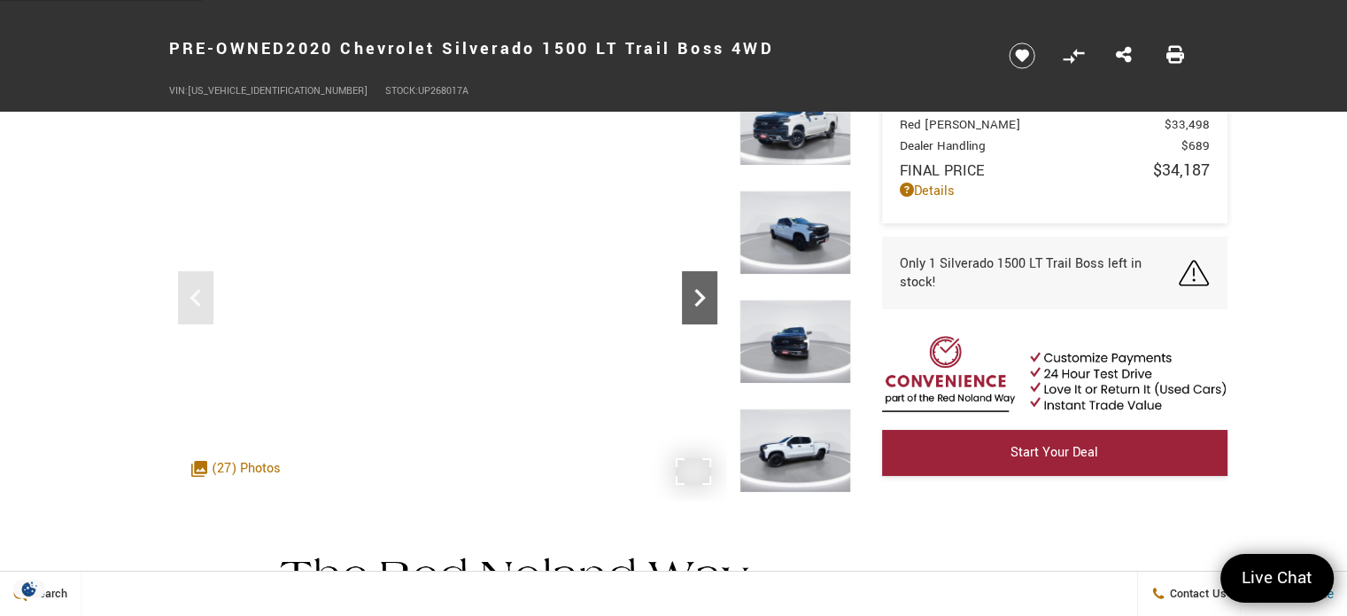
click at [691, 305] on icon "Next" at bounding box center [699, 297] width 35 height 35
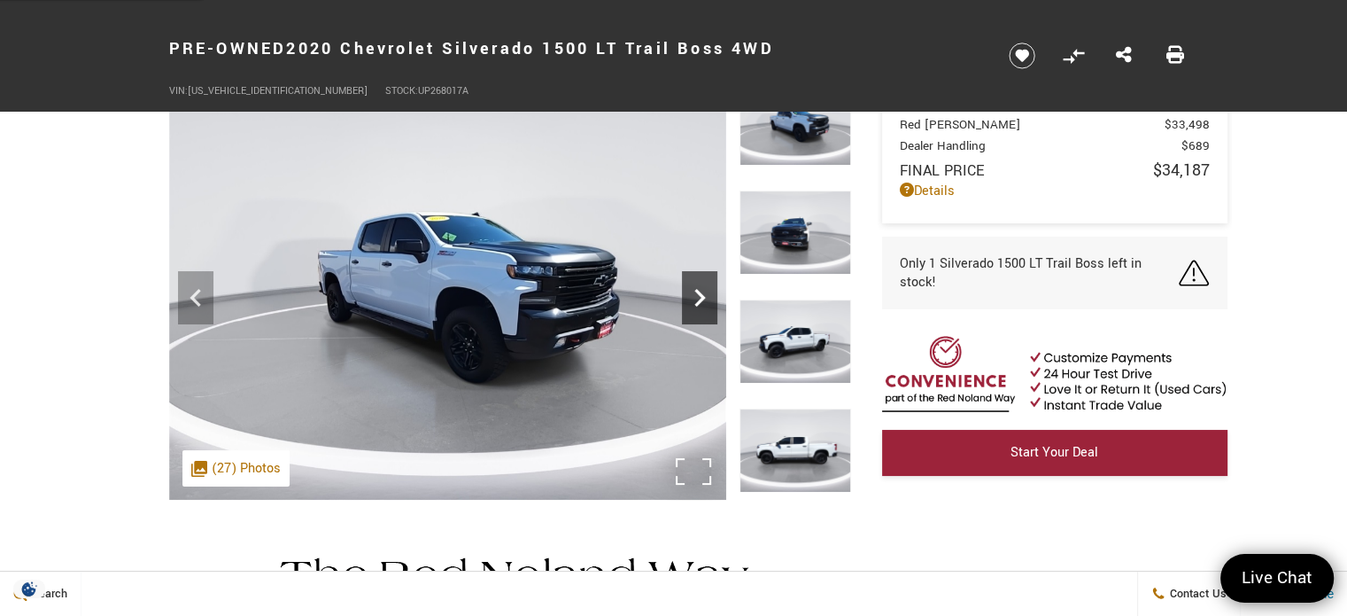
click at [691, 305] on icon "Next" at bounding box center [699, 297] width 35 height 35
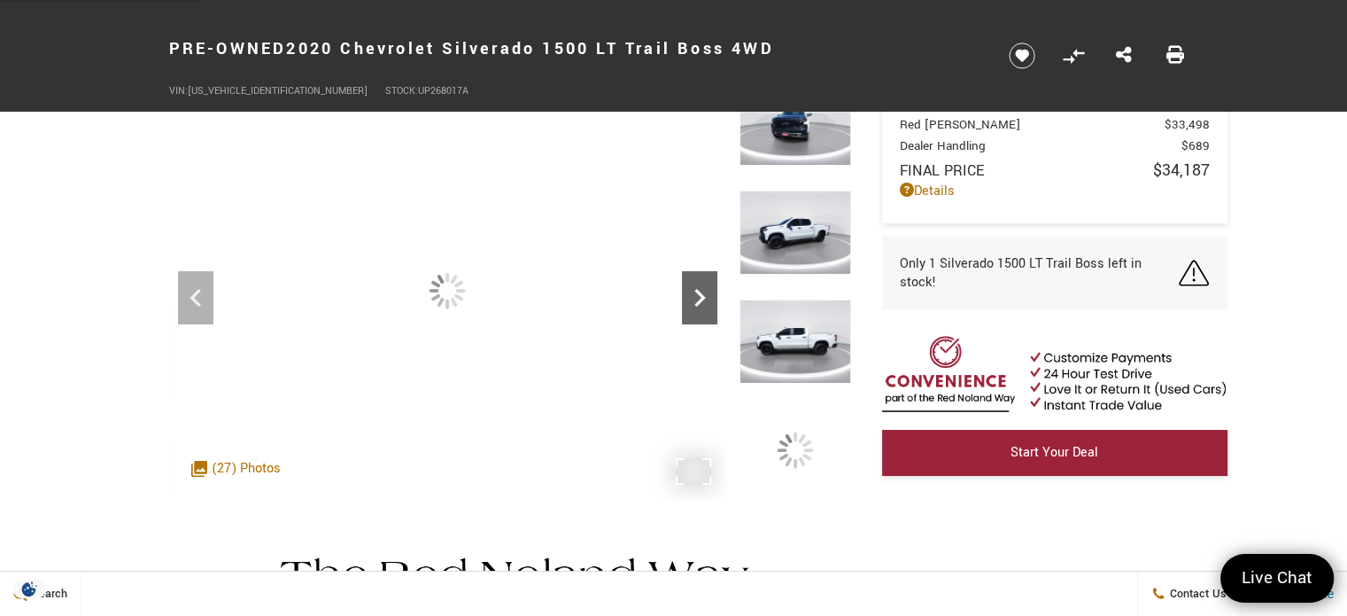
click at [691, 305] on icon "Next" at bounding box center [699, 297] width 35 height 35
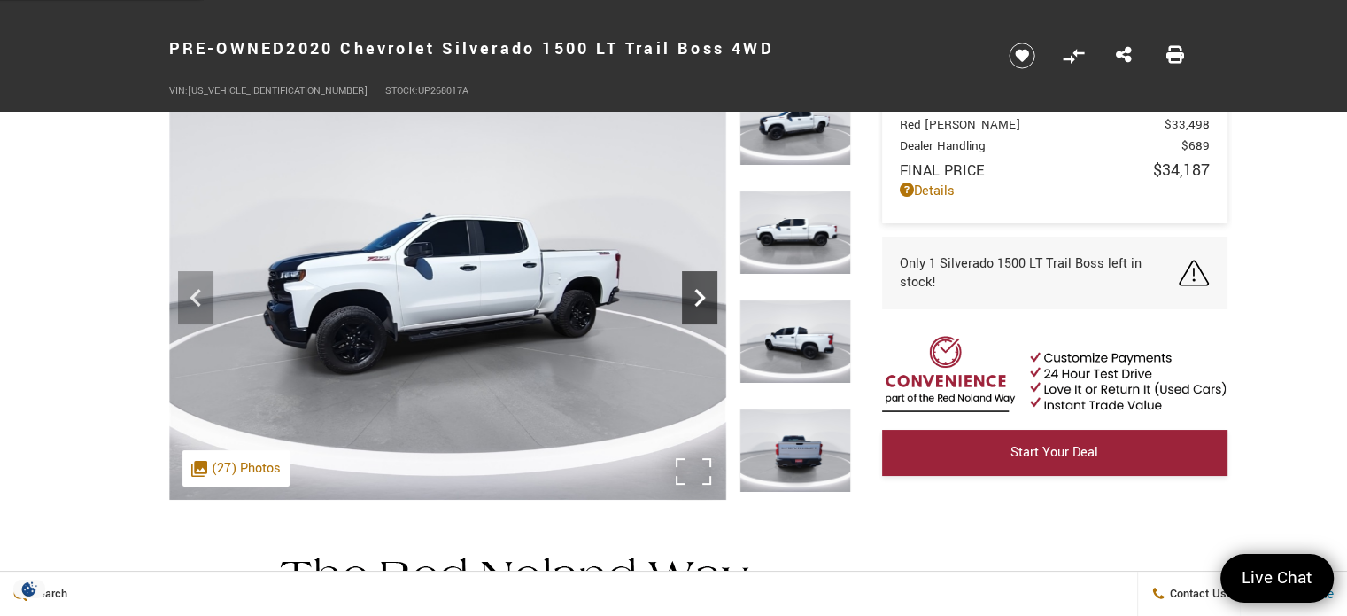
click at [691, 305] on icon "Next" at bounding box center [699, 297] width 35 height 35
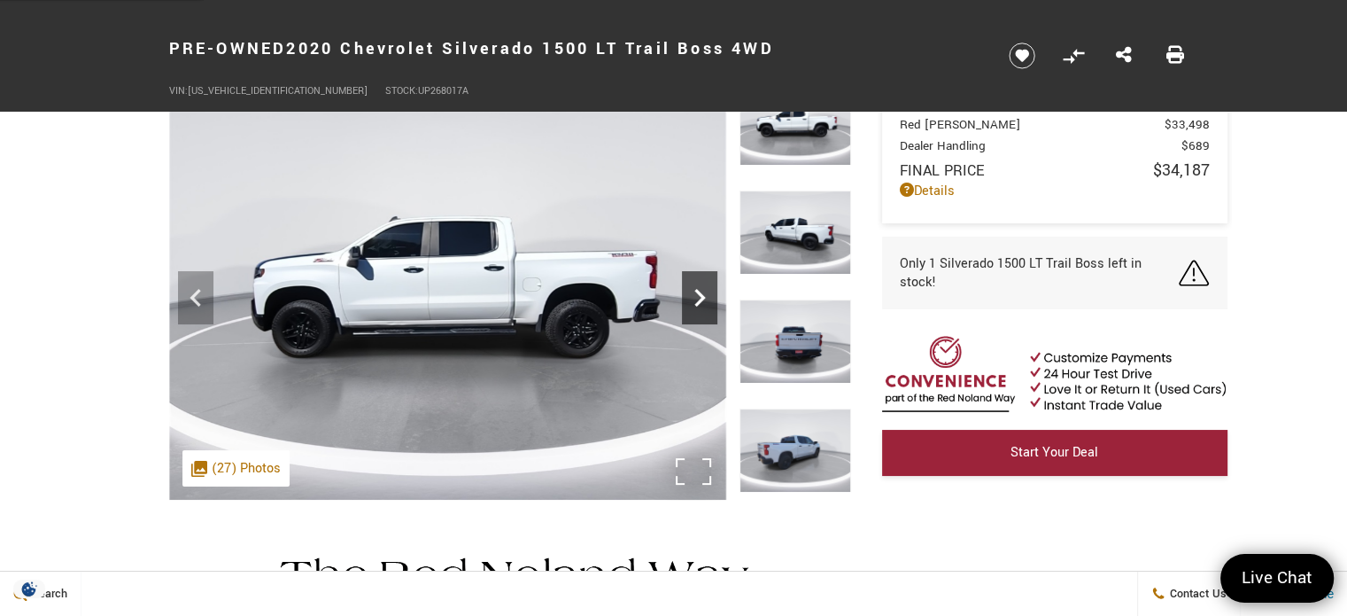
click at [691, 305] on icon "Next" at bounding box center [699, 297] width 35 height 35
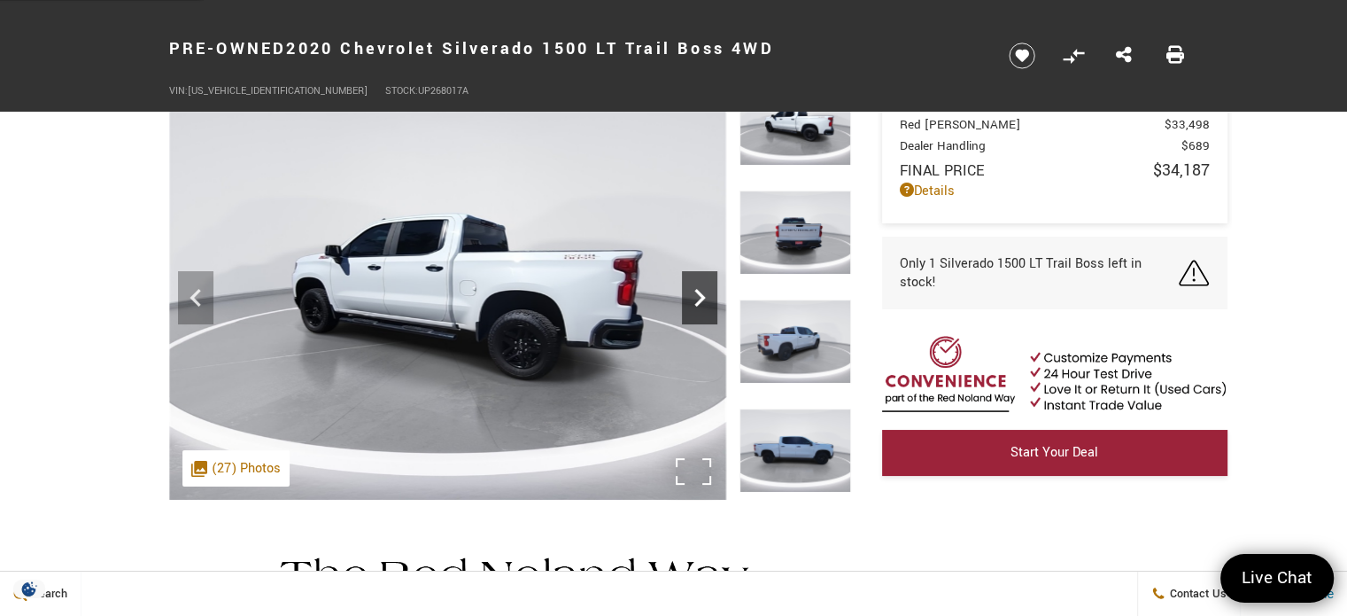
click at [691, 305] on icon "Next" at bounding box center [699, 297] width 35 height 35
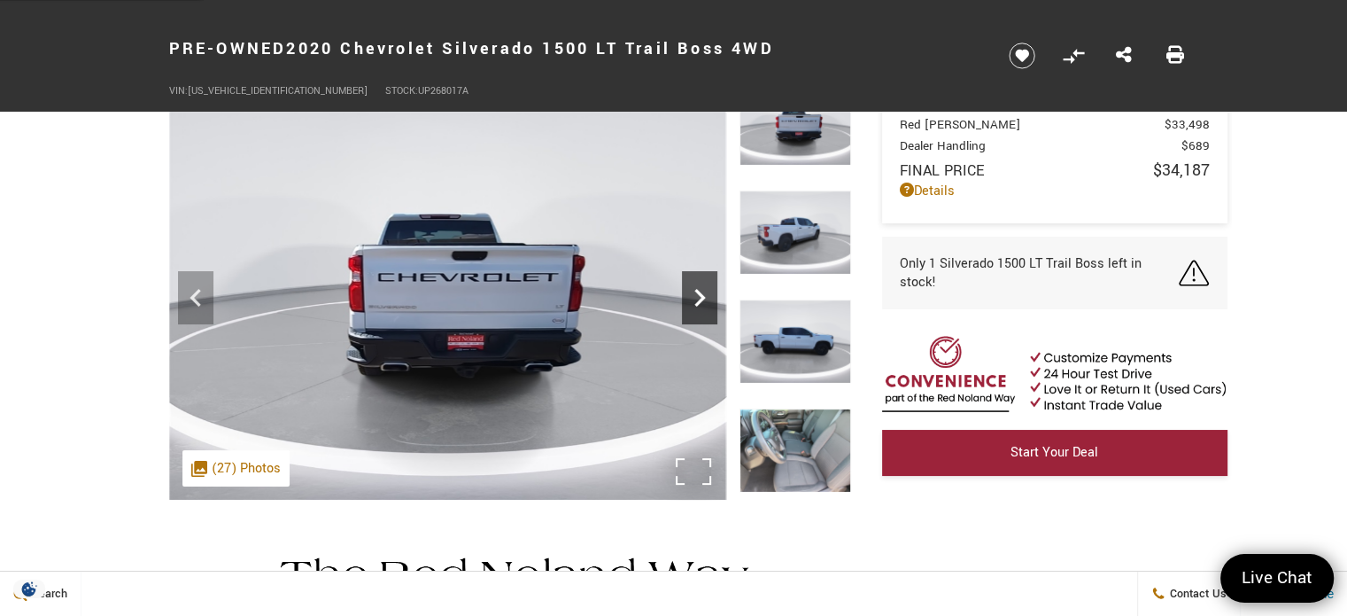
click at [691, 305] on icon "Next" at bounding box center [699, 297] width 35 height 35
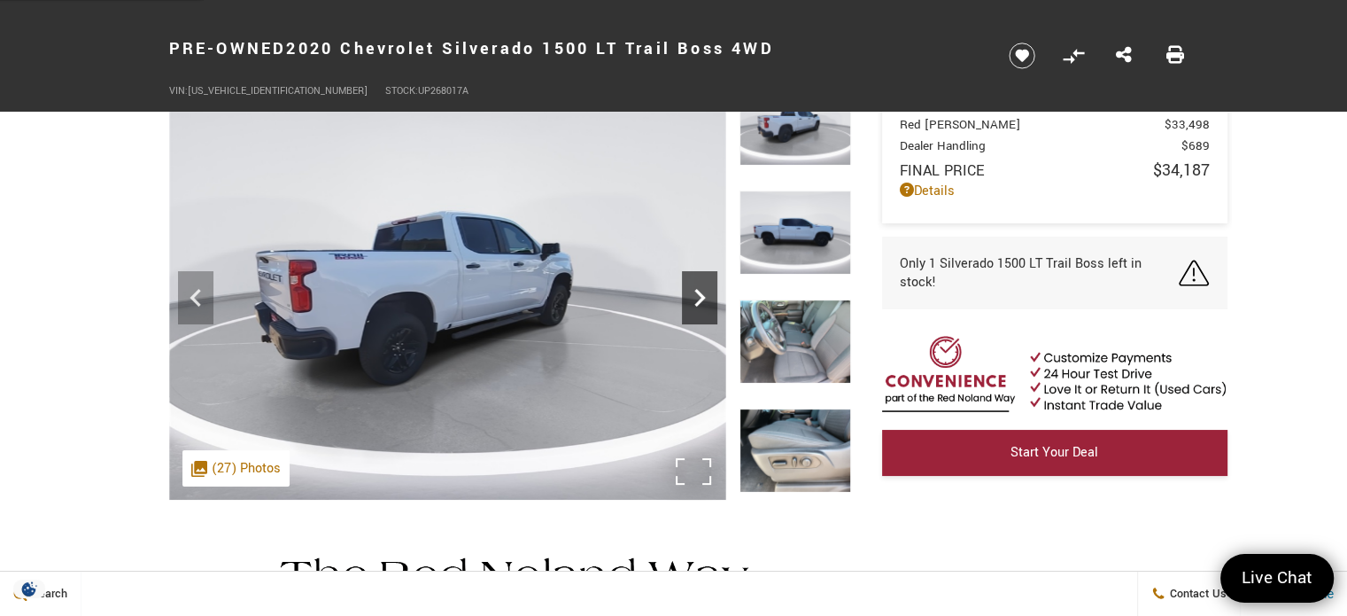
click at [691, 305] on icon "Next" at bounding box center [699, 297] width 35 height 35
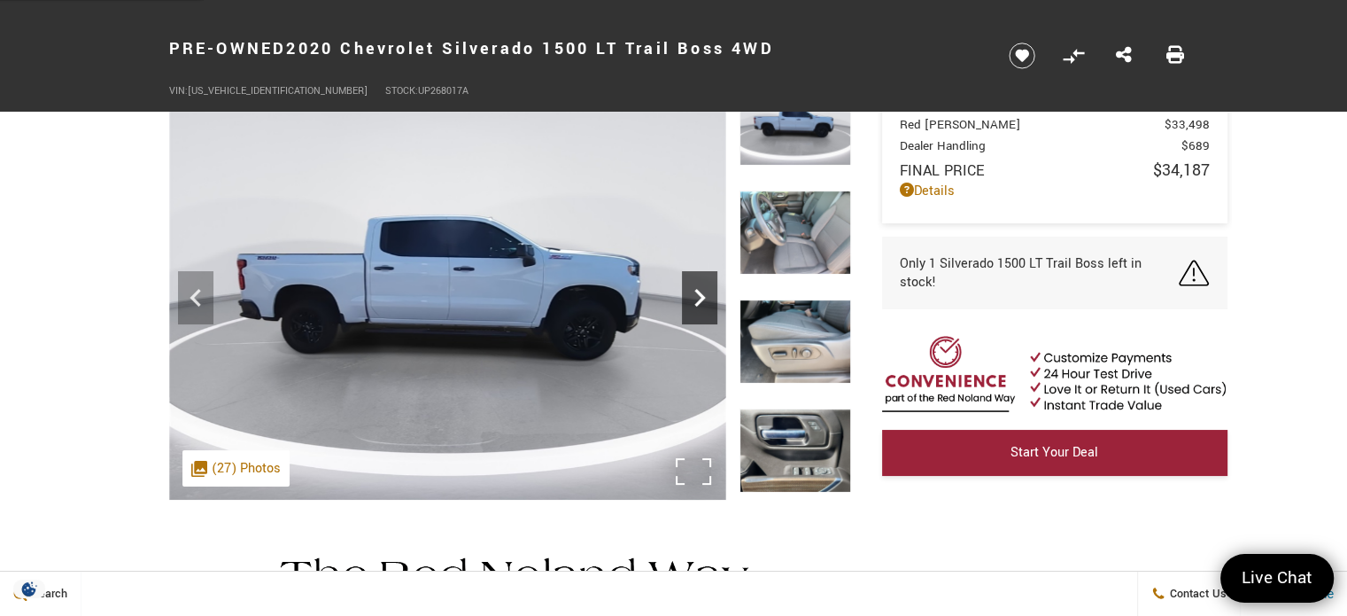
click at [691, 305] on icon "Next" at bounding box center [699, 297] width 35 height 35
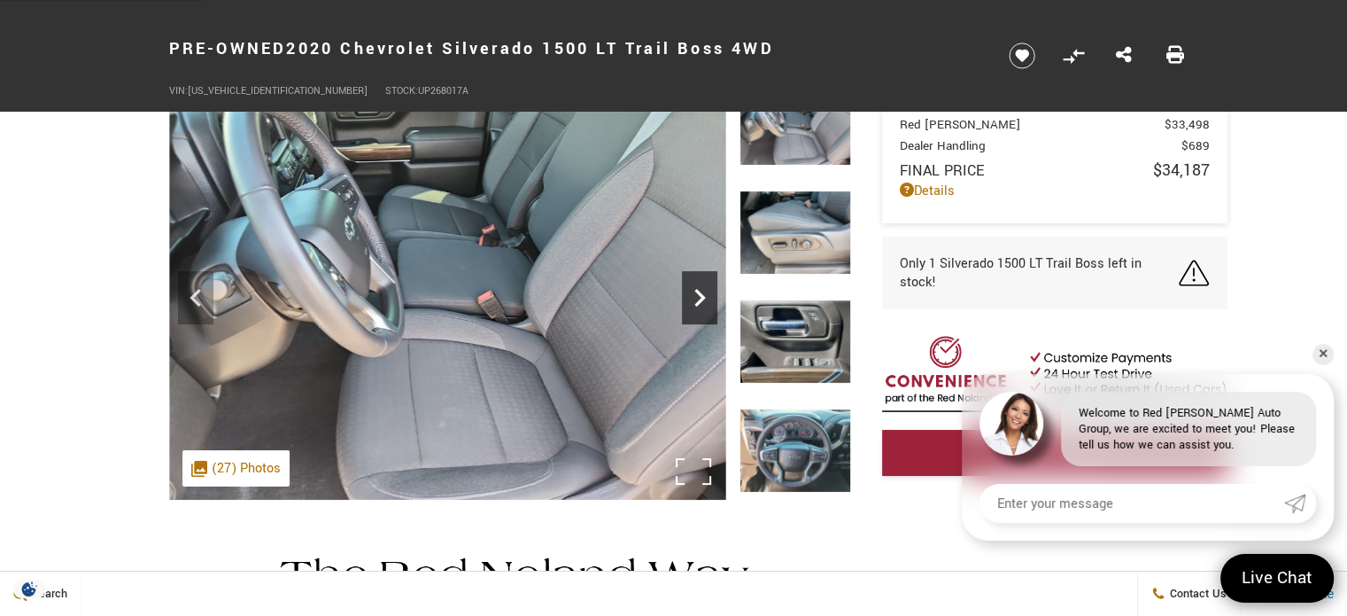
click at [691, 305] on icon "Next" at bounding box center [699, 297] width 35 height 35
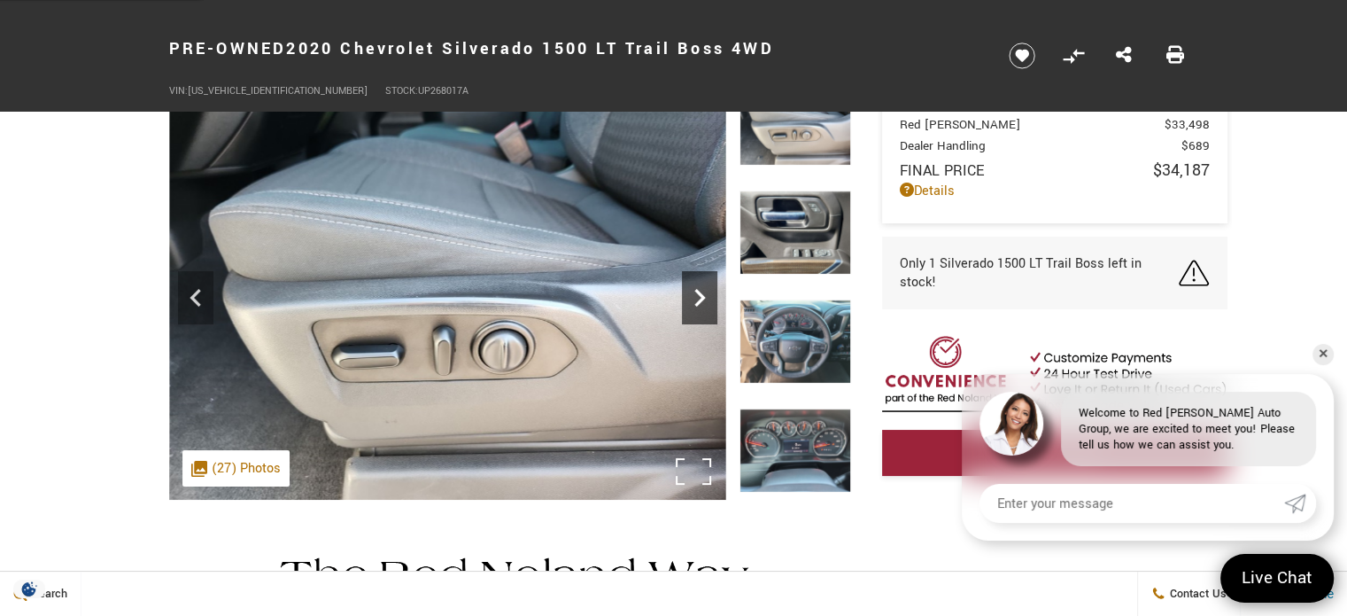
click at [691, 305] on icon "Next" at bounding box center [699, 297] width 35 height 35
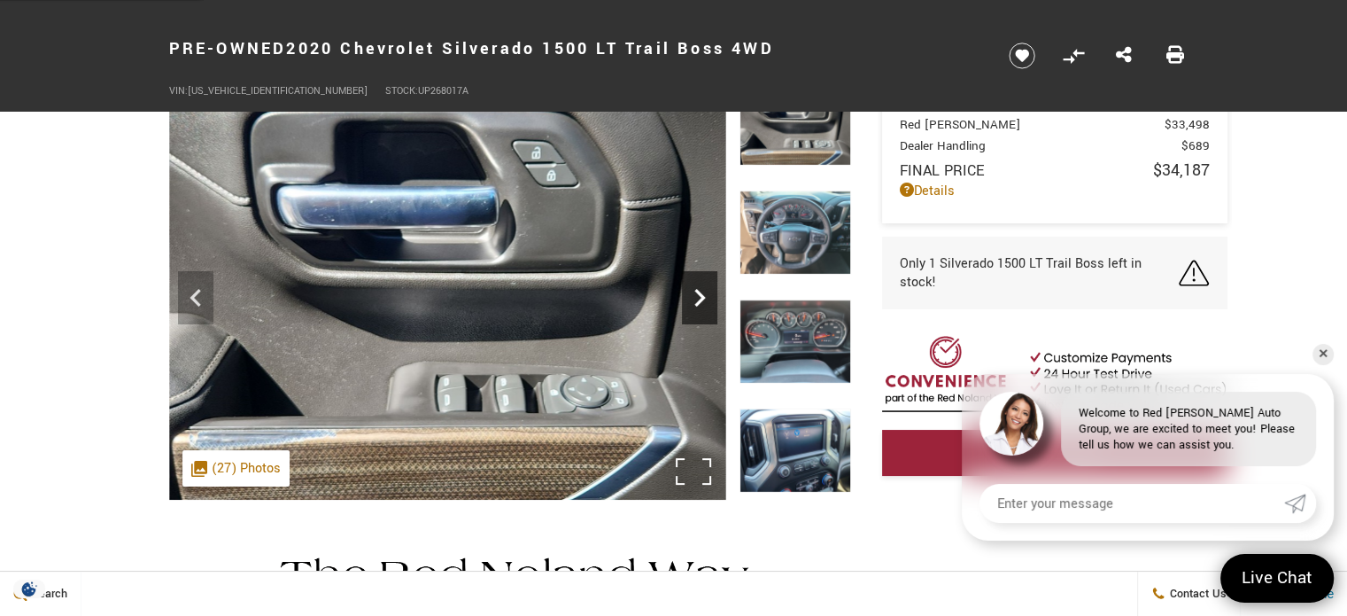
click at [691, 305] on icon "Next" at bounding box center [699, 297] width 35 height 35
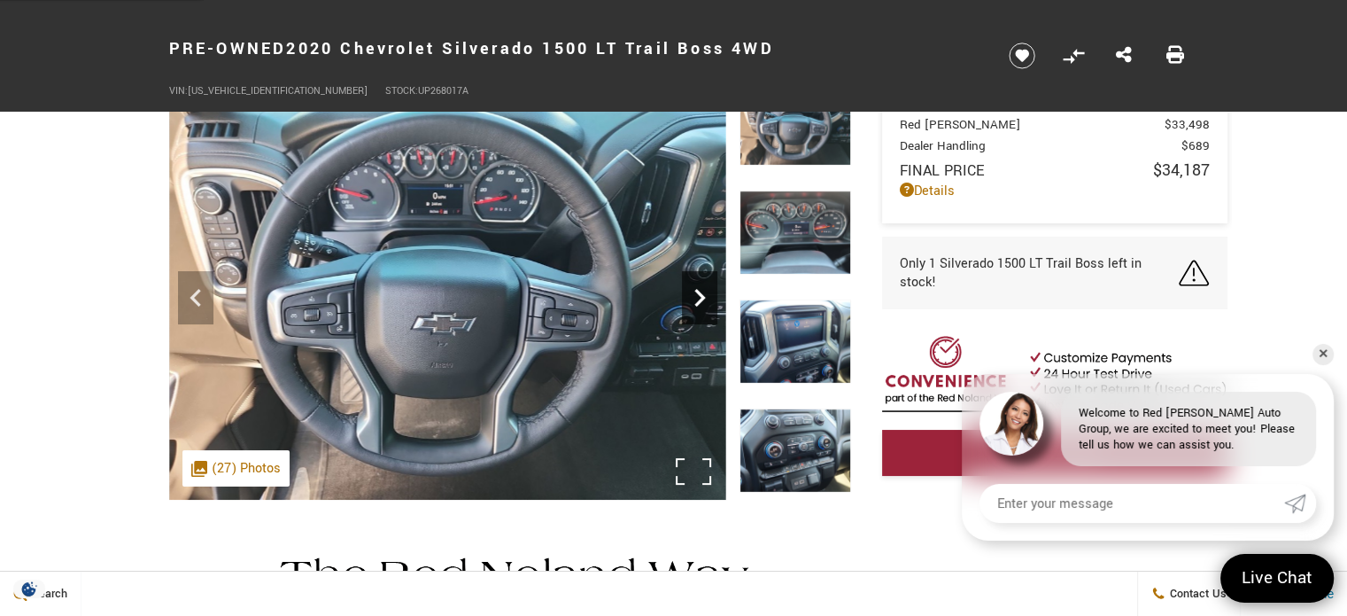
click at [691, 305] on icon "Next" at bounding box center [699, 297] width 35 height 35
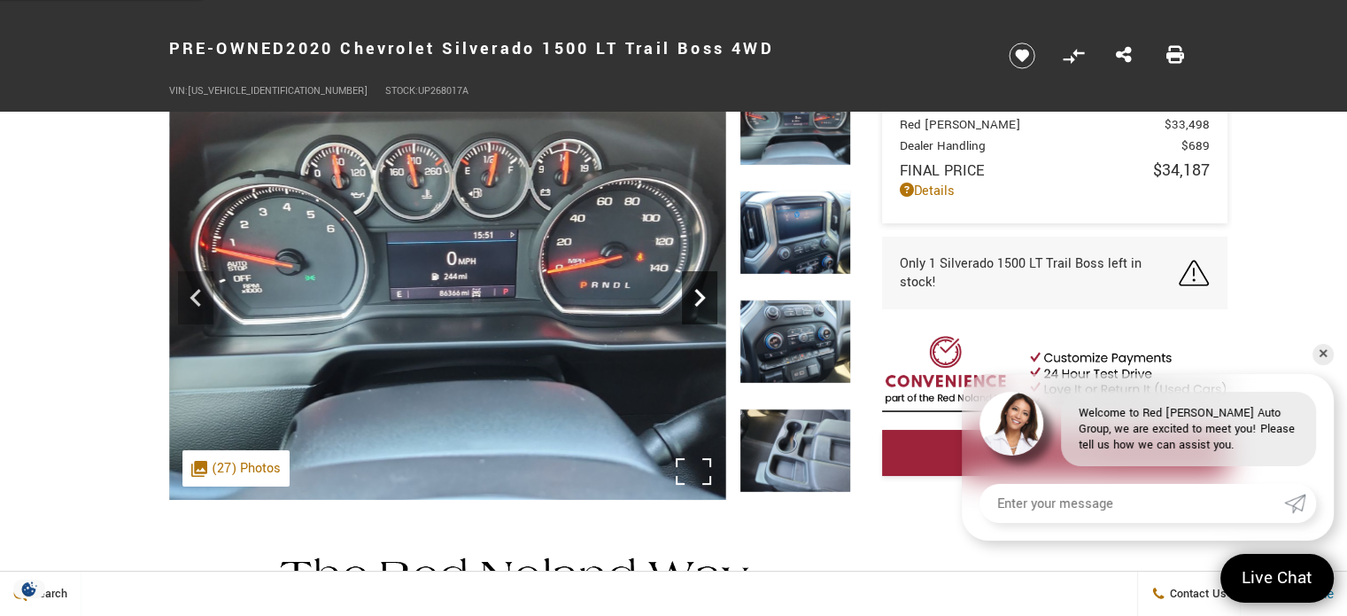
click at [691, 305] on icon "Next" at bounding box center [699, 297] width 35 height 35
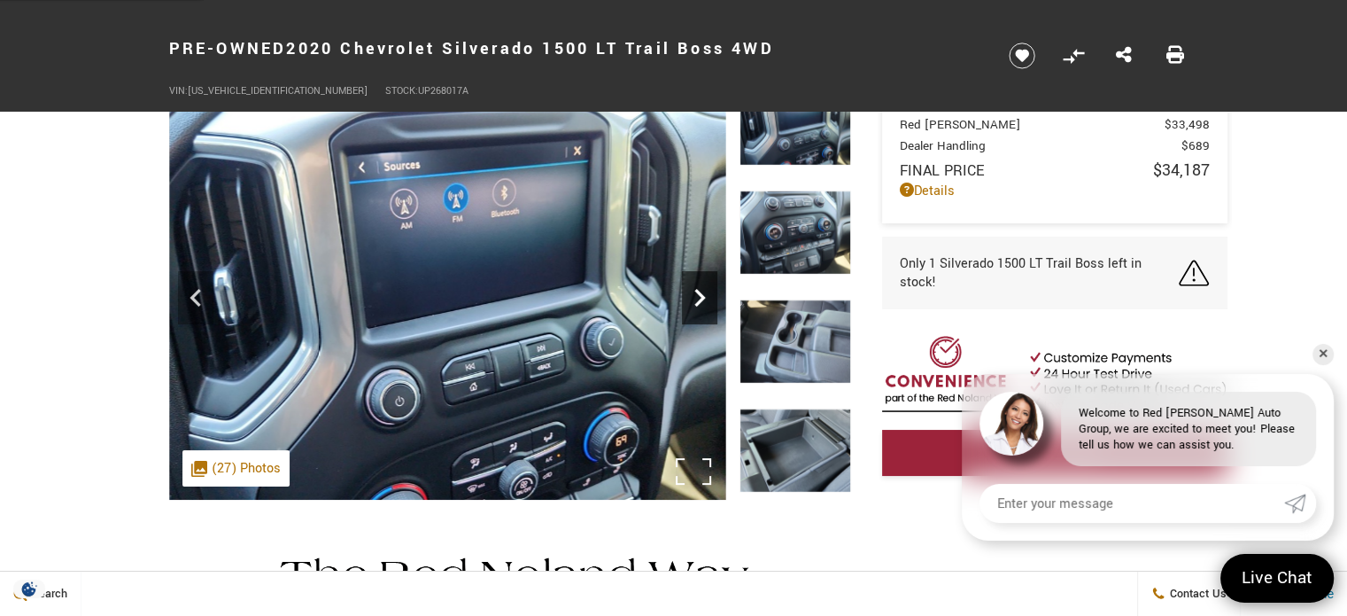
click at [691, 305] on icon "Next" at bounding box center [699, 297] width 35 height 35
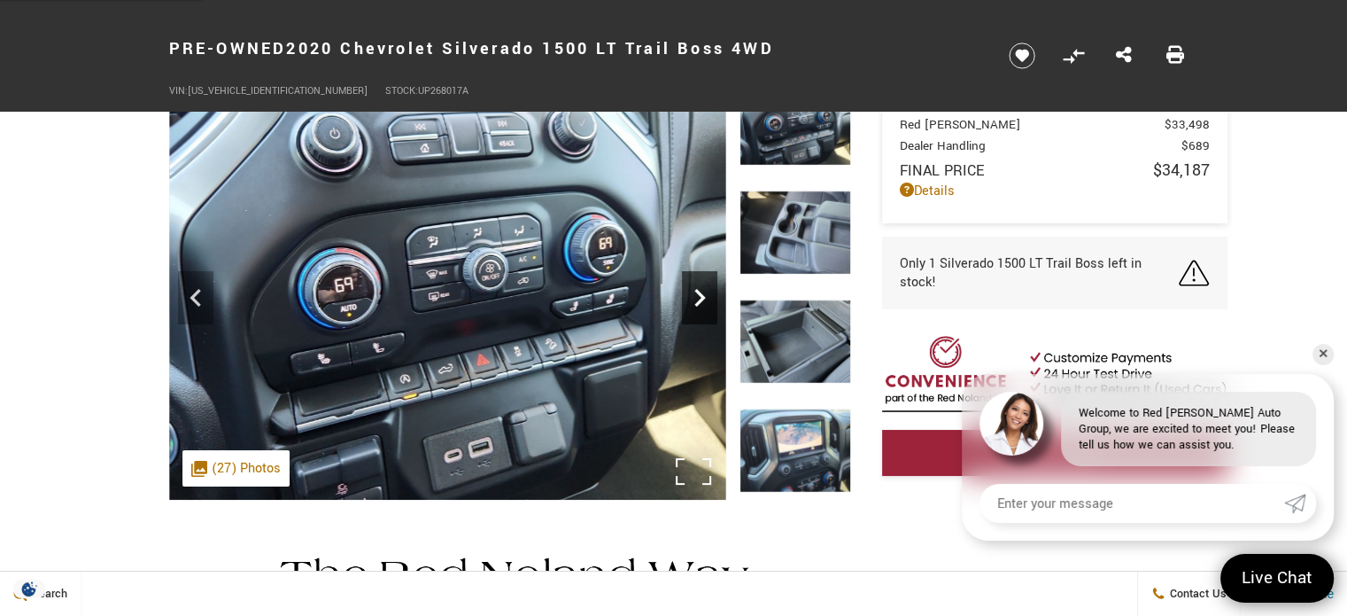
click at [691, 305] on icon "Next" at bounding box center [699, 297] width 35 height 35
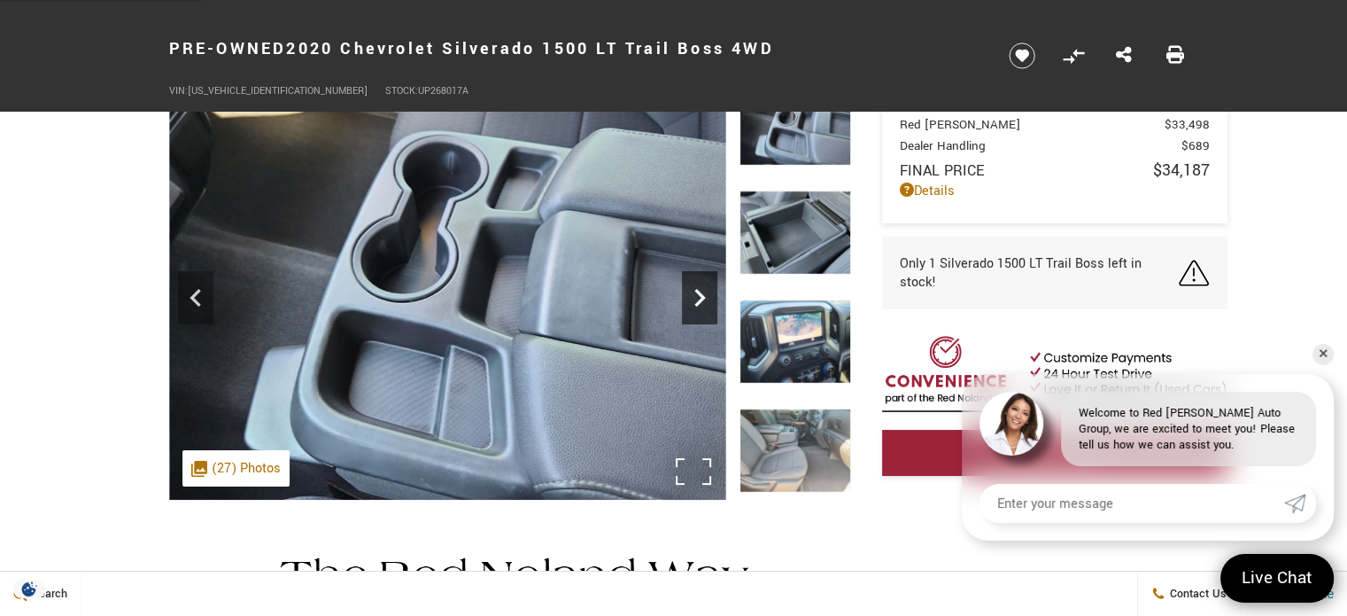
click at [691, 305] on icon "Next" at bounding box center [699, 297] width 35 height 35
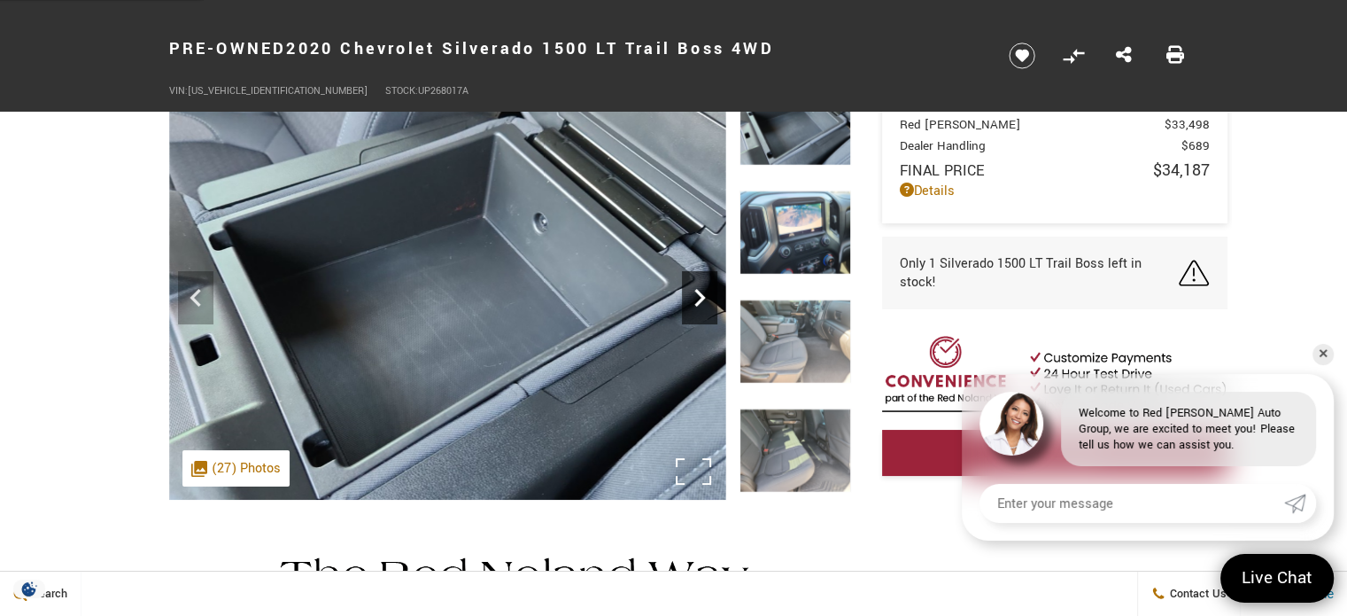
click at [691, 305] on icon "Next" at bounding box center [699, 297] width 35 height 35
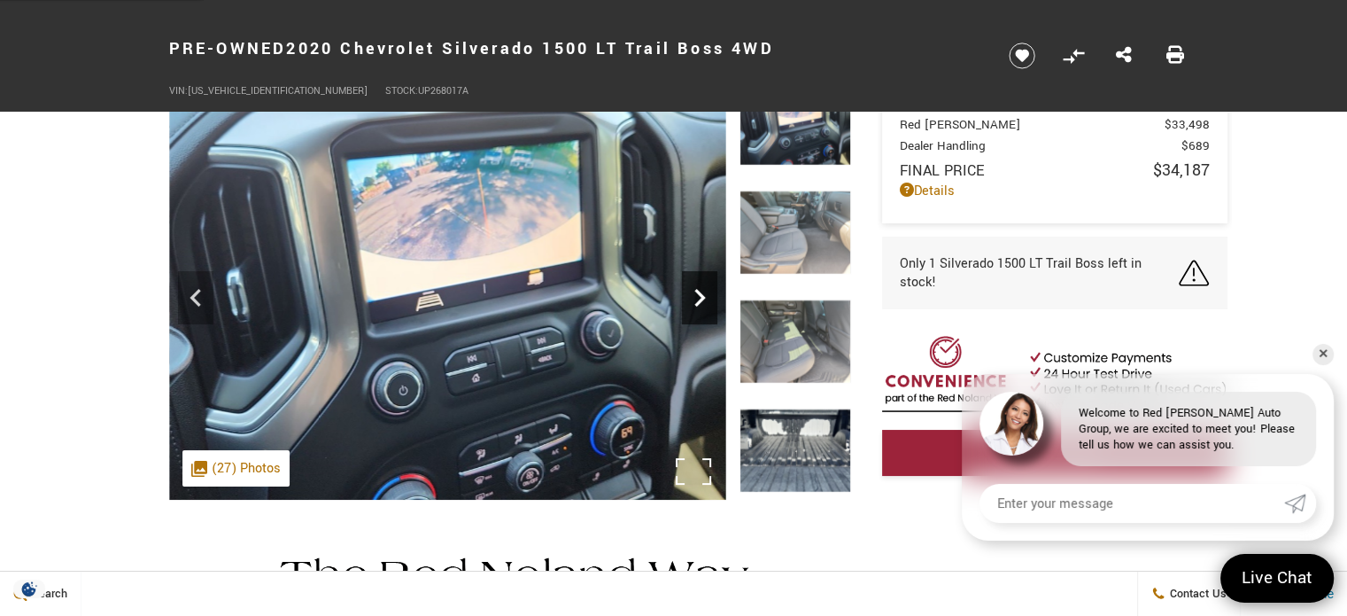
click at [691, 305] on icon "Next" at bounding box center [699, 297] width 35 height 35
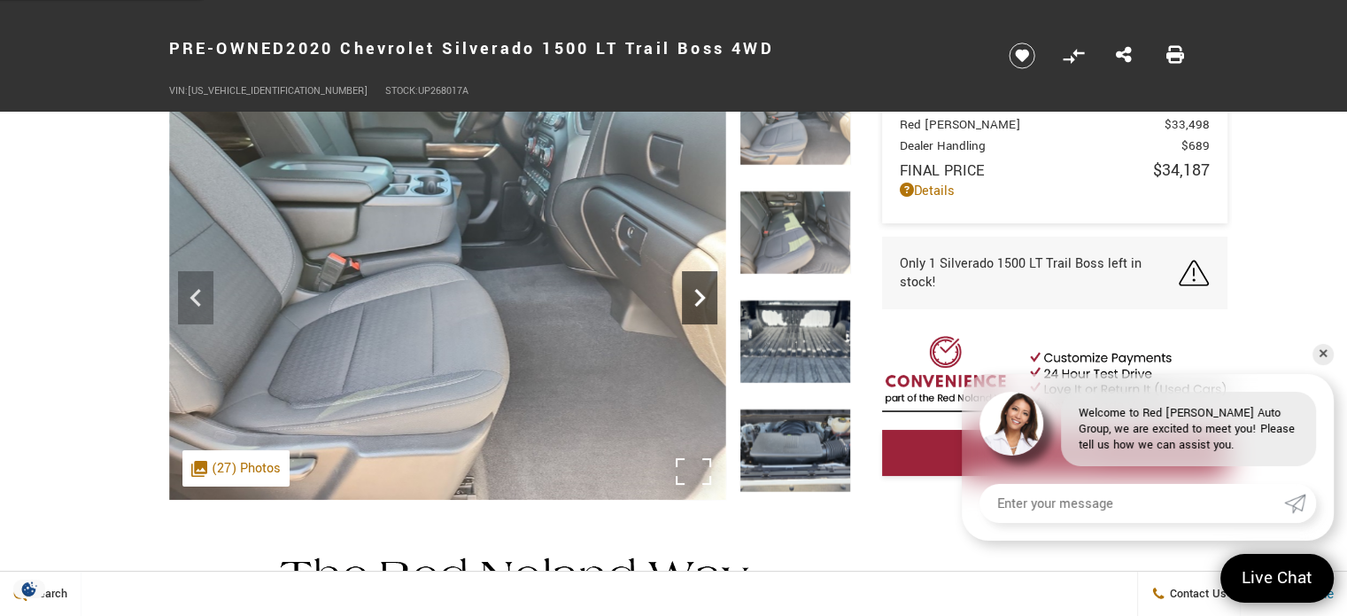
click at [691, 305] on icon "Next" at bounding box center [699, 297] width 35 height 35
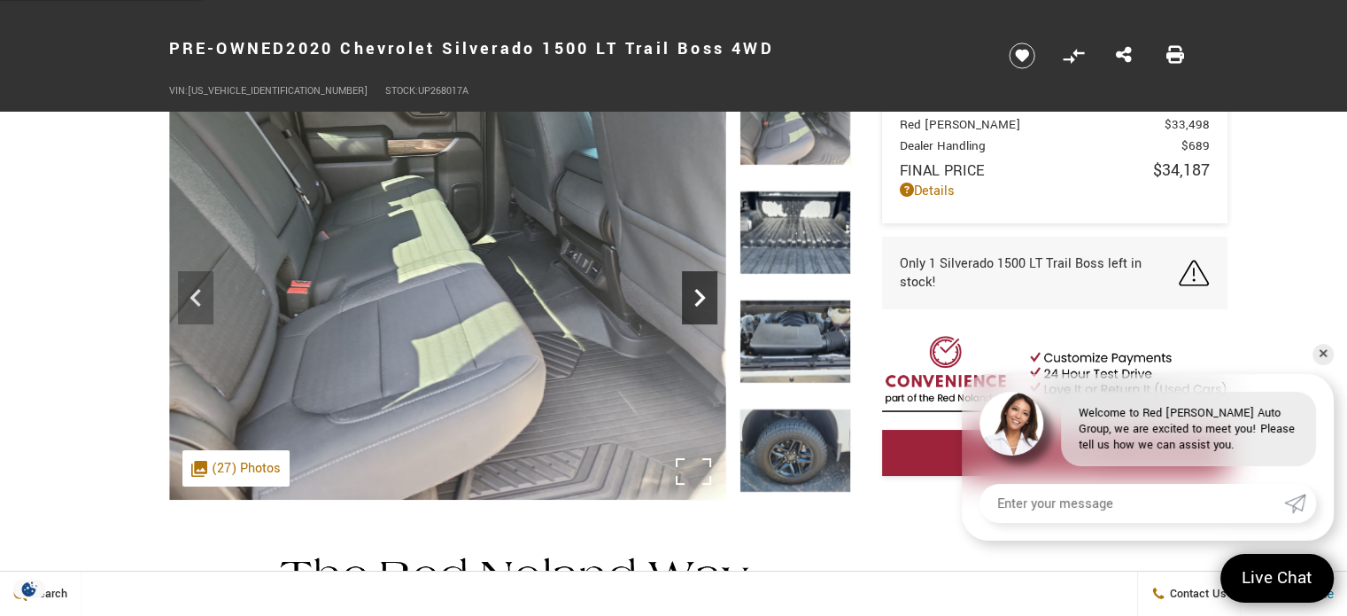
click at [691, 305] on icon "Next" at bounding box center [699, 297] width 35 height 35
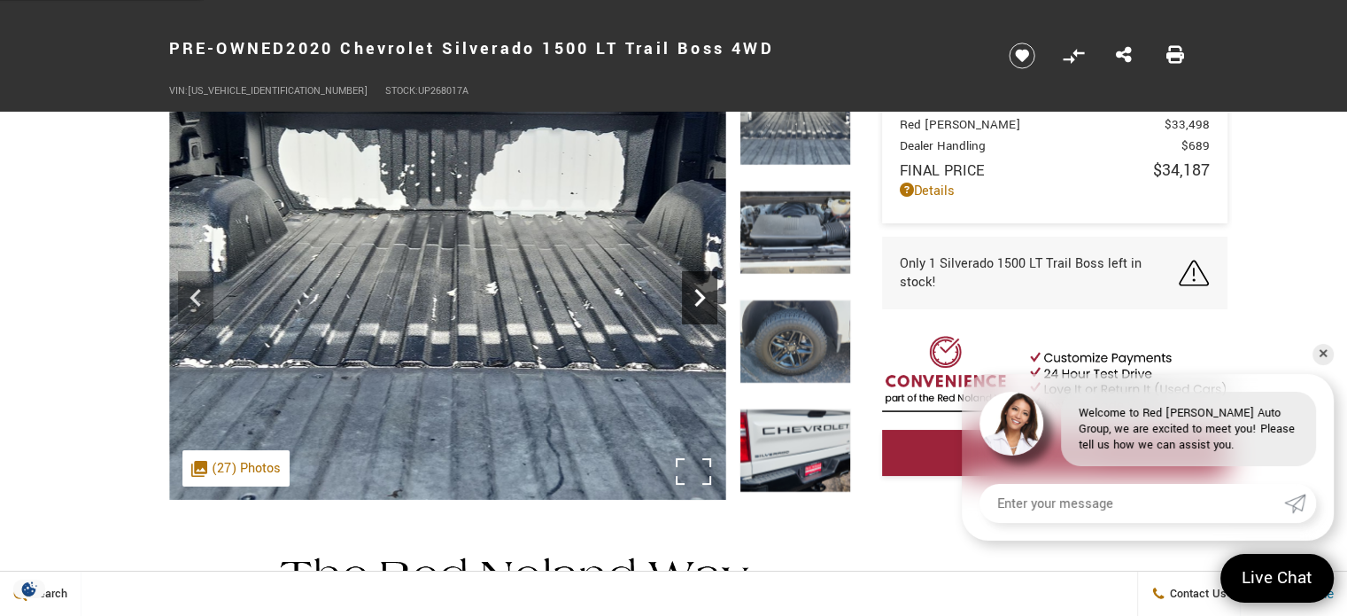
click at [691, 305] on icon "Next" at bounding box center [699, 297] width 35 height 35
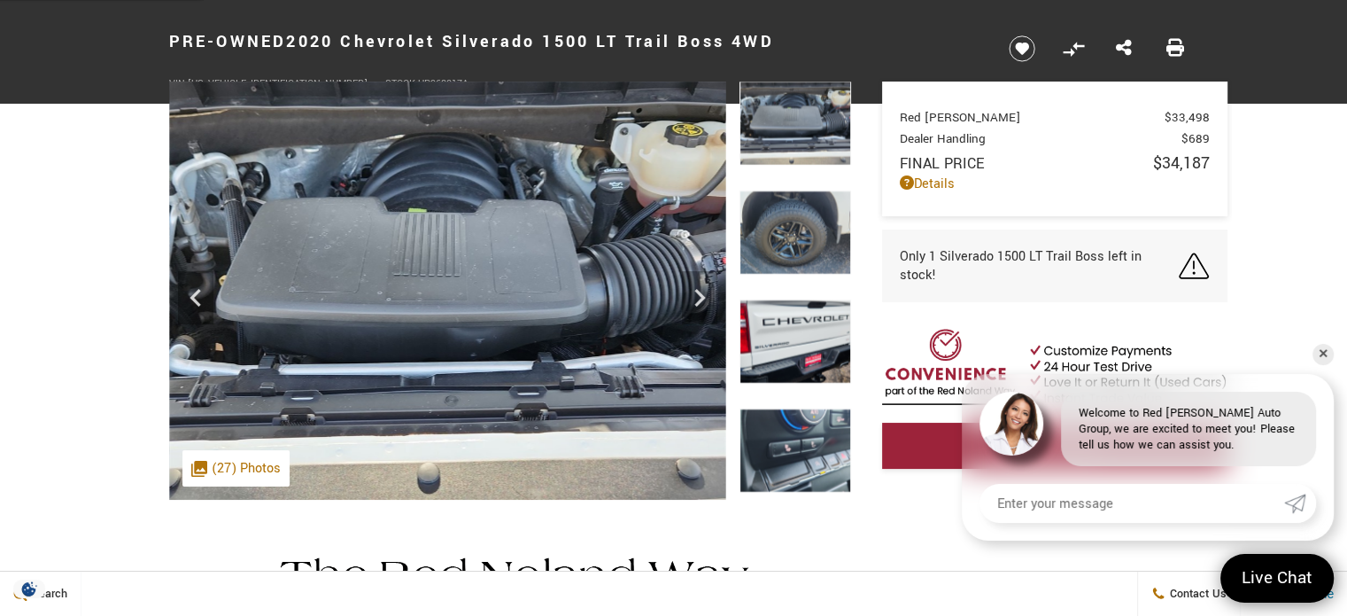
scroll to position [0, 0]
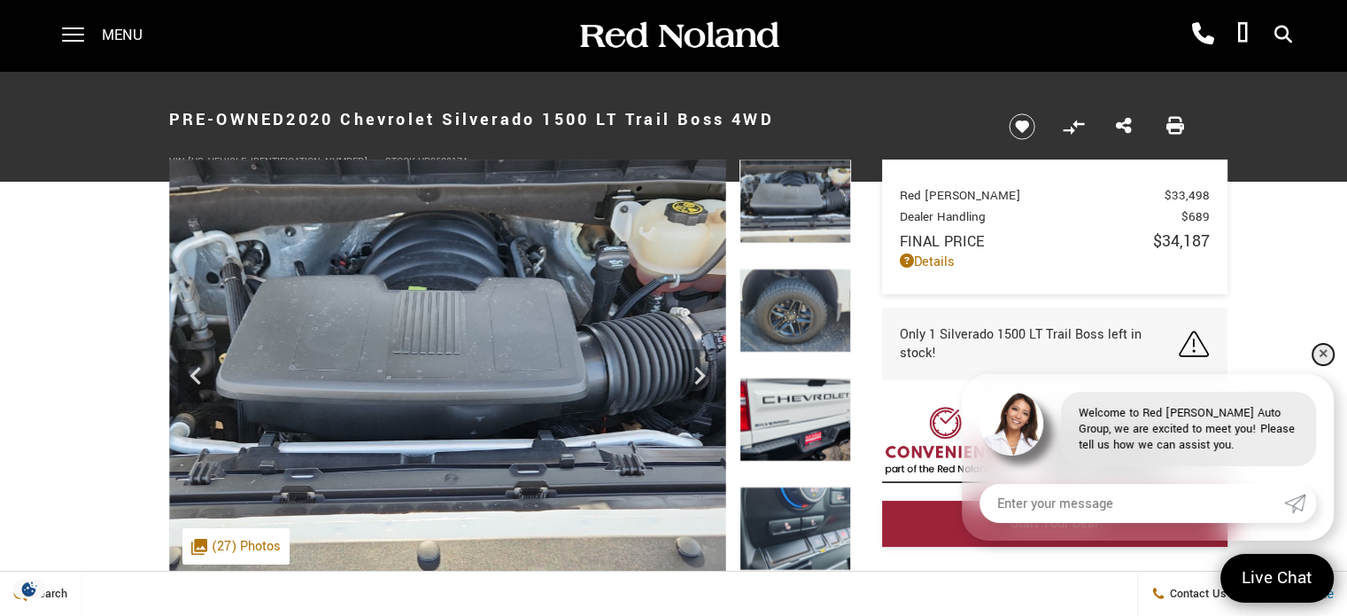
click at [1325, 351] on link "✕" at bounding box center [1323, 354] width 21 height 21
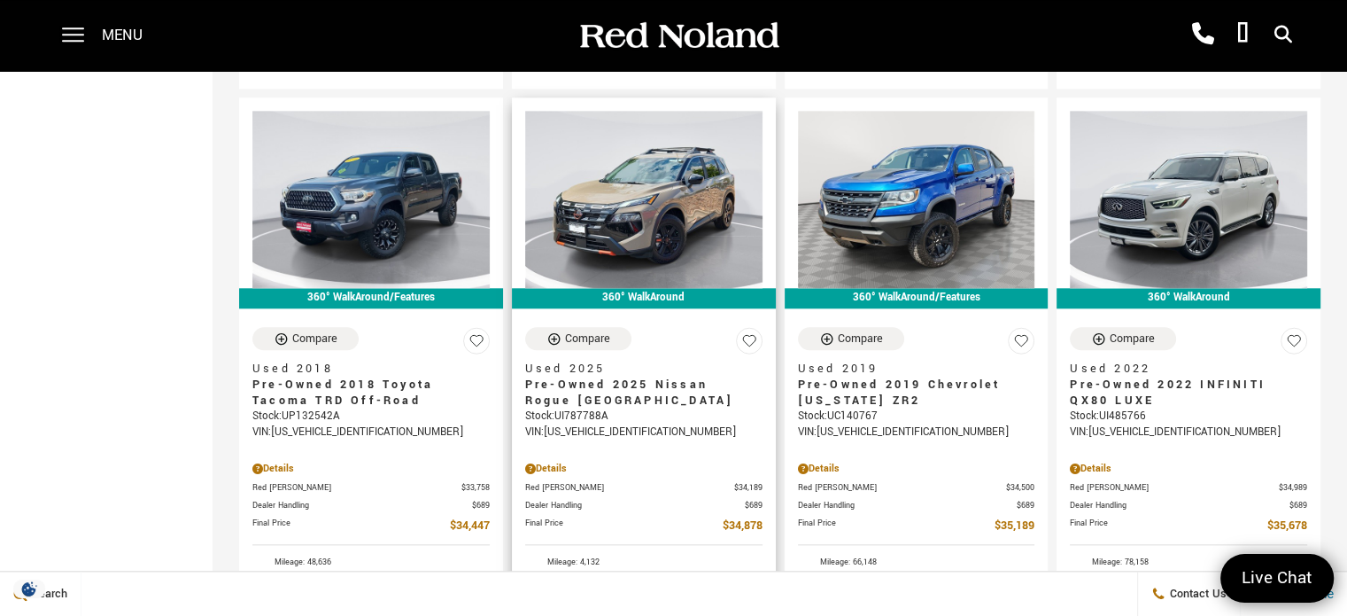
scroll to position [1846, 0]
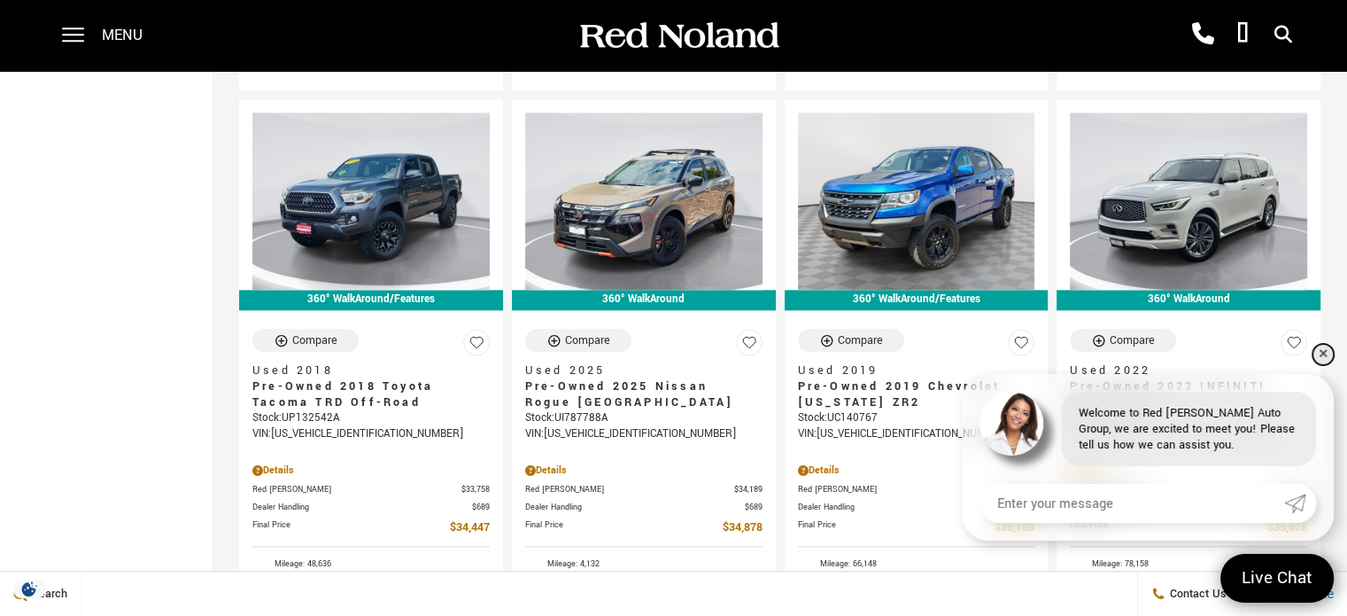
click at [1322, 351] on link "✕" at bounding box center [1323, 354] width 21 height 21
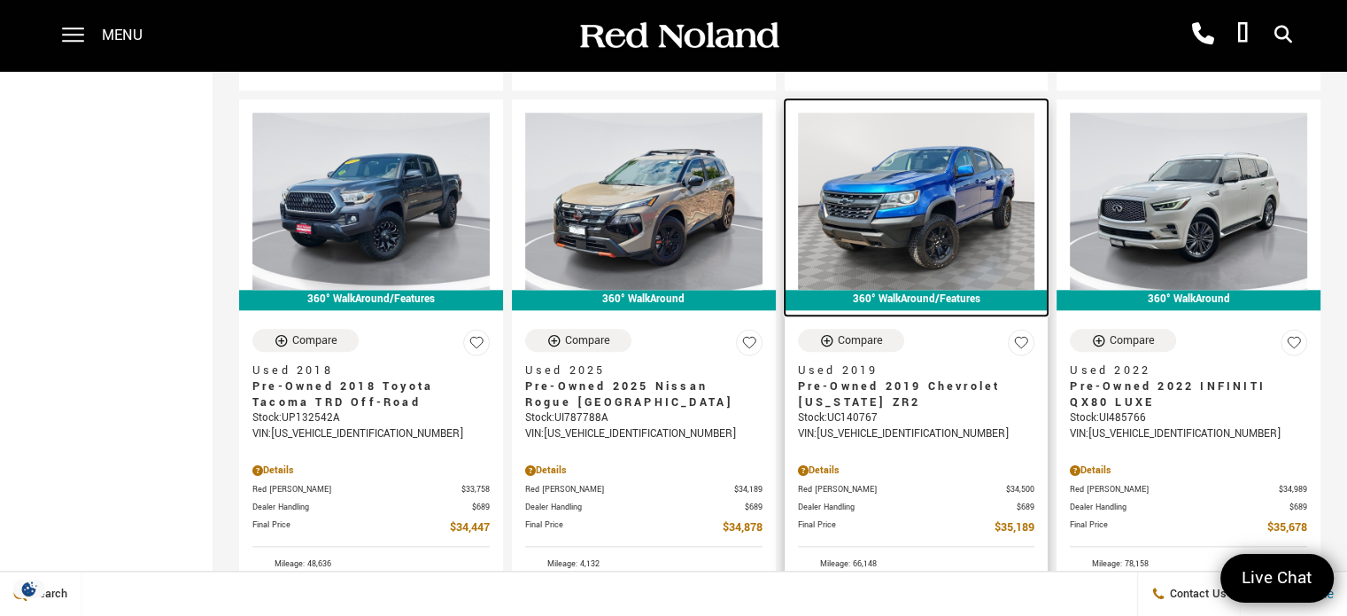
click at [940, 164] on img at bounding box center [916, 201] width 237 height 178
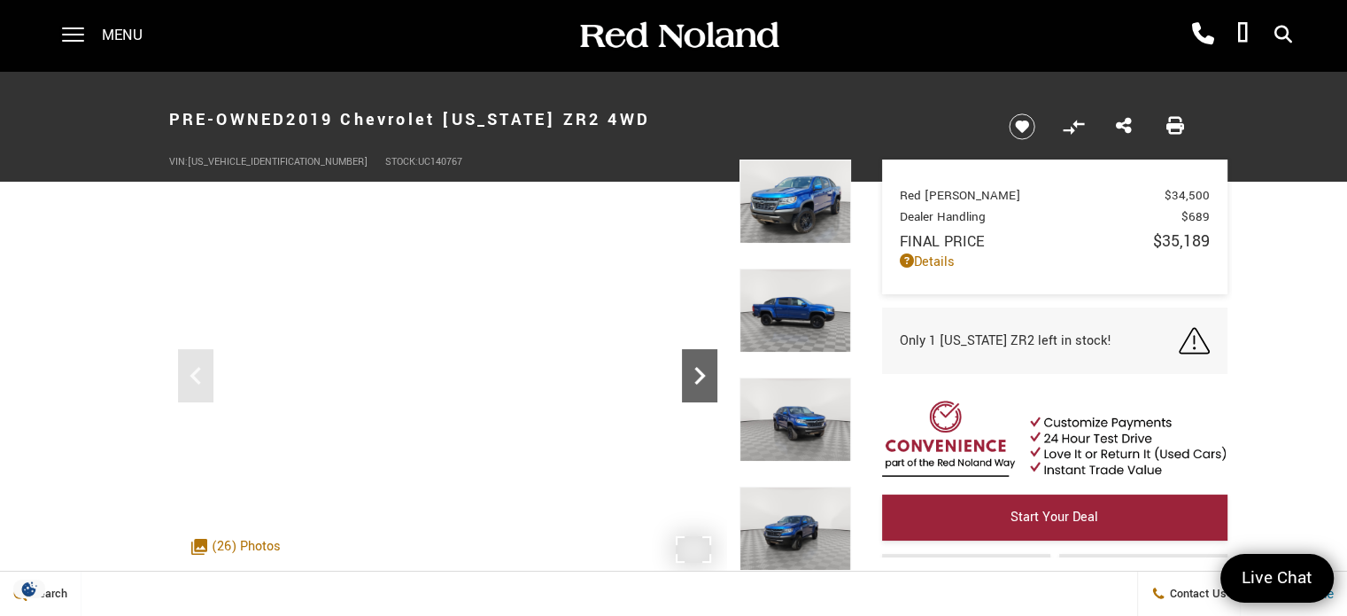
click at [697, 379] on icon "Next" at bounding box center [699, 376] width 11 height 18
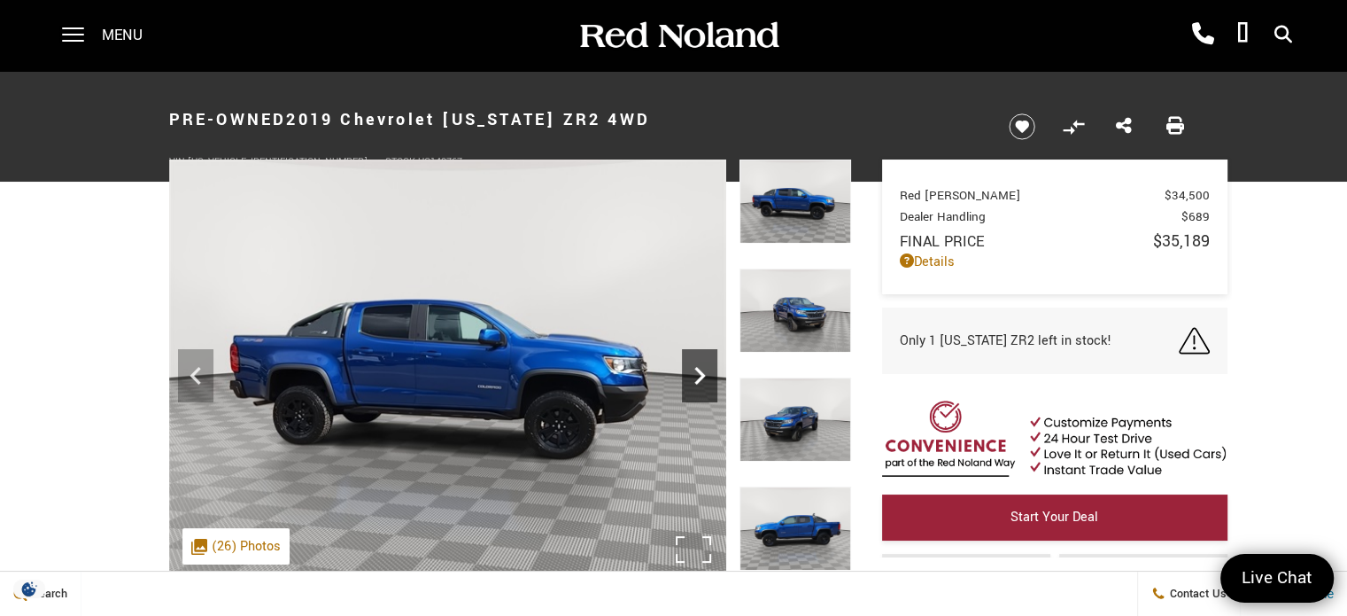
click at [697, 379] on icon "Next" at bounding box center [699, 376] width 11 height 18
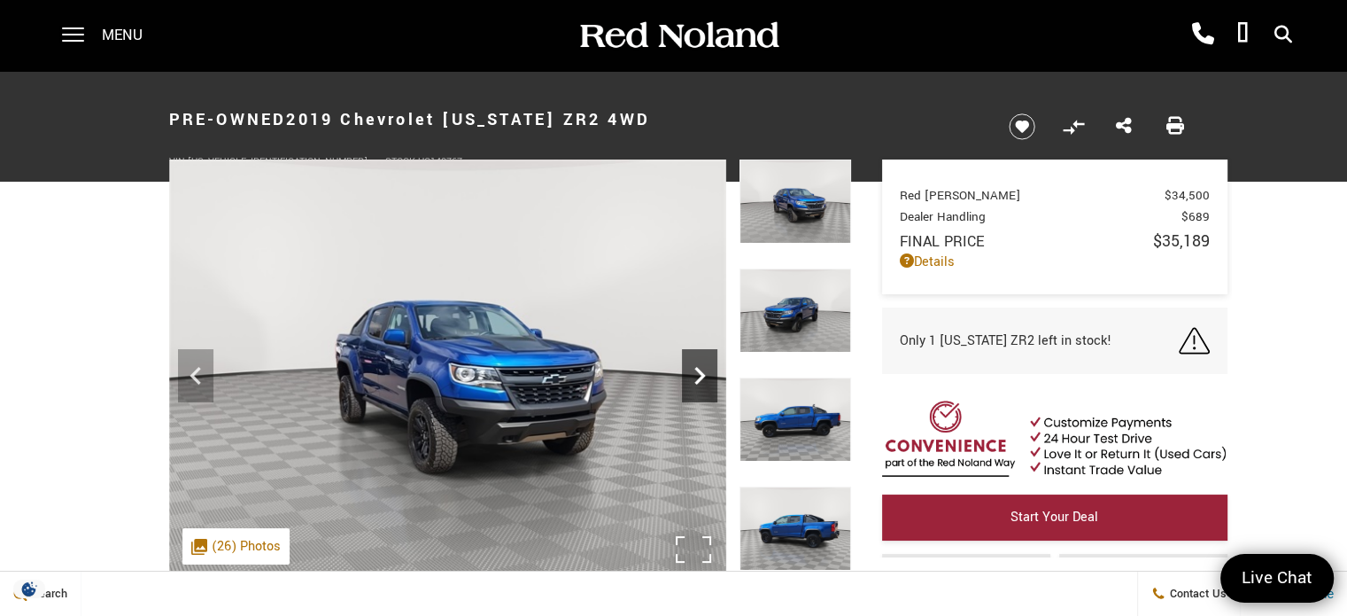
click at [697, 379] on icon "Next" at bounding box center [699, 376] width 11 height 18
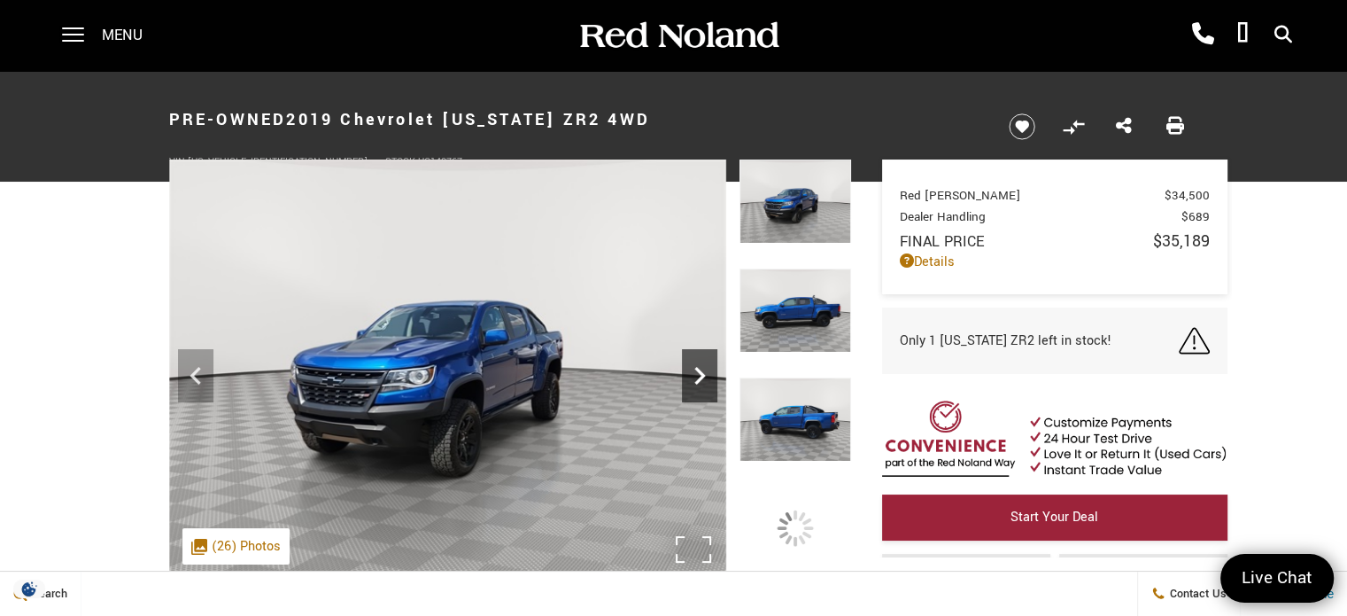
click at [697, 379] on icon "Next" at bounding box center [699, 376] width 11 height 18
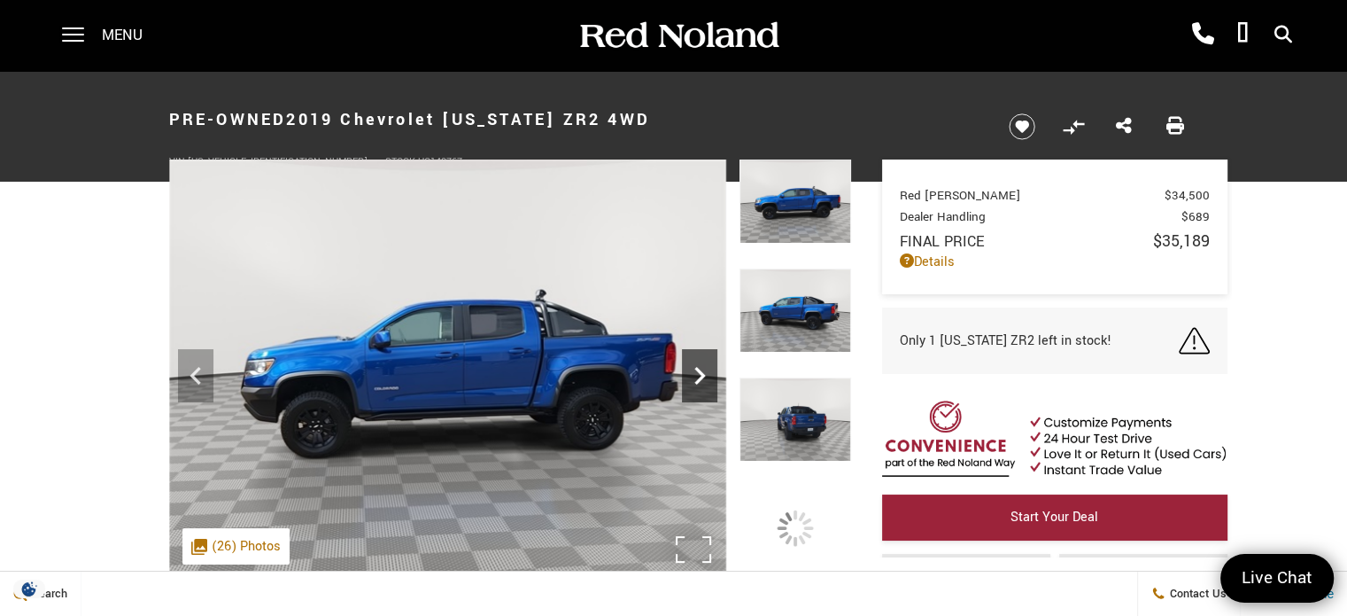
click at [697, 379] on icon "Next" at bounding box center [699, 376] width 11 height 18
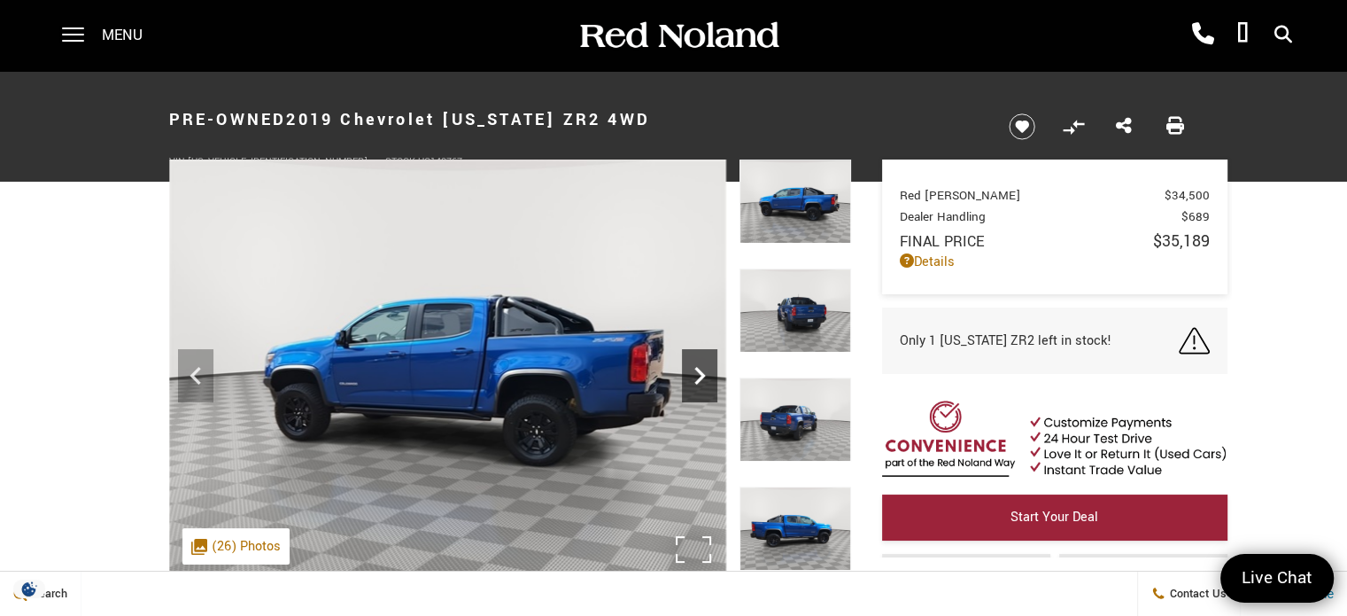
click at [697, 379] on icon "Next" at bounding box center [699, 376] width 11 height 18
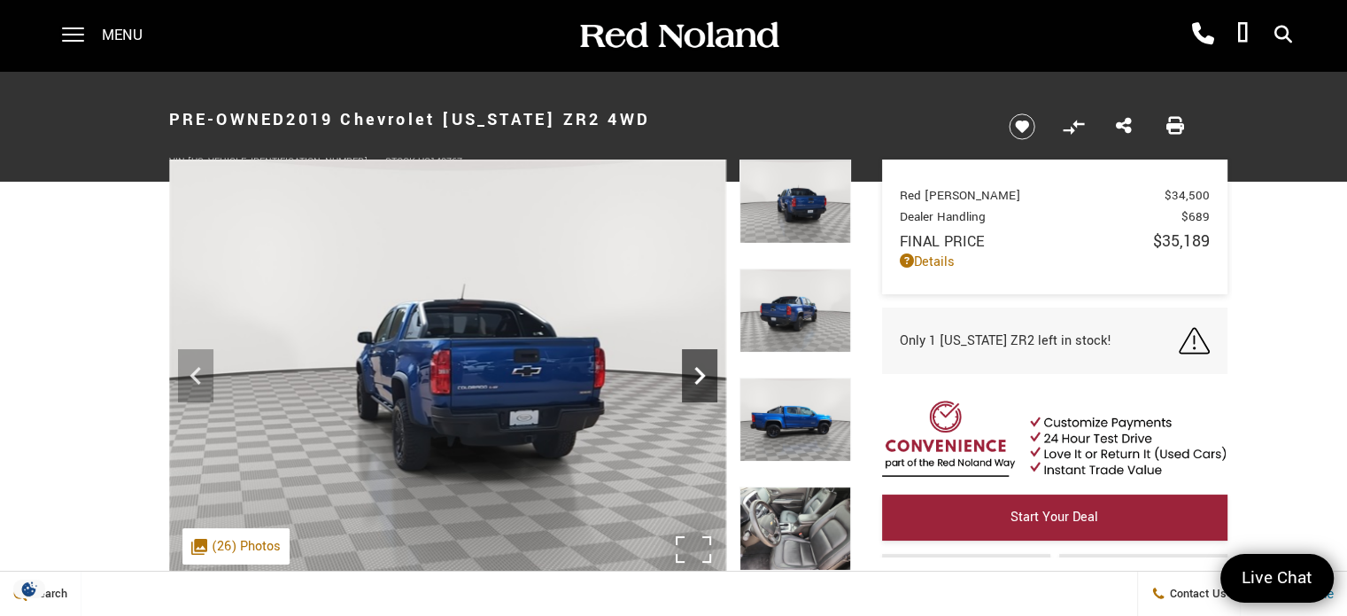
click at [697, 379] on icon "Next" at bounding box center [699, 376] width 11 height 18
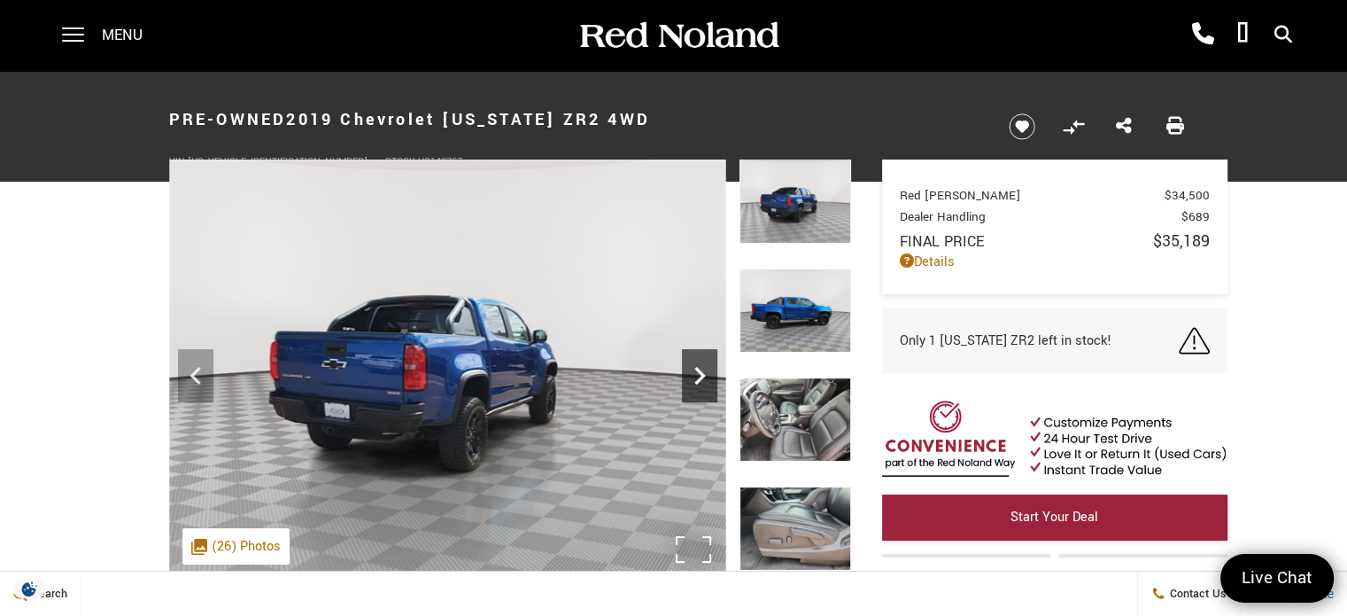
click at [697, 379] on icon "Next" at bounding box center [699, 376] width 11 height 18
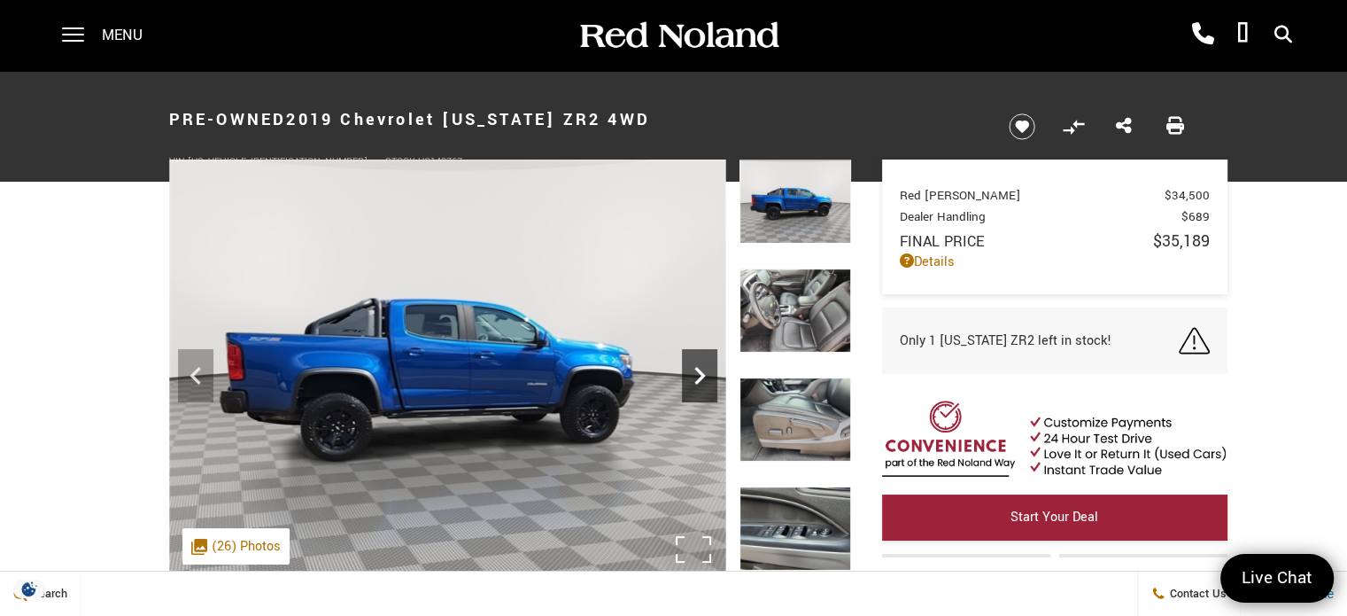
click at [697, 379] on icon "Next" at bounding box center [699, 376] width 11 height 18
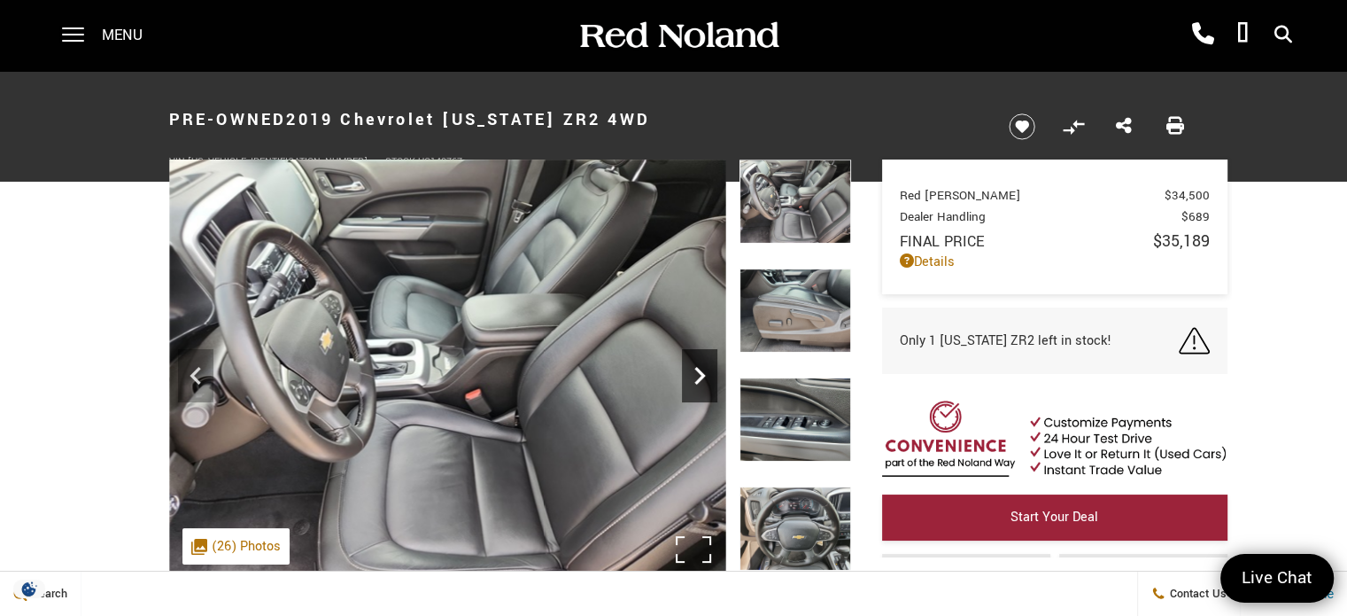
click at [697, 379] on icon "Next" at bounding box center [699, 376] width 11 height 18
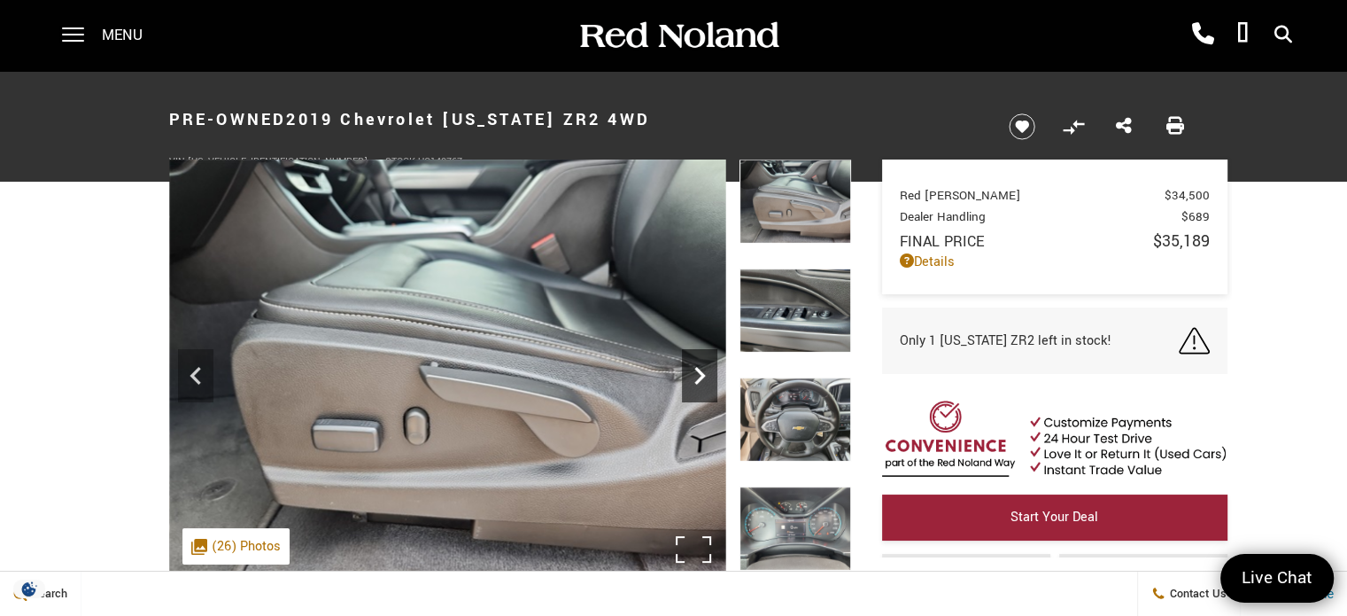
click at [697, 379] on icon "Next" at bounding box center [699, 376] width 11 height 18
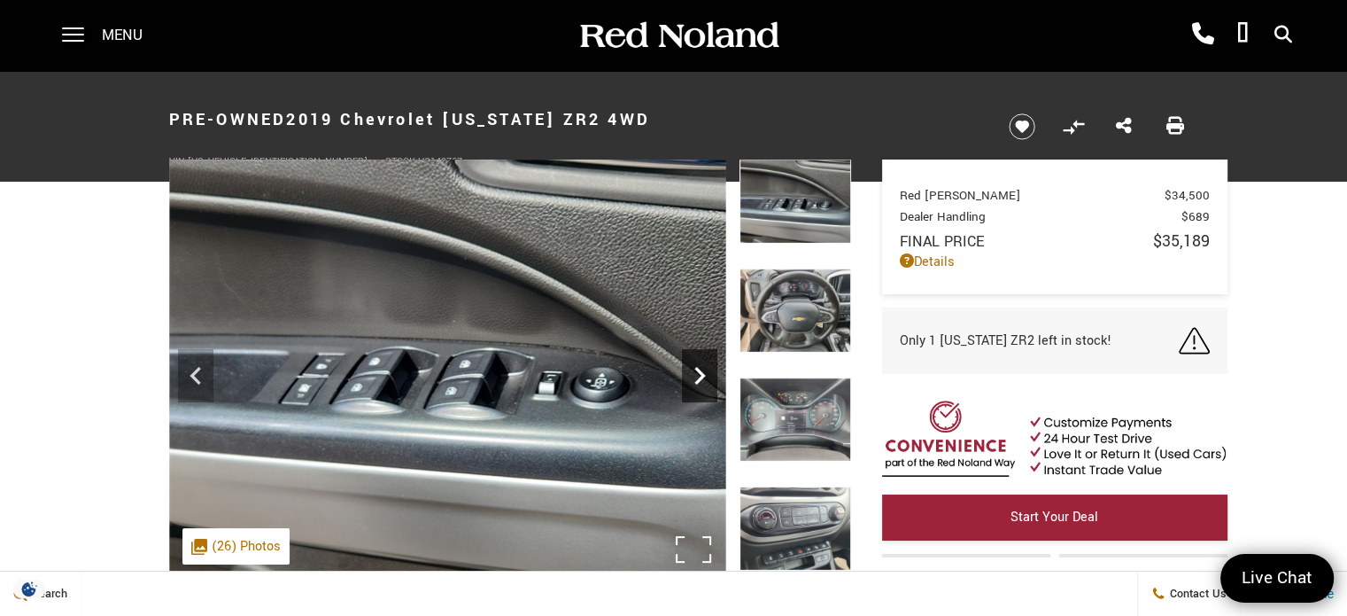
click at [697, 379] on icon "Next" at bounding box center [699, 376] width 11 height 18
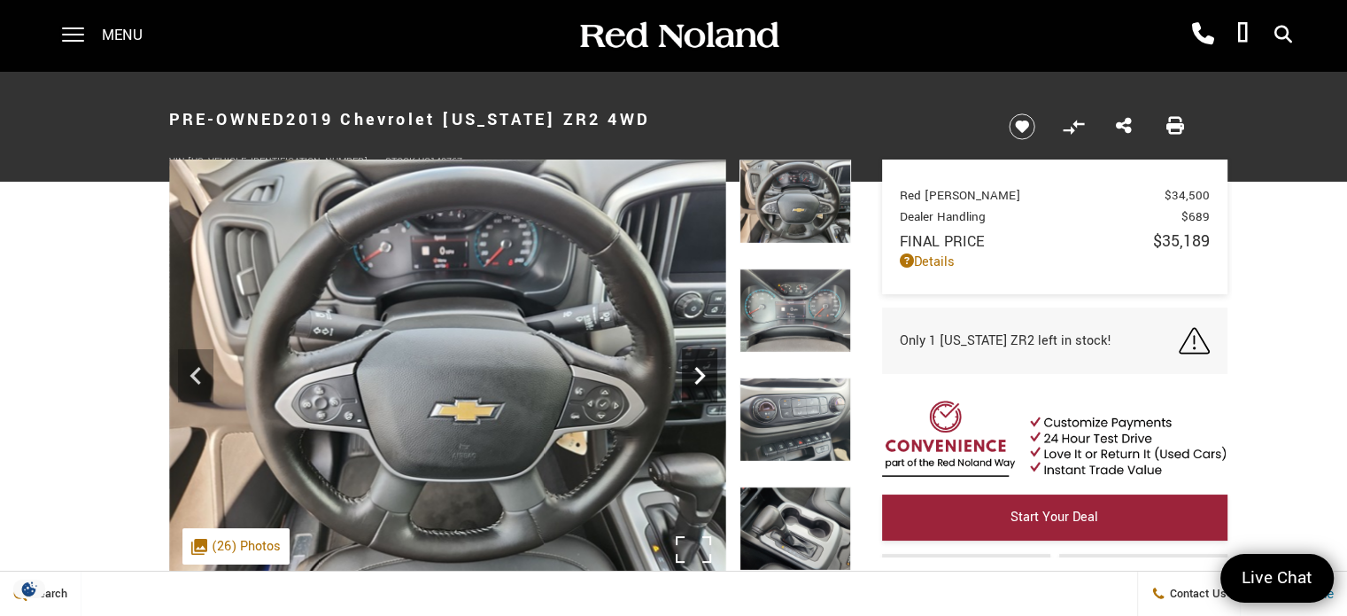
click at [697, 379] on icon "Next" at bounding box center [699, 376] width 11 height 18
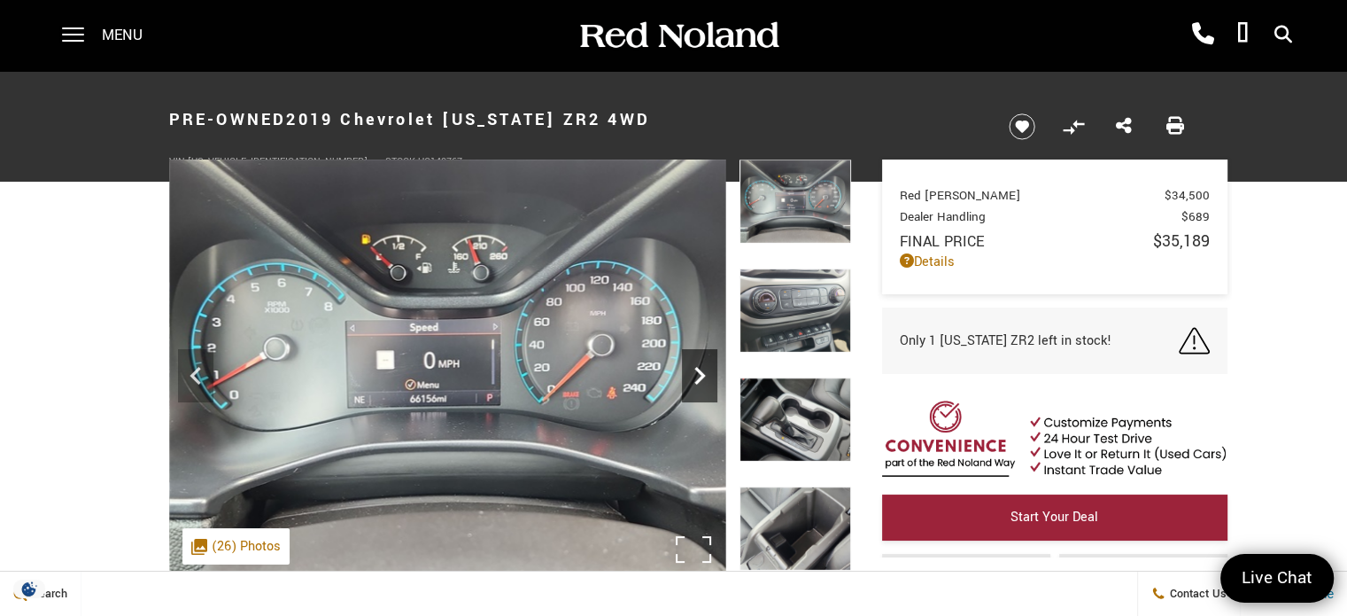
click at [697, 379] on icon "Next" at bounding box center [699, 376] width 11 height 18
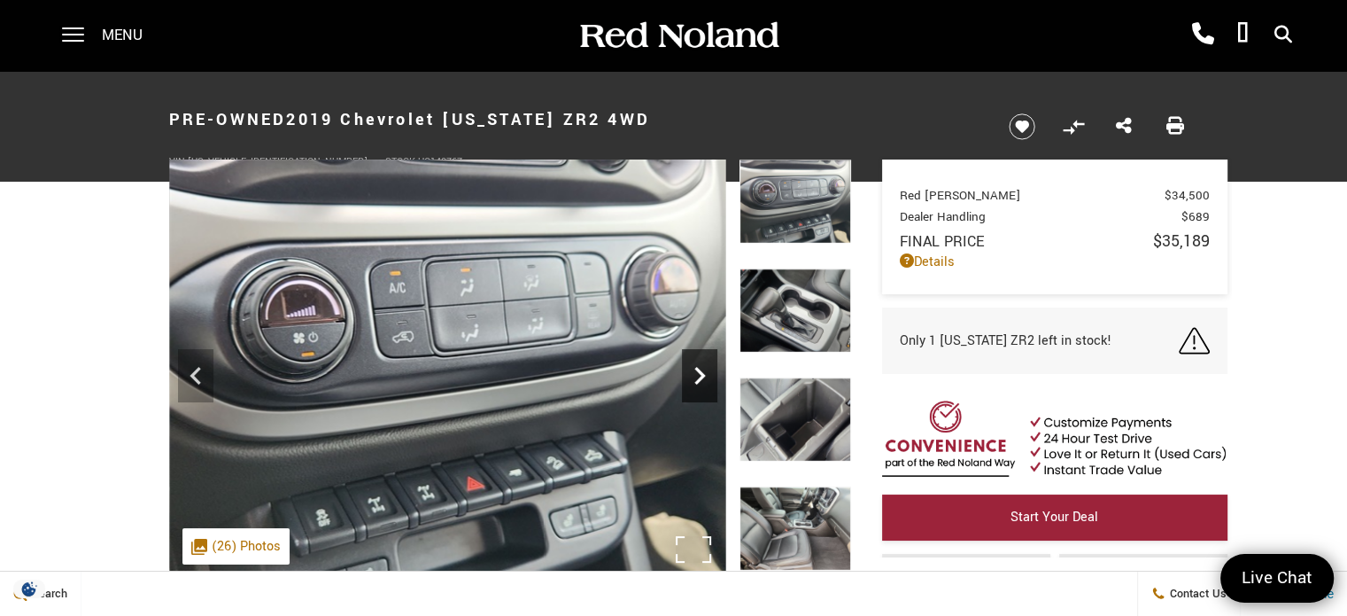
click at [697, 379] on icon "Next" at bounding box center [699, 376] width 11 height 18
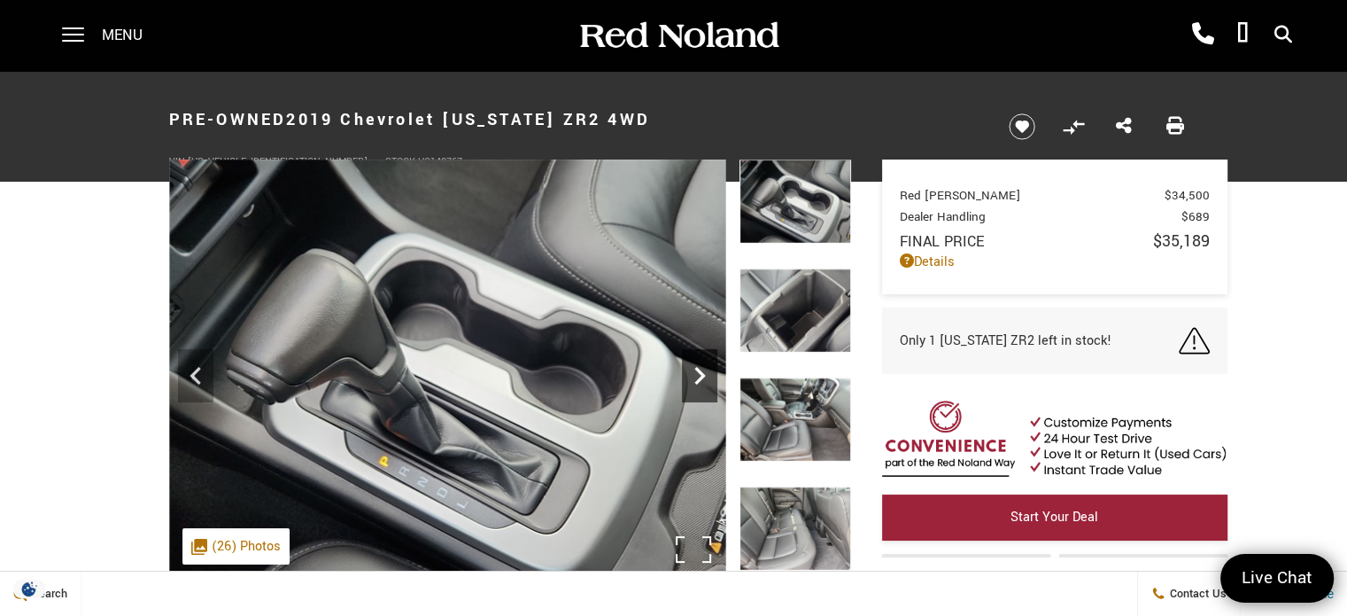
click at [697, 379] on icon "Next" at bounding box center [699, 376] width 11 height 18
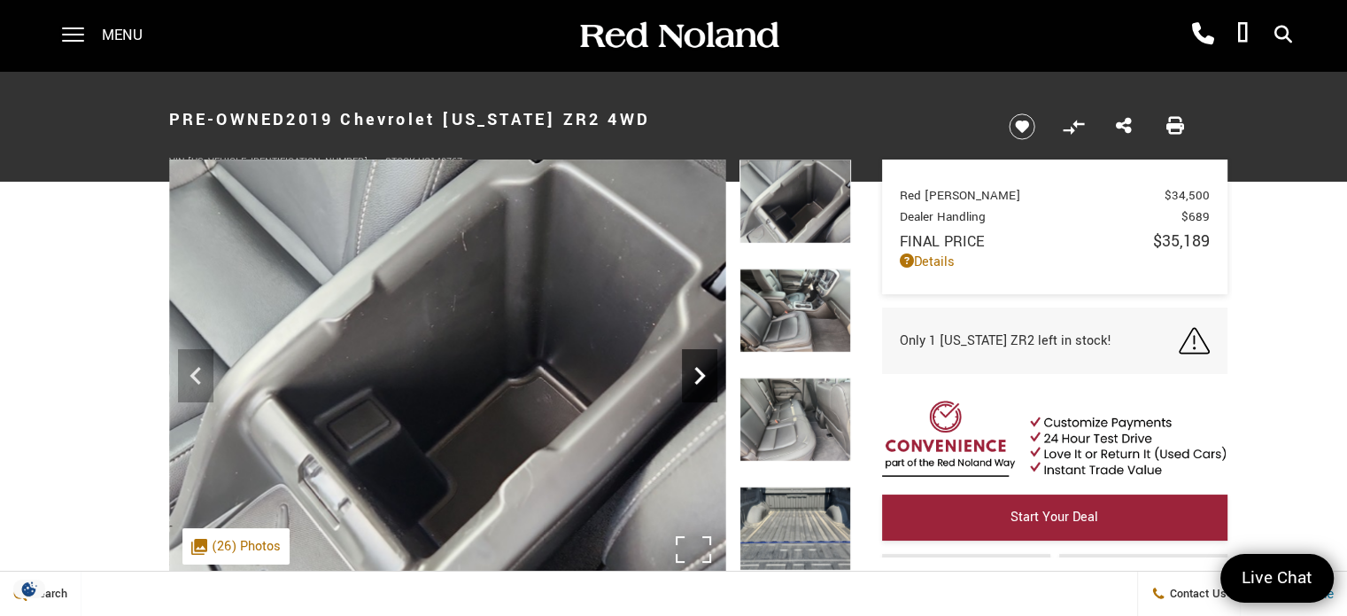
click at [697, 379] on icon "Next" at bounding box center [699, 376] width 11 height 18
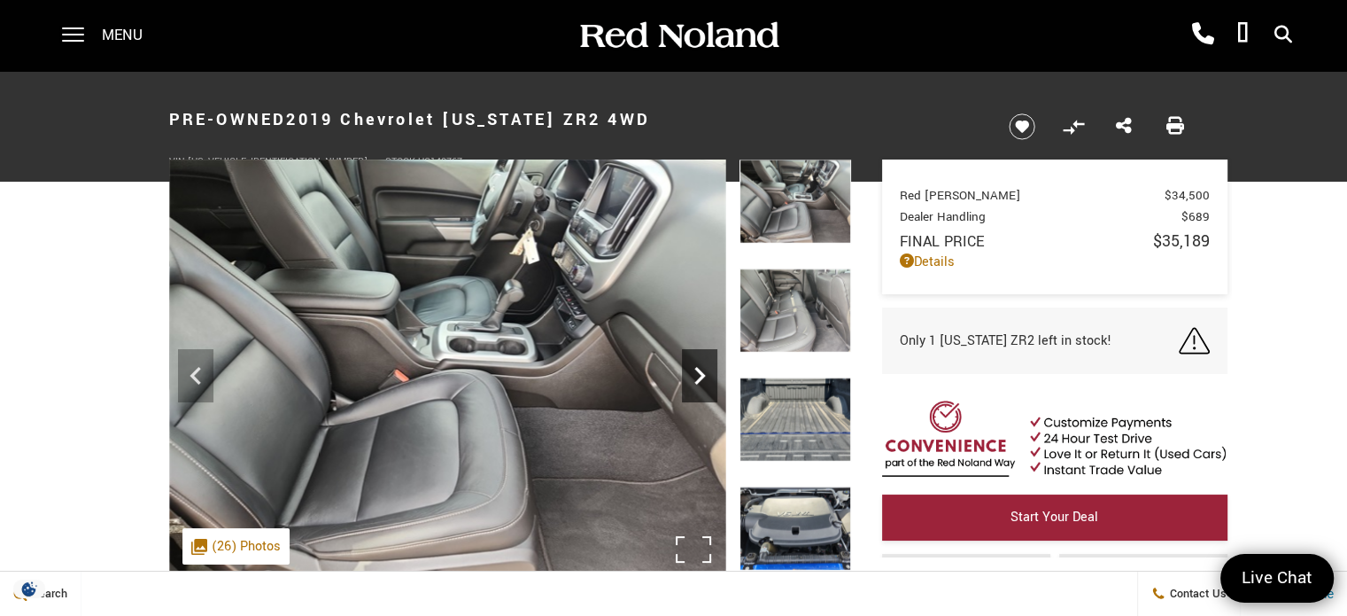
click at [697, 379] on icon "Next" at bounding box center [699, 376] width 11 height 18
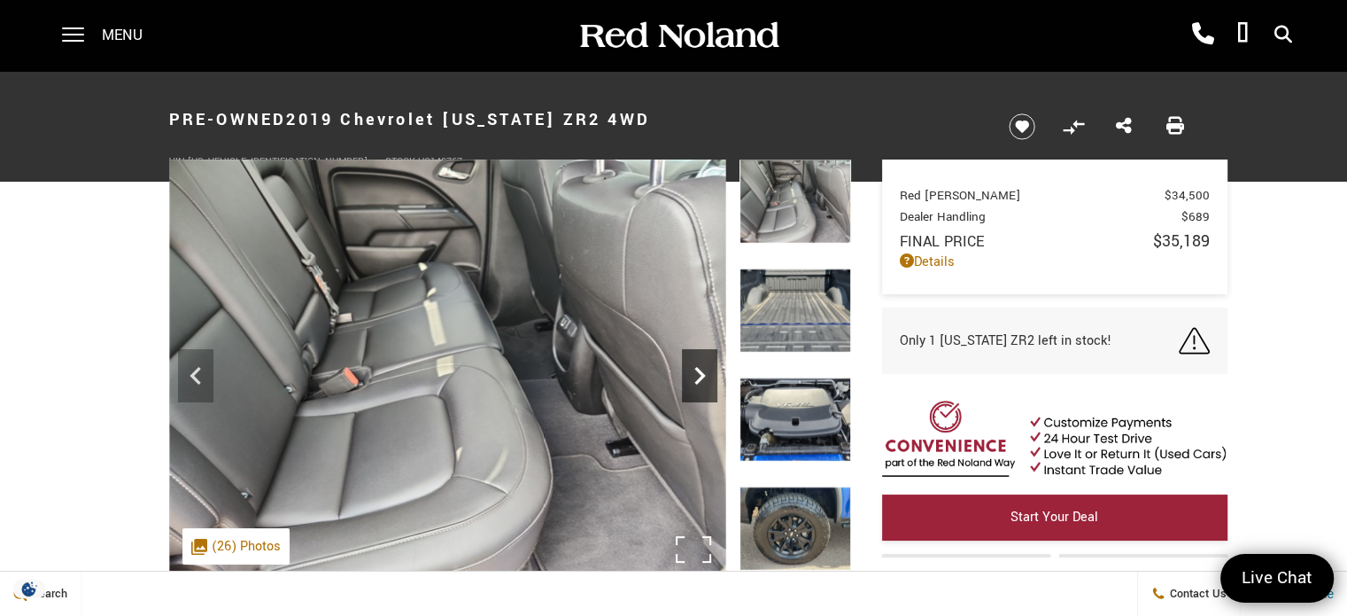
click at [697, 379] on icon "Next" at bounding box center [699, 376] width 11 height 18
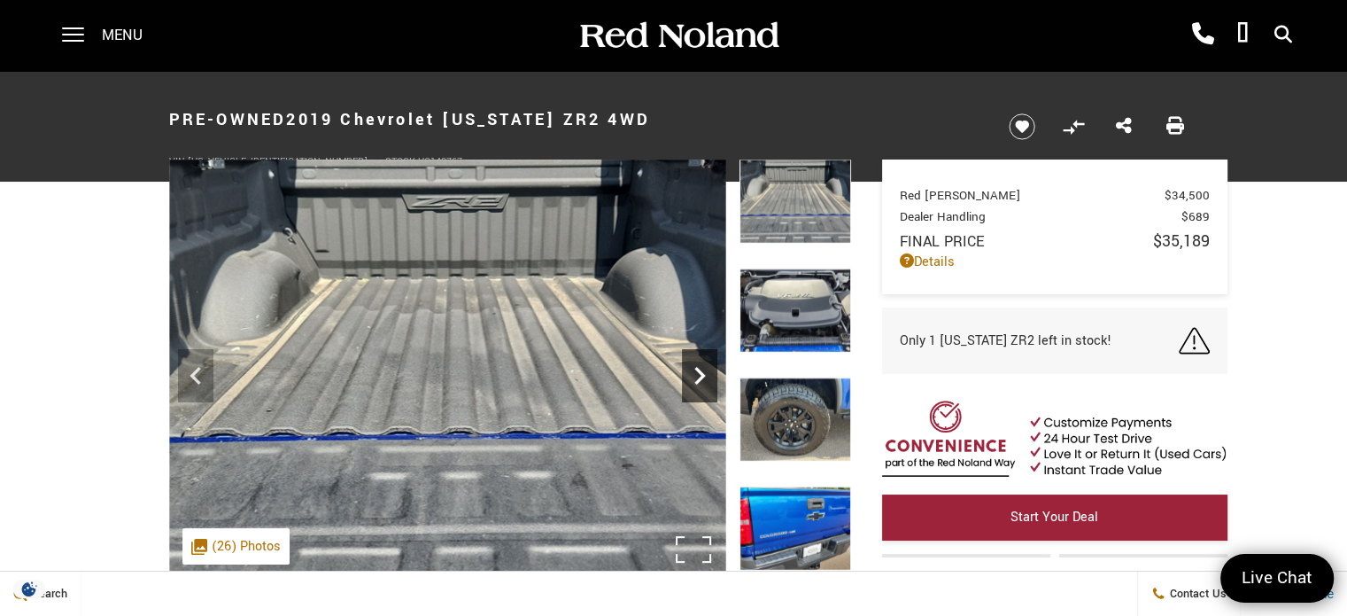
click at [697, 379] on icon "Next" at bounding box center [699, 376] width 11 height 18
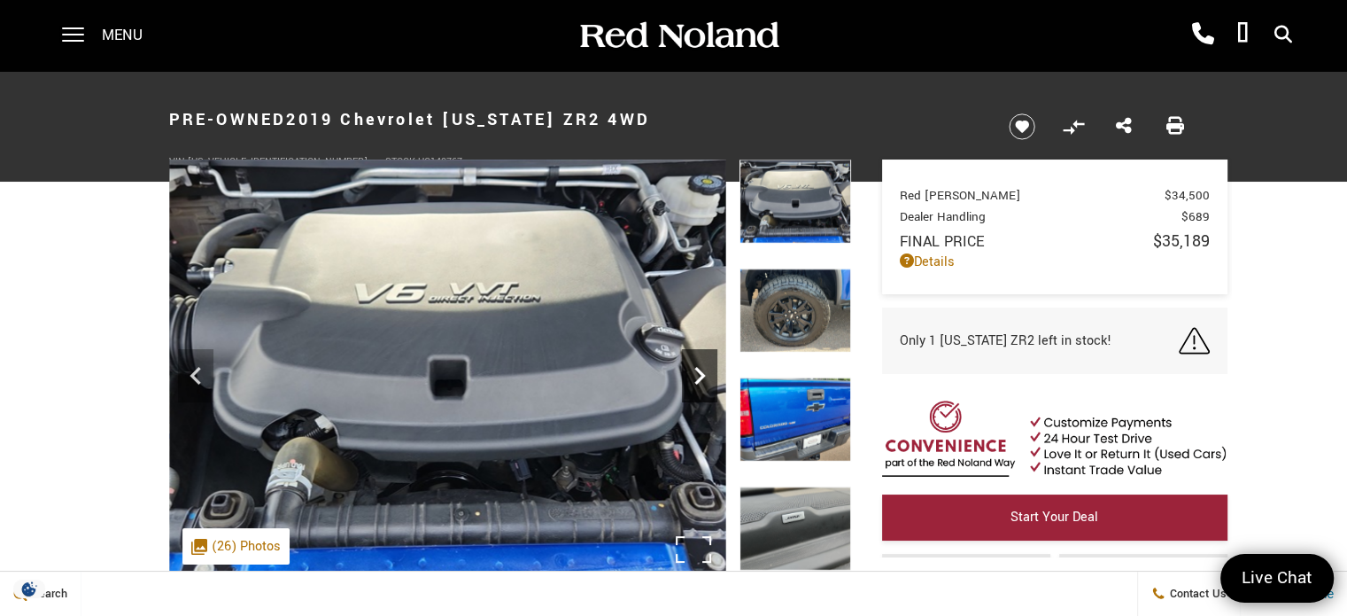
click at [697, 379] on icon "Next" at bounding box center [699, 376] width 11 height 18
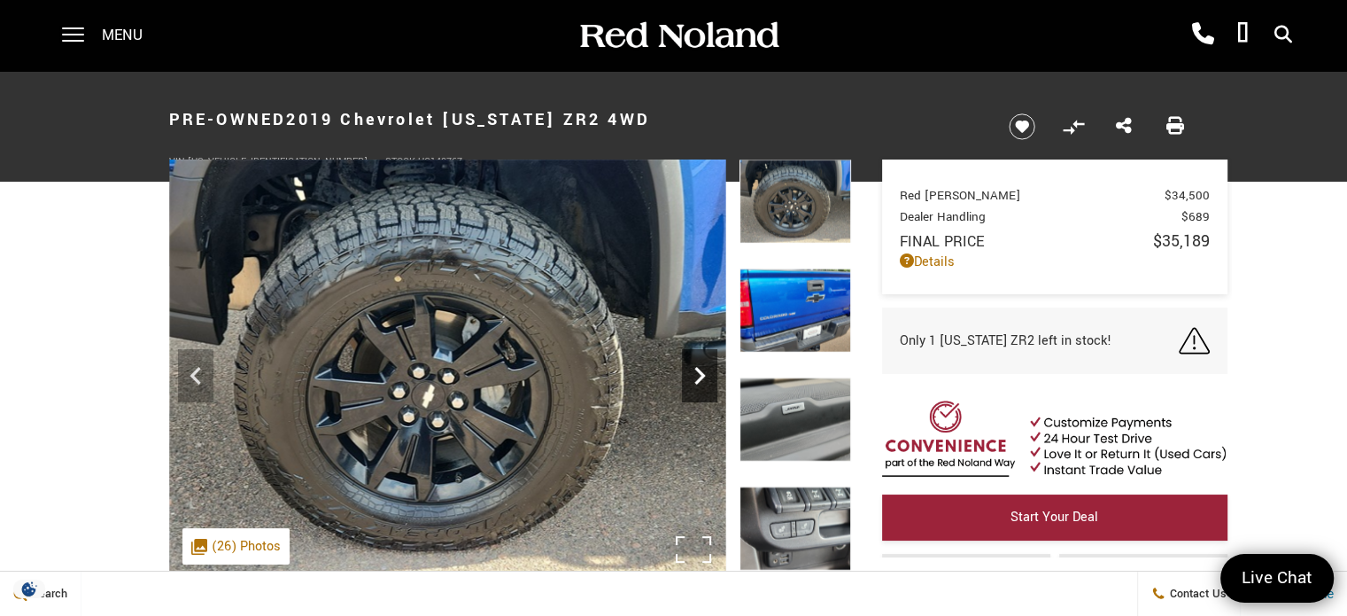
click at [697, 379] on icon "Next" at bounding box center [699, 376] width 11 height 18
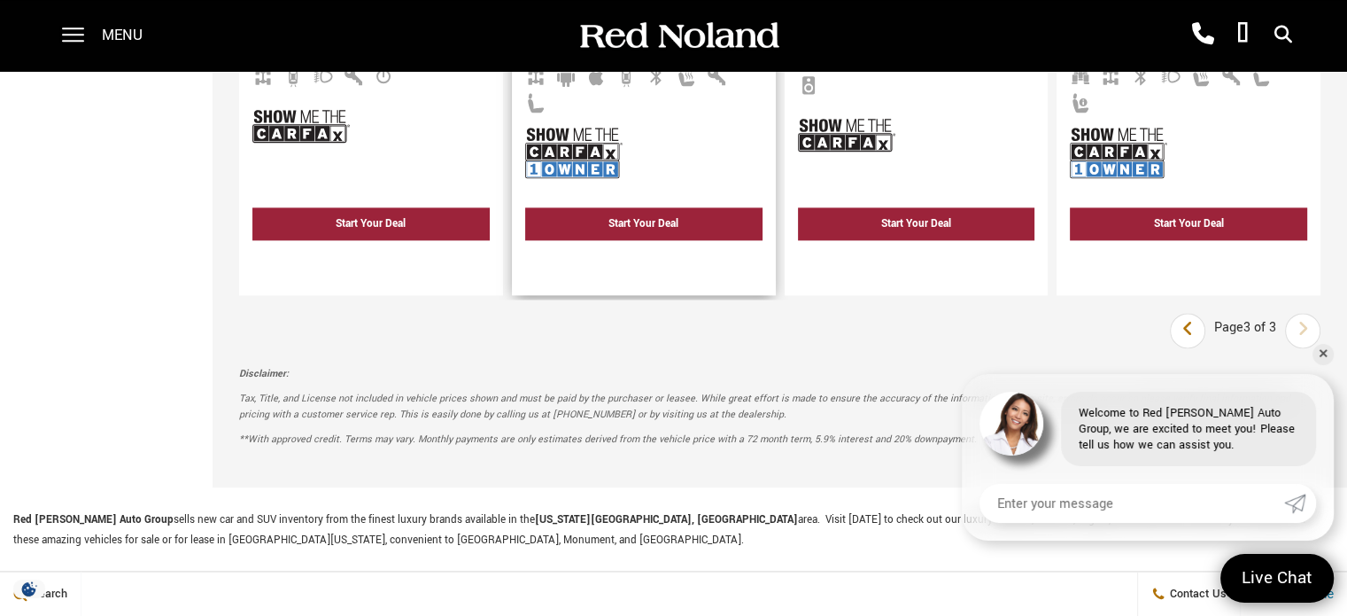
scroll to position [2438, 0]
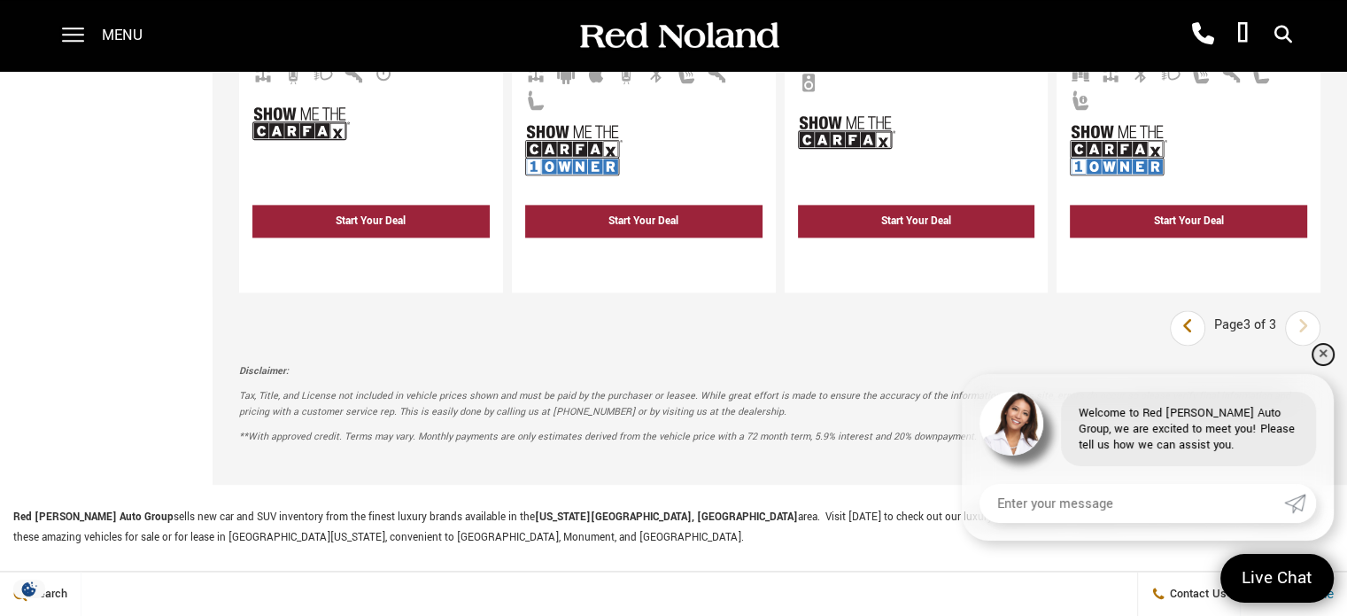
click at [1325, 355] on link "✕" at bounding box center [1323, 354] width 21 height 21
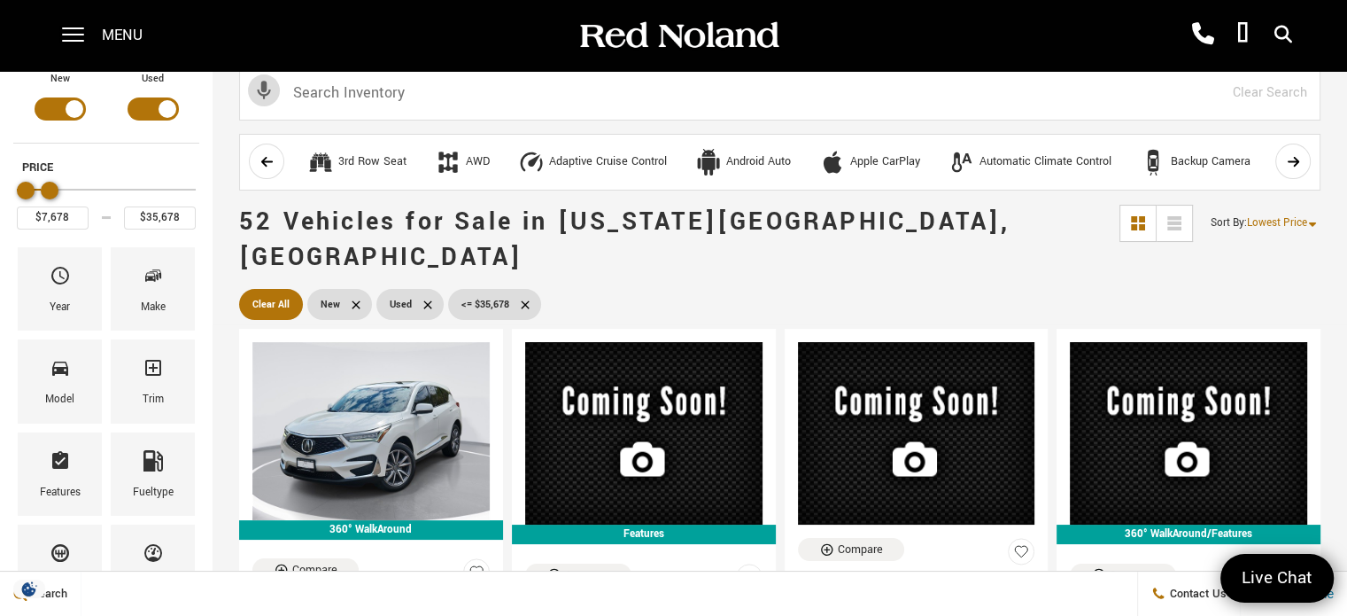
scroll to position [0, 0]
